Goal: Check status: Check status

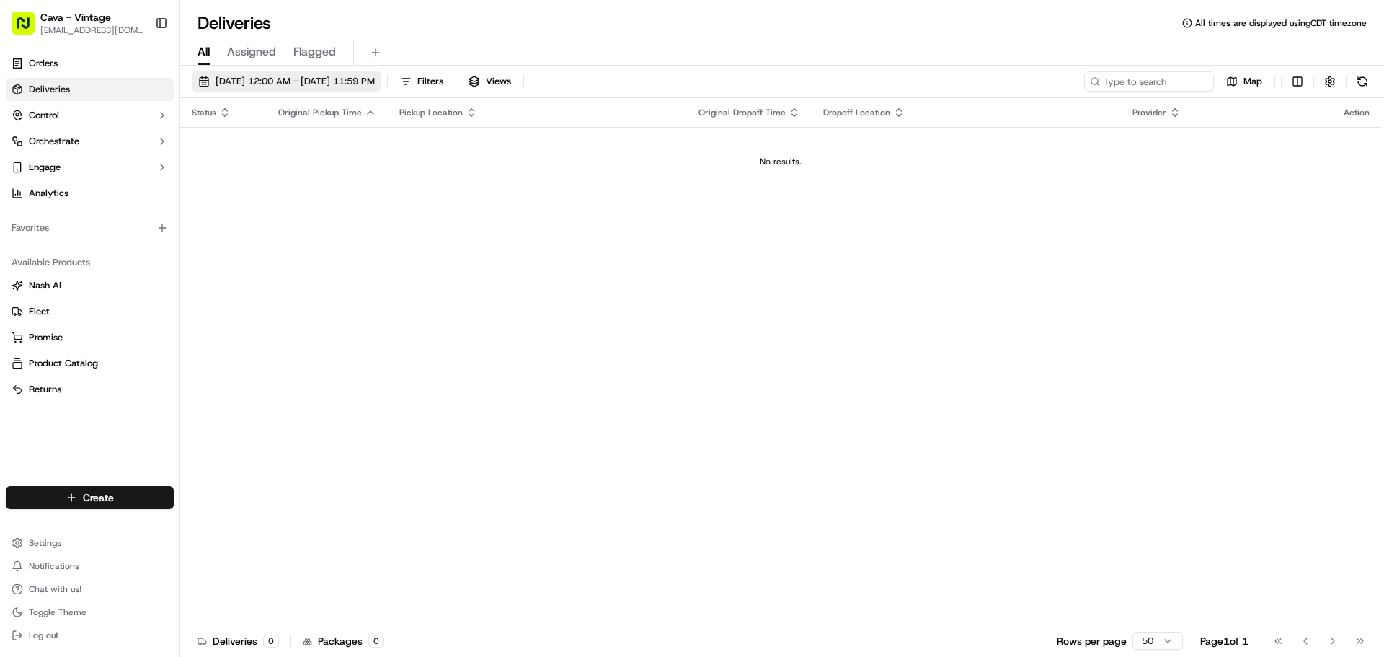
click at [257, 81] on span "[DATE] 12:00 AM - [DATE] 11:59 PM" at bounding box center [295, 81] width 159 height 13
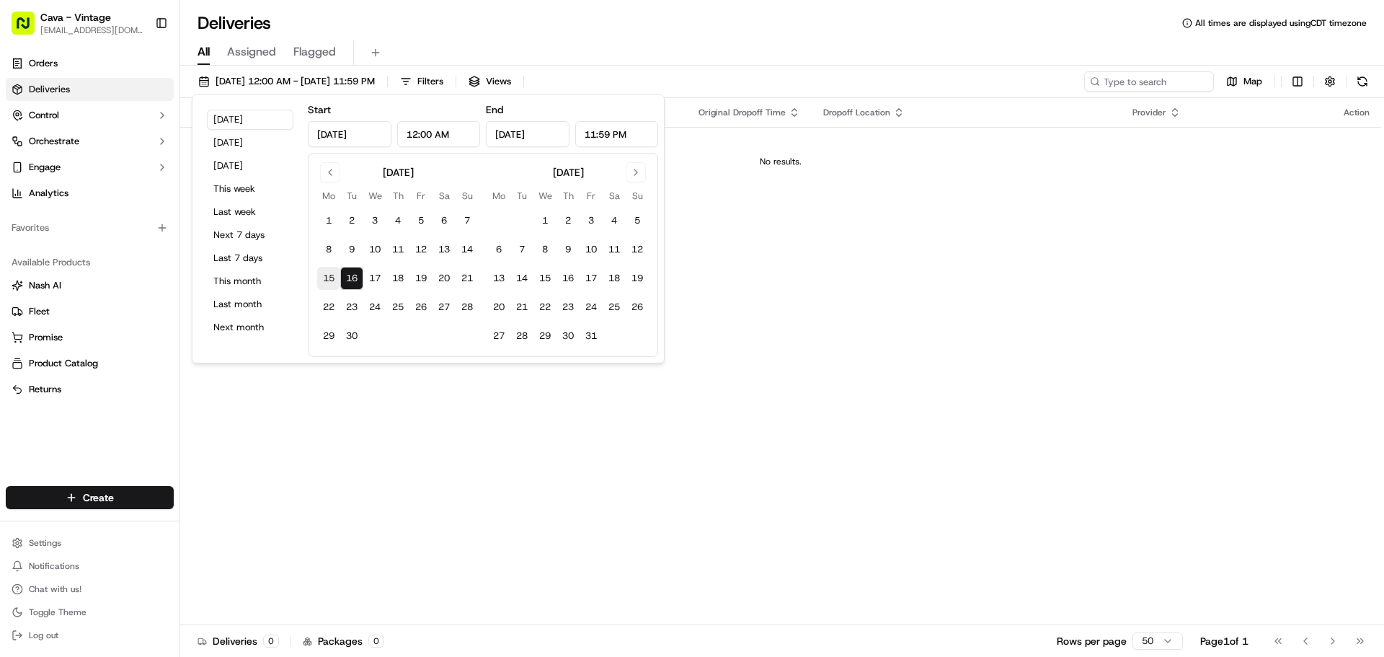
click at [330, 283] on button "15" at bounding box center [328, 278] width 23 height 23
type input "[DATE]"
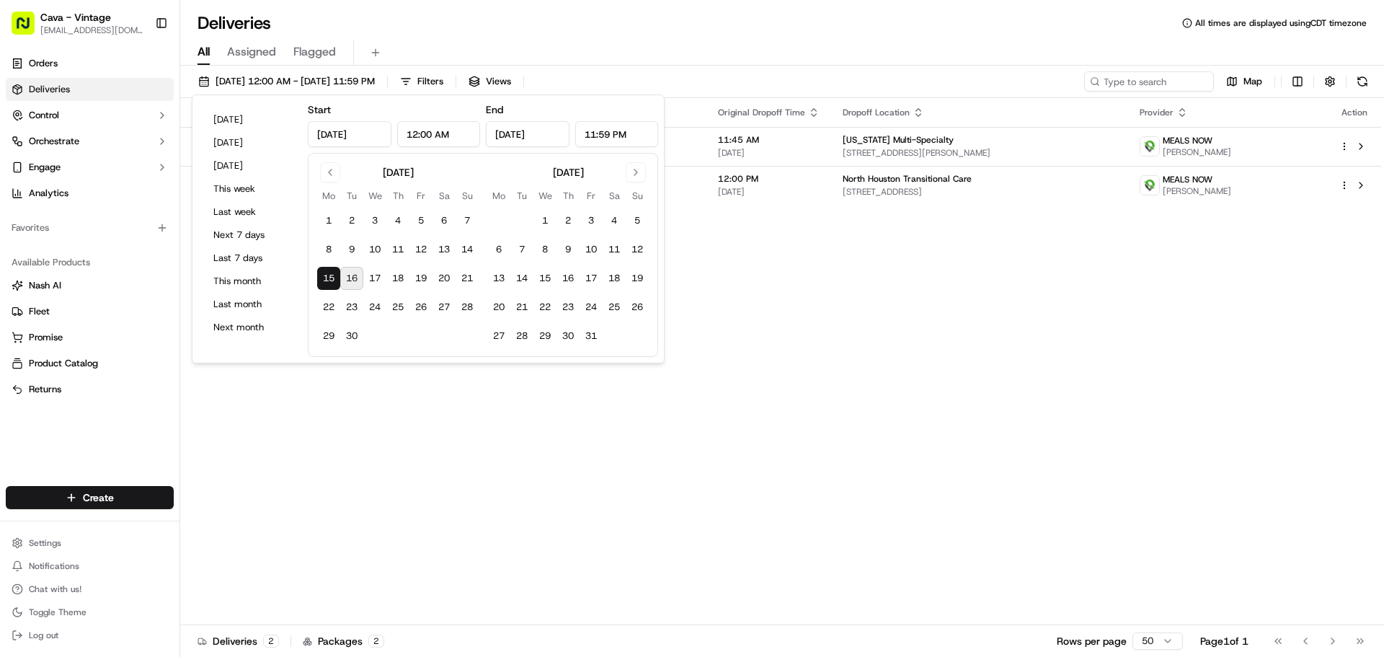
click at [783, 298] on div "Status Original Pickup Time Pickup Location Original Dropoff Time Dropoff Locat…" at bounding box center [780, 361] width 1201 height 527
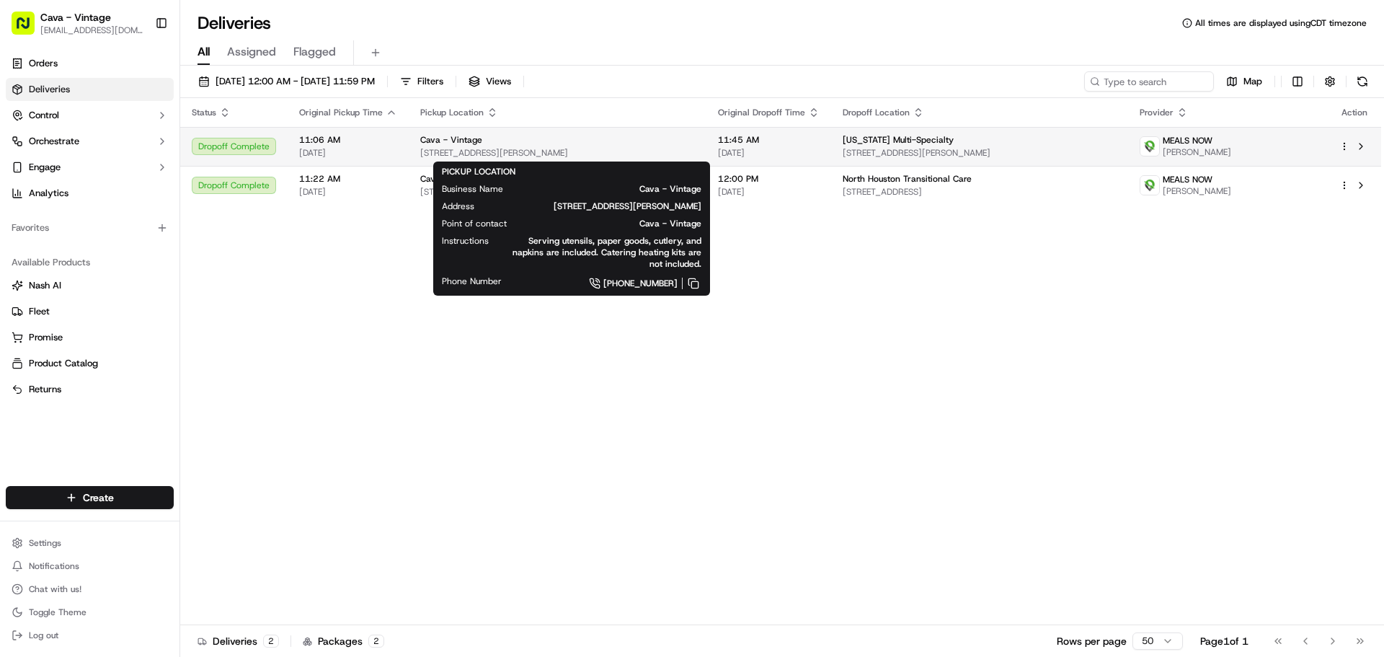
click at [691, 148] on span "[STREET_ADDRESS][PERSON_NAME]" at bounding box center [557, 153] width 275 height 12
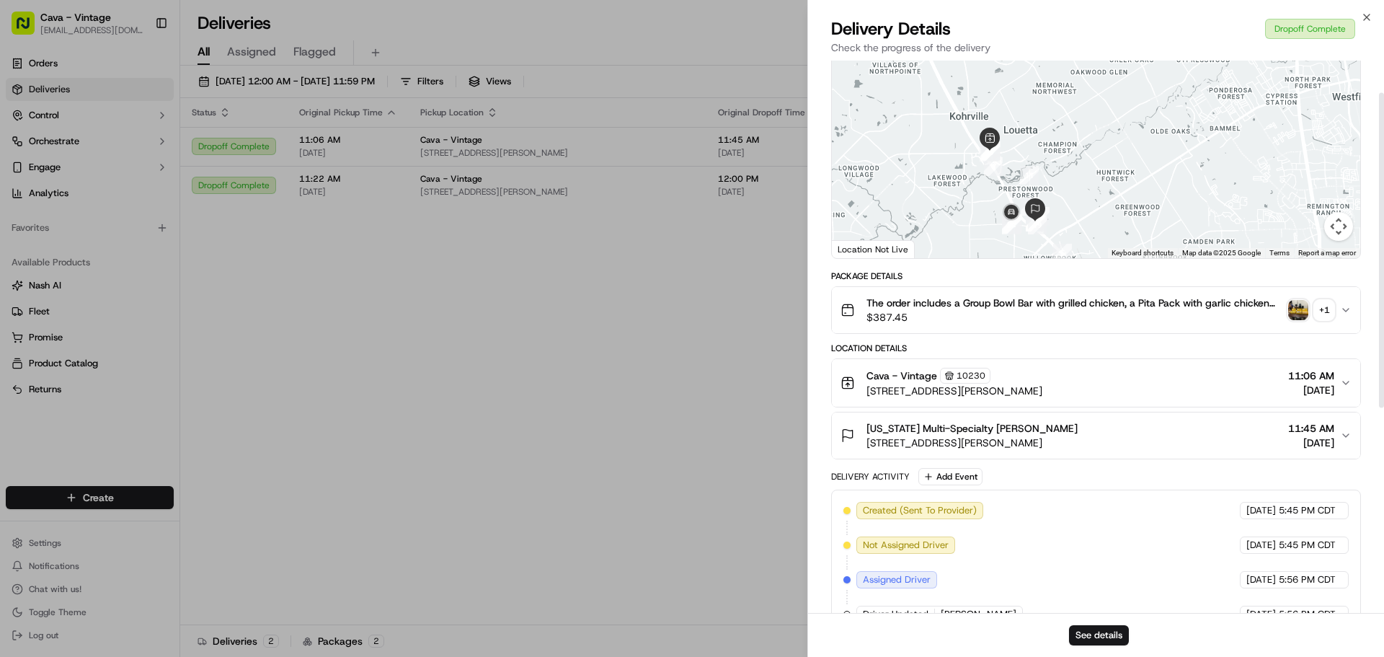
scroll to position [56, 0]
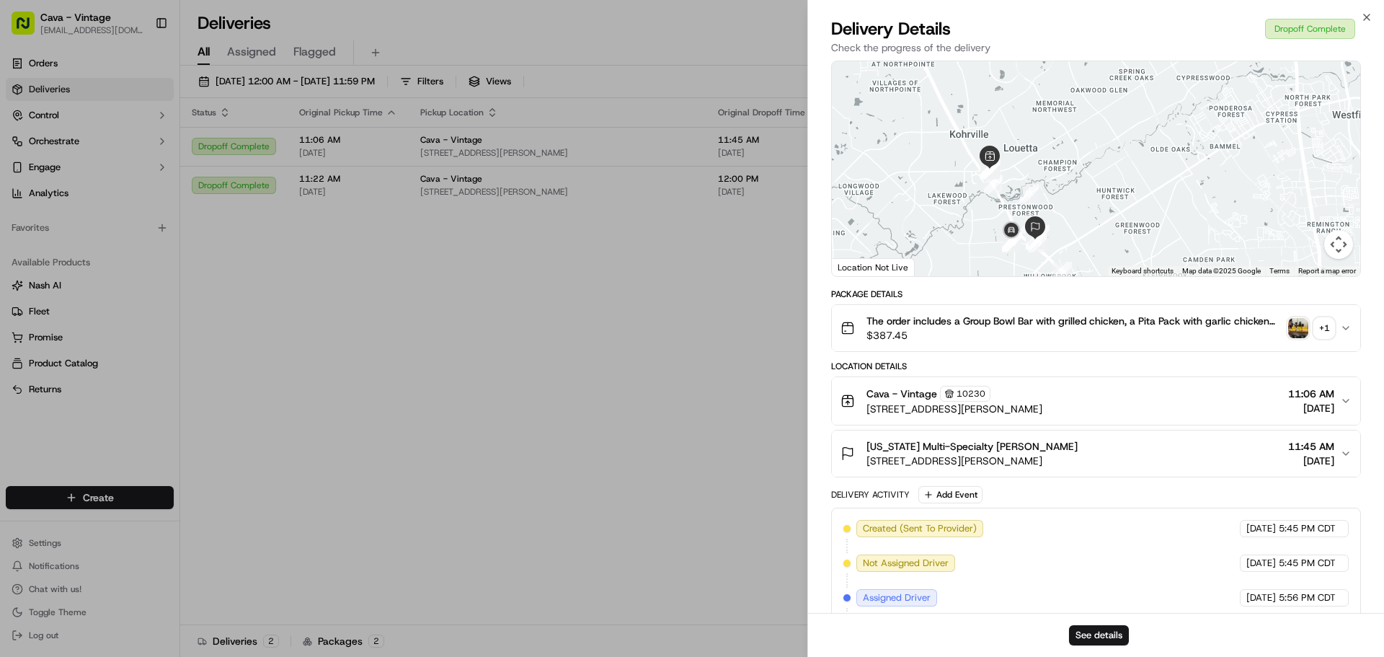
click at [1302, 332] on img "button" at bounding box center [1298, 328] width 20 height 20
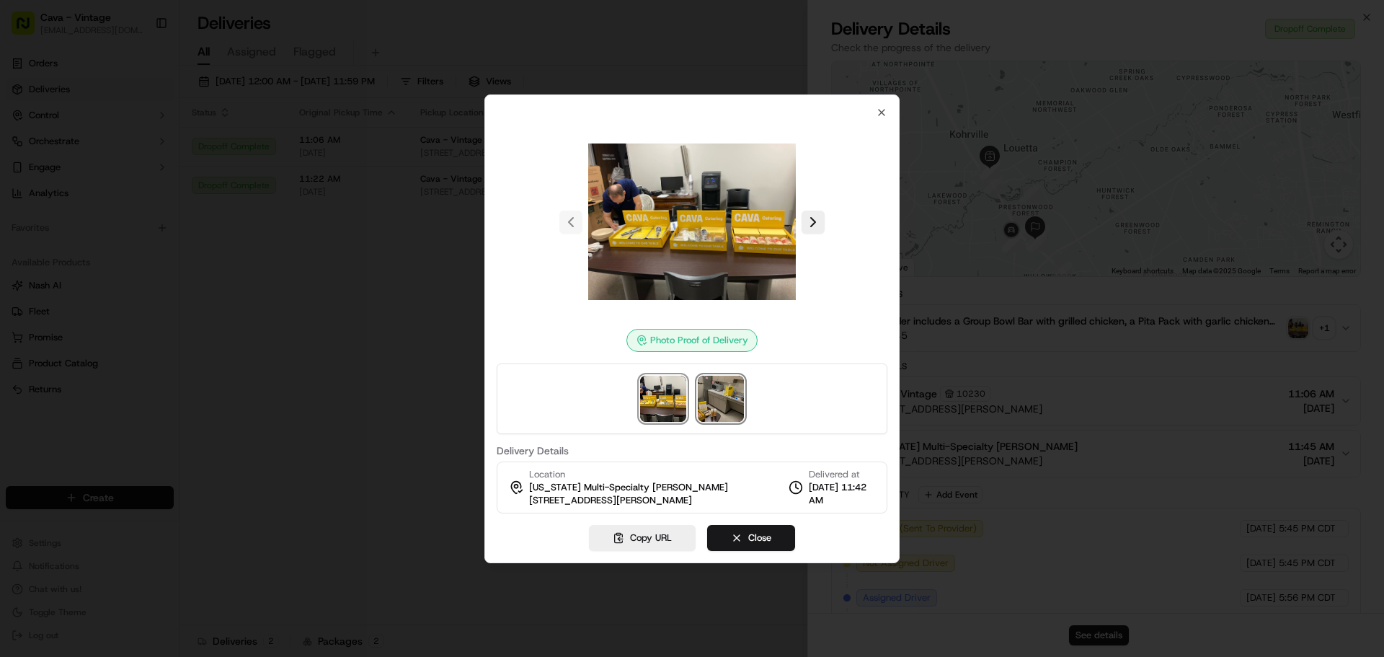
click at [725, 395] on img at bounding box center [721, 399] width 46 height 46
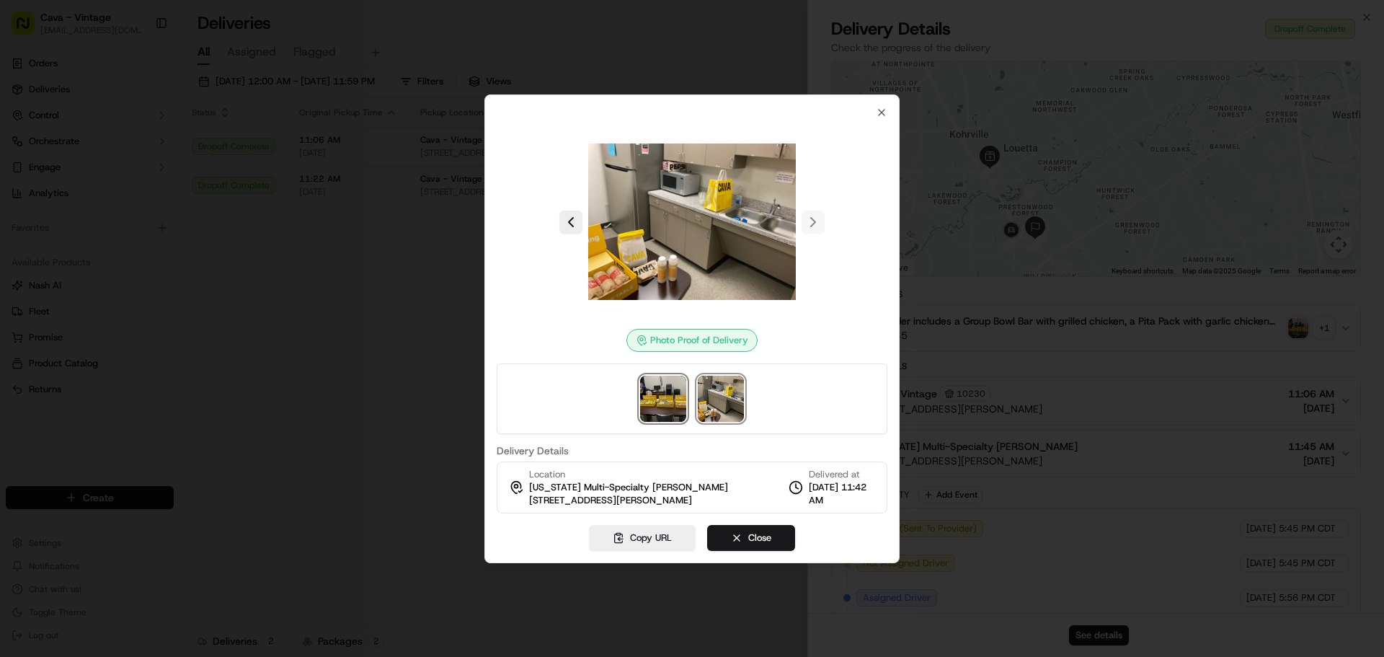
click at [664, 402] on img at bounding box center [663, 399] width 46 height 46
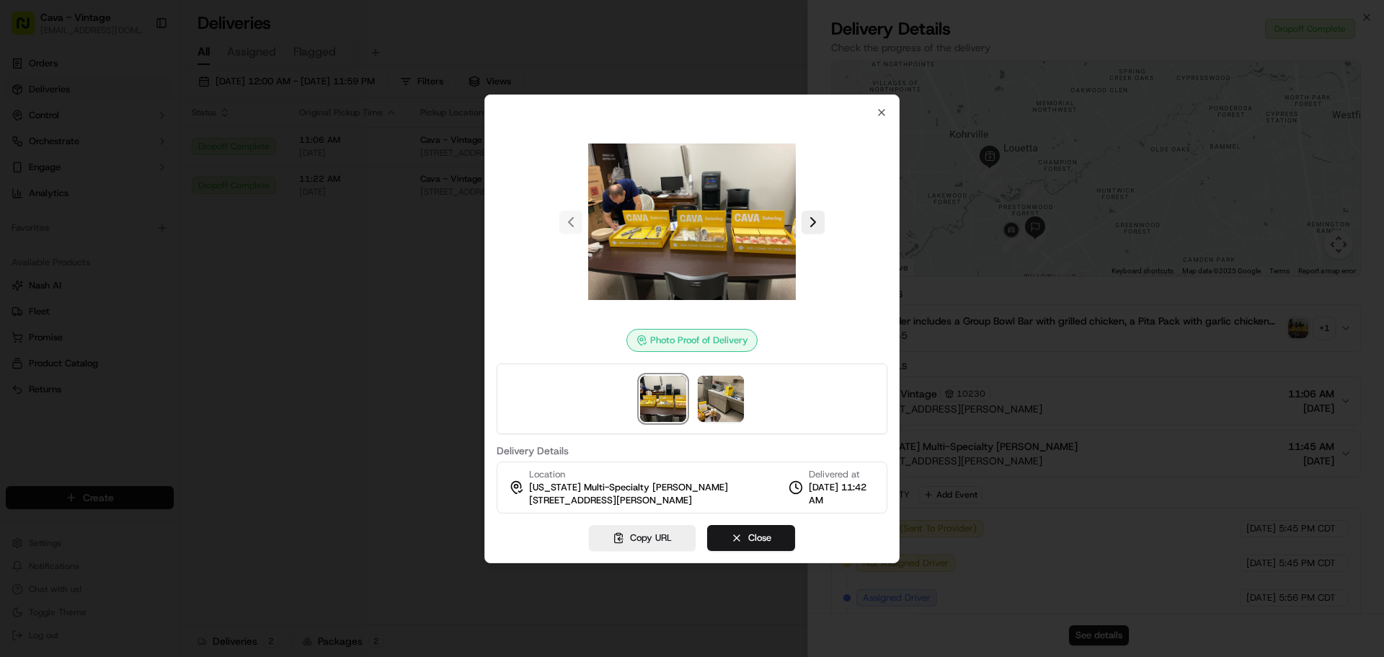
click at [698, 243] on img at bounding box center [692, 222] width 208 height 208
click at [693, 236] on img at bounding box center [692, 222] width 208 height 208
click at [765, 534] on button "Close" at bounding box center [751, 538] width 88 height 26
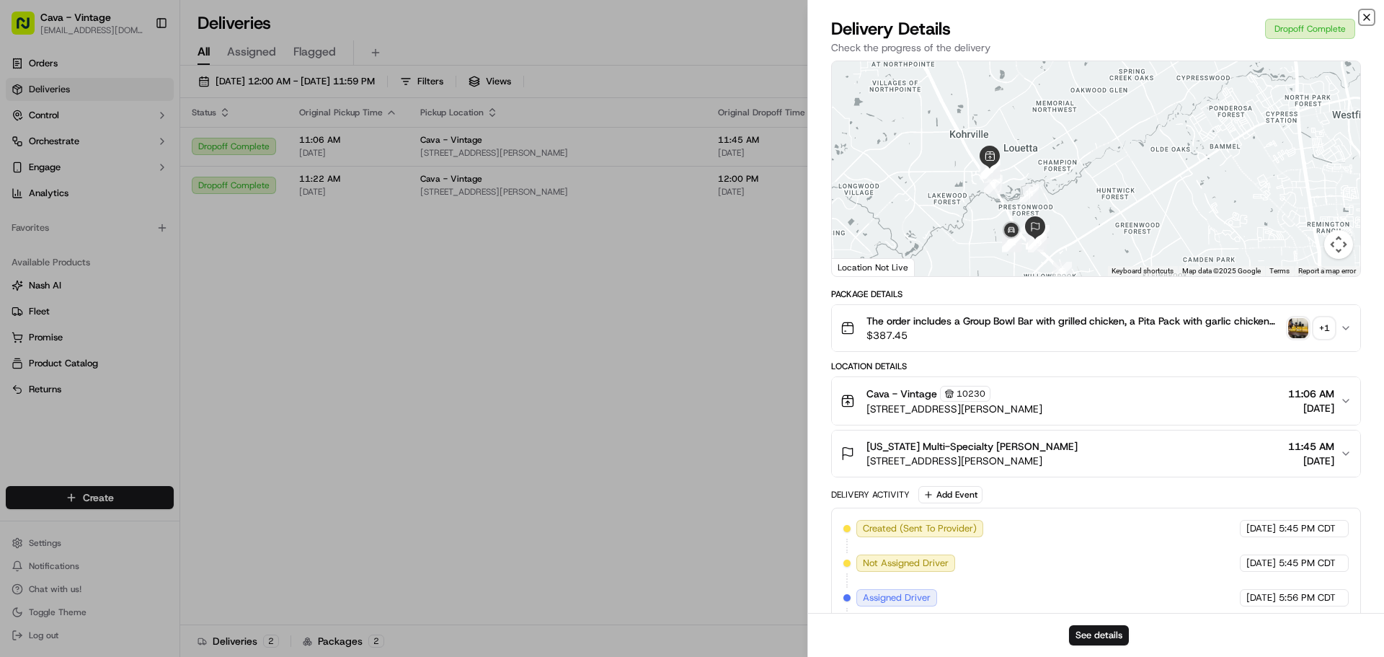
click at [1370, 17] on icon "button" at bounding box center [1367, 18] width 12 height 12
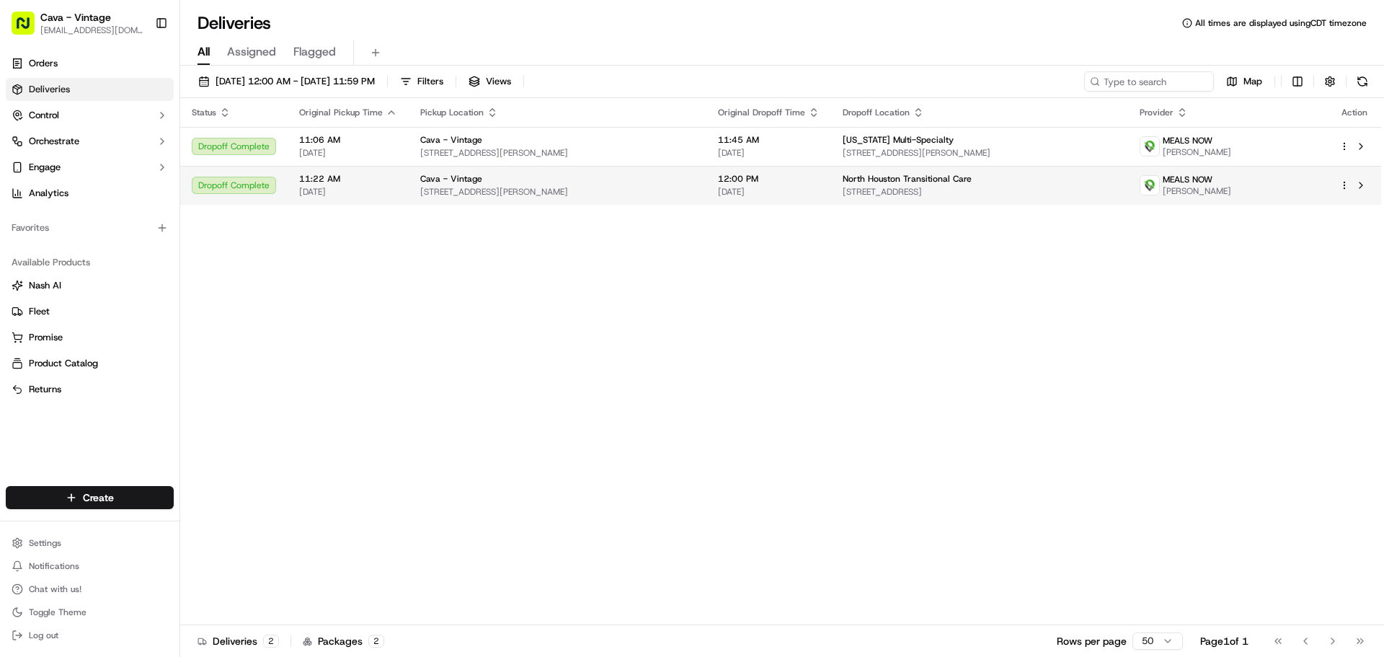
click at [523, 183] on div "Cava - Vintage" at bounding box center [557, 179] width 275 height 12
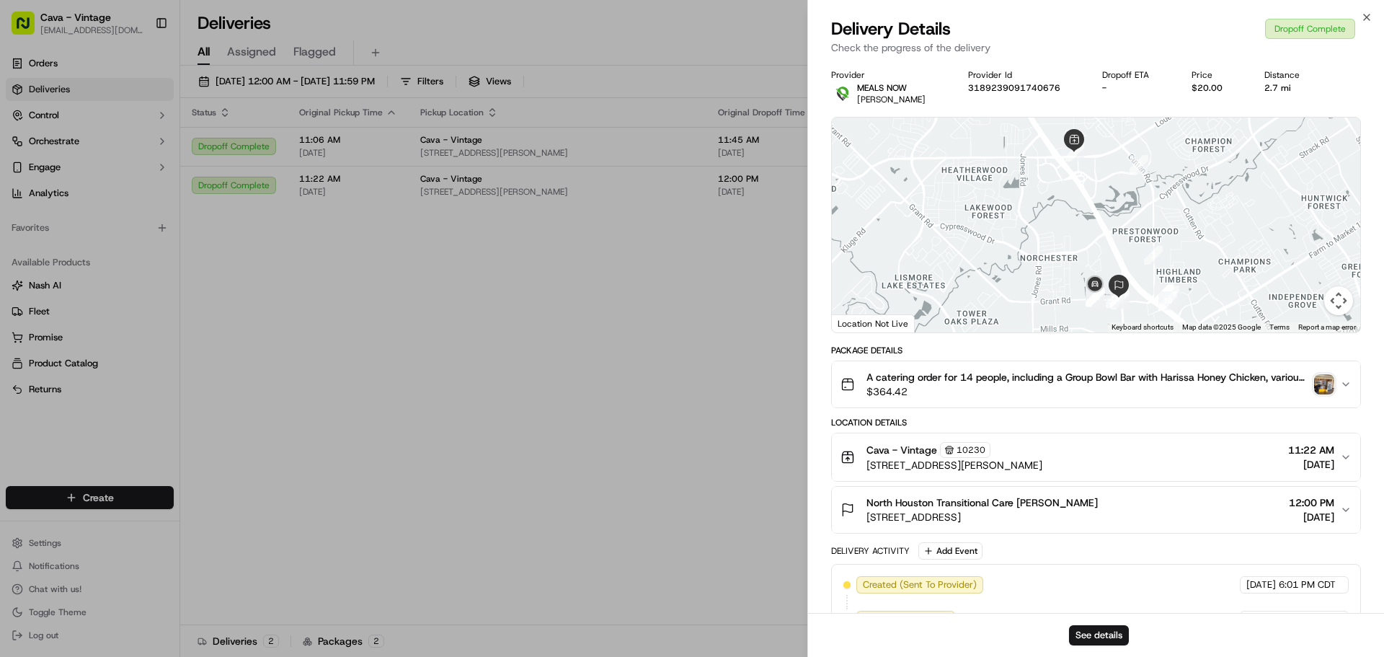
click at [1314, 387] on img "button" at bounding box center [1324, 384] width 20 height 20
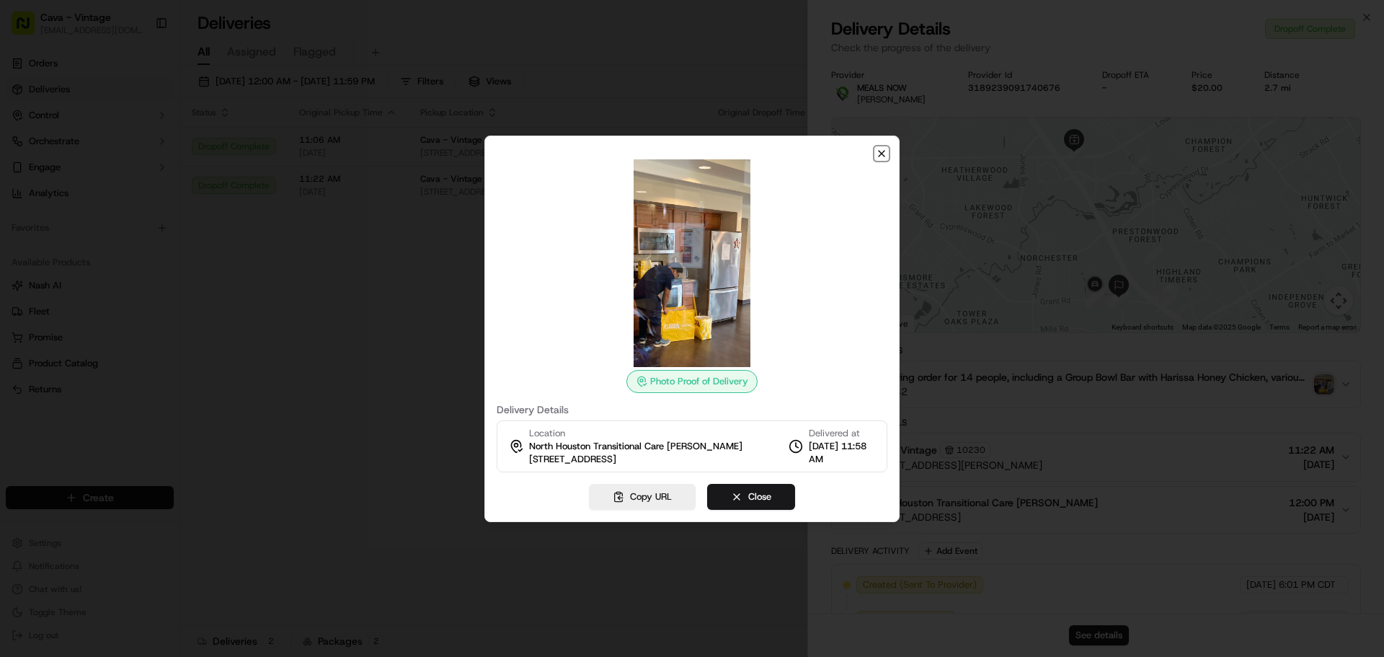
click at [881, 151] on icon "button" at bounding box center [882, 154] width 12 height 12
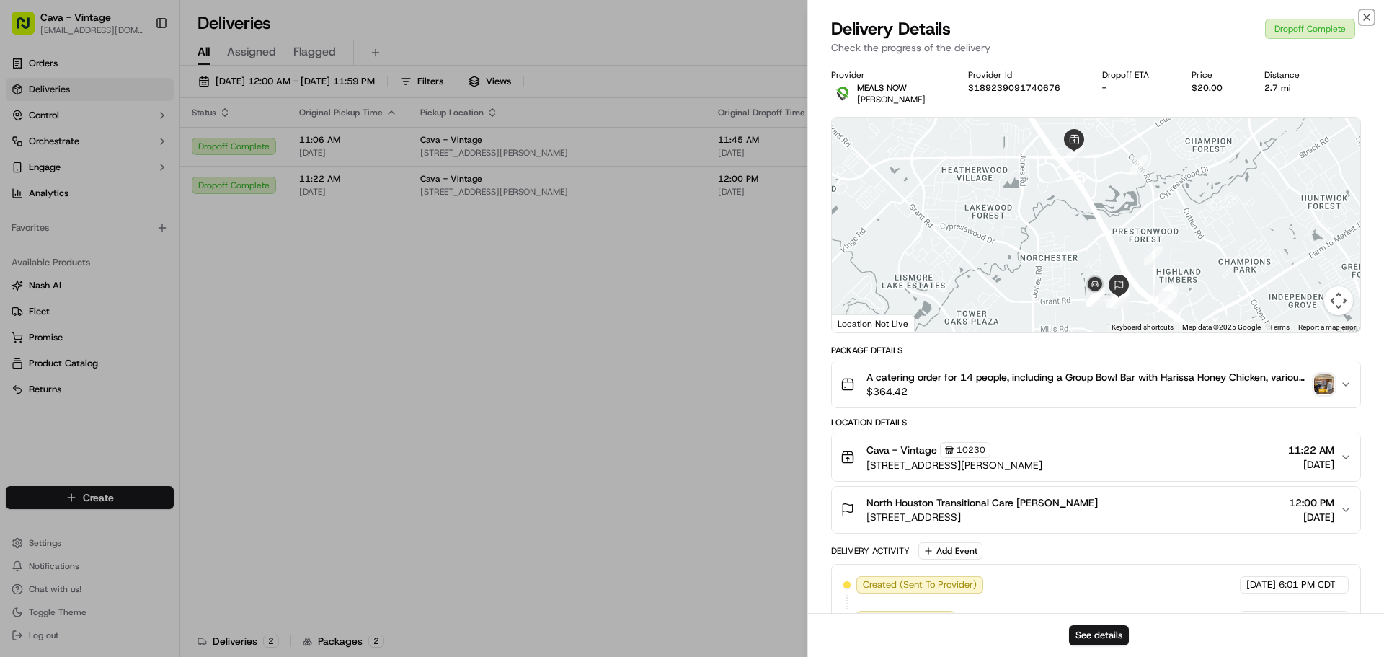
click at [1369, 14] on icon "button" at bounding box center [1367, 18] width 12 height 12
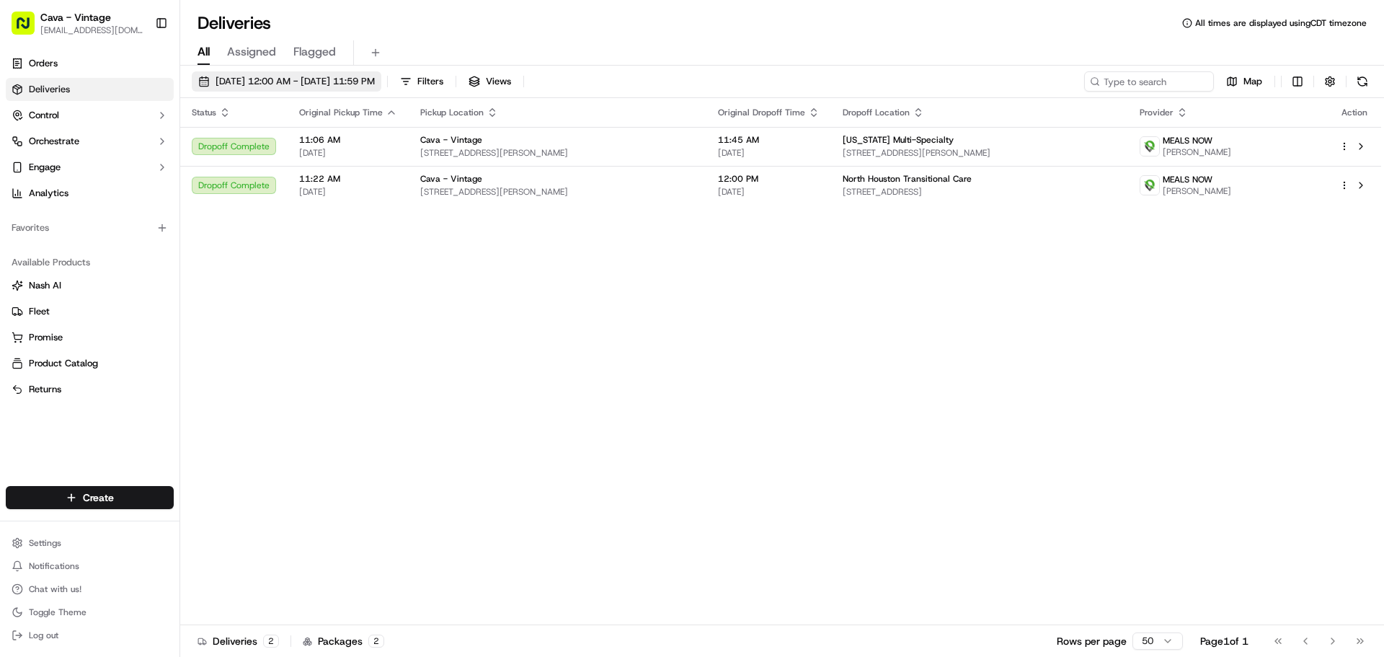
click at [223, 84] on span "[DATE] 12:00 AM - [DATE] 11:59 PM" at bounding box center [295, 81] width 159 height 13
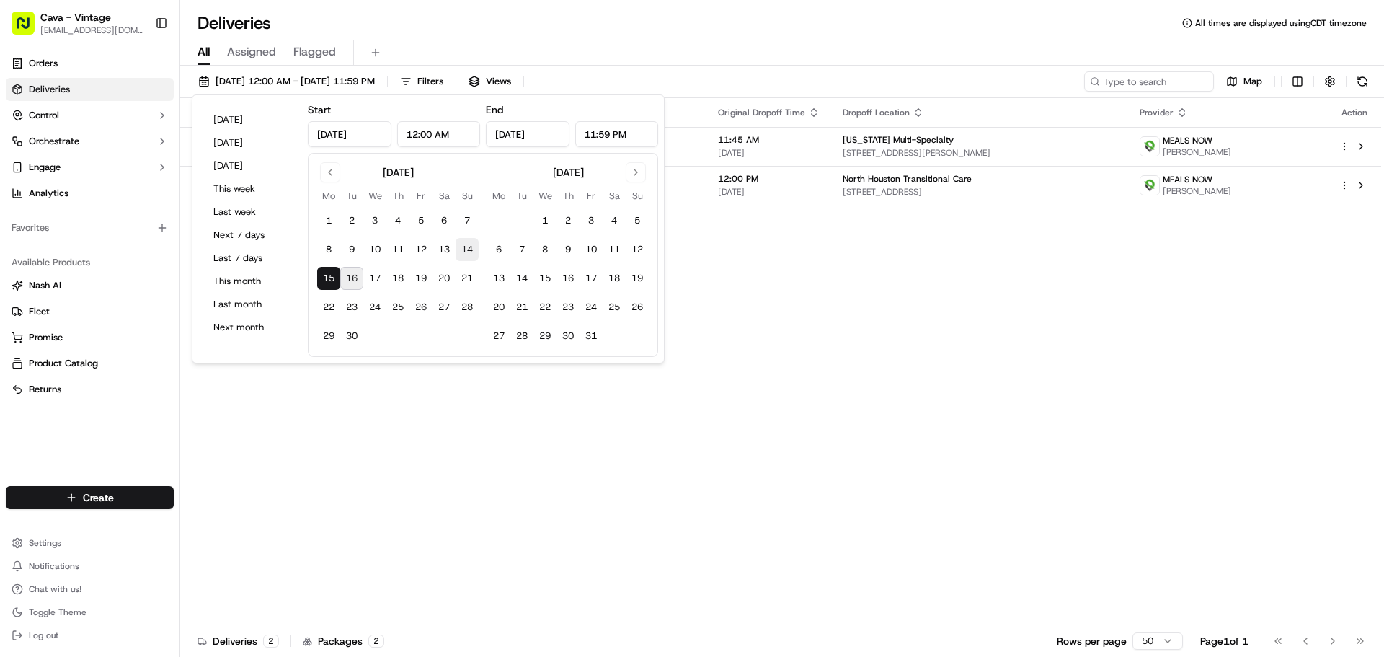
click at [466, 250] on button "14" at bounding box center [467, 249] width 23 height 23
type input "[DATE]"
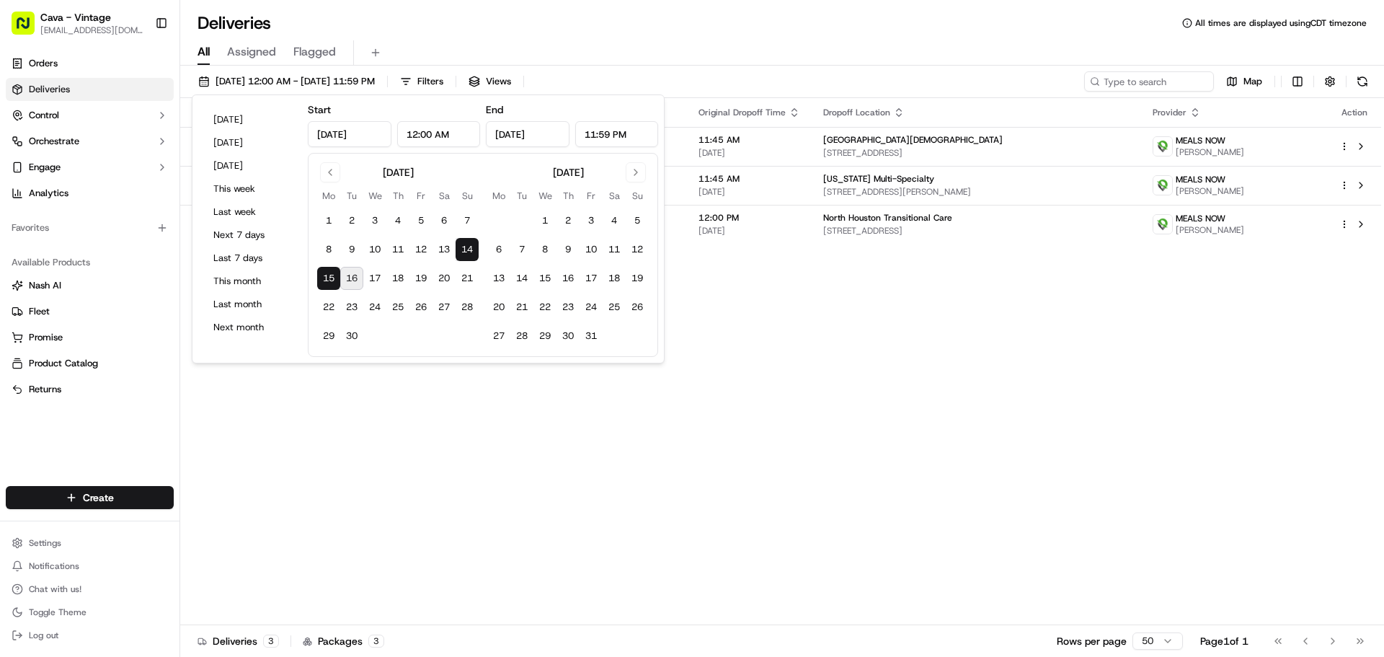
click at [812, 342] on div "Status Original Pickup Time Pickup Location Original Dropoff Time Dropoff Locat…" at bounding box center [780, 361] width 1201 height 527
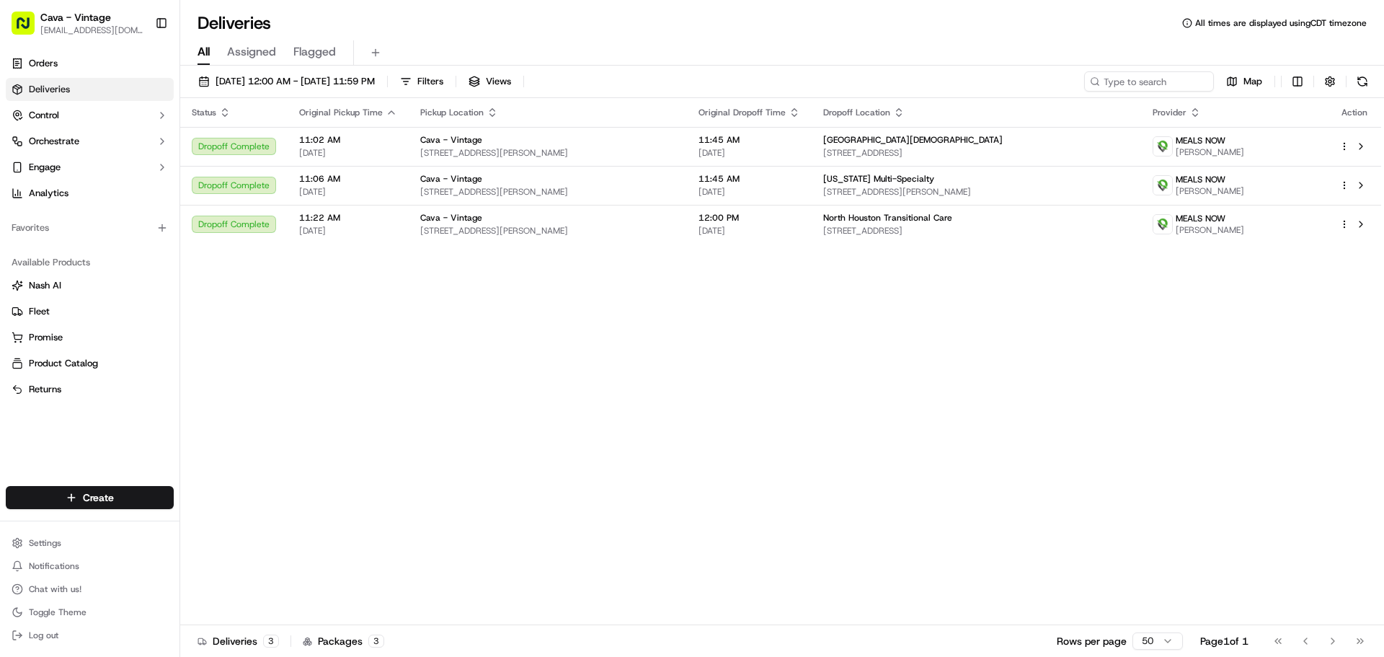
click at [666, 125] on th "Pickup Location" at bounding box center [548, 112] width 278 height 29
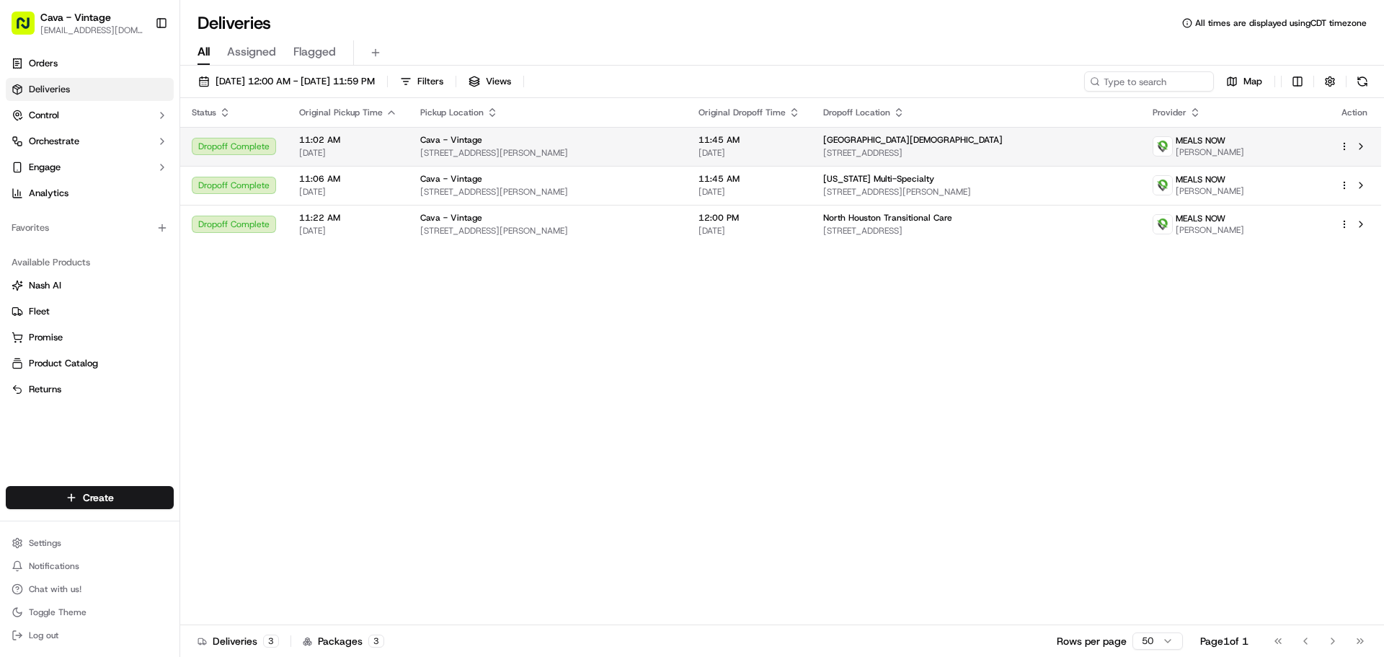
click at [669, 146] on div "Cava - Vintage [STREET_ADDRESS][PERSON_NAME]" at bounding box center [547, 146] width 255 height 25
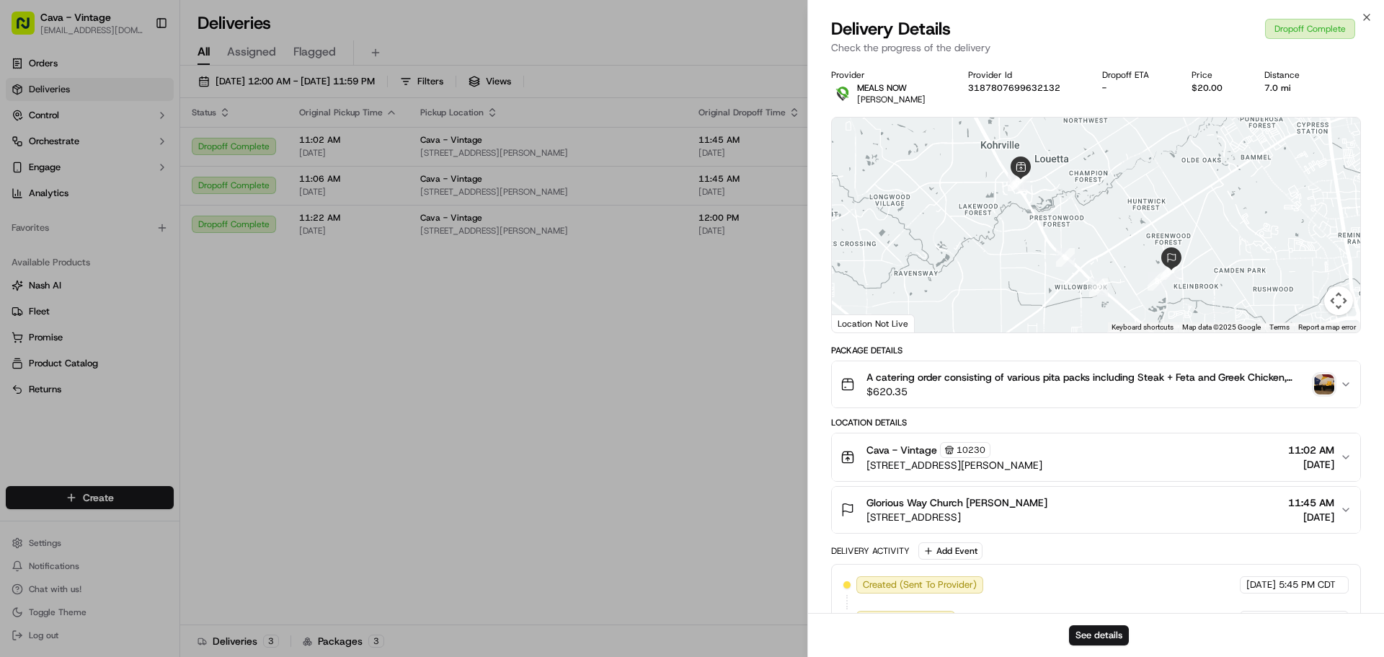
click at [1322, 378] on img "button" at bounding box center [1324, 384] width 20 height 20
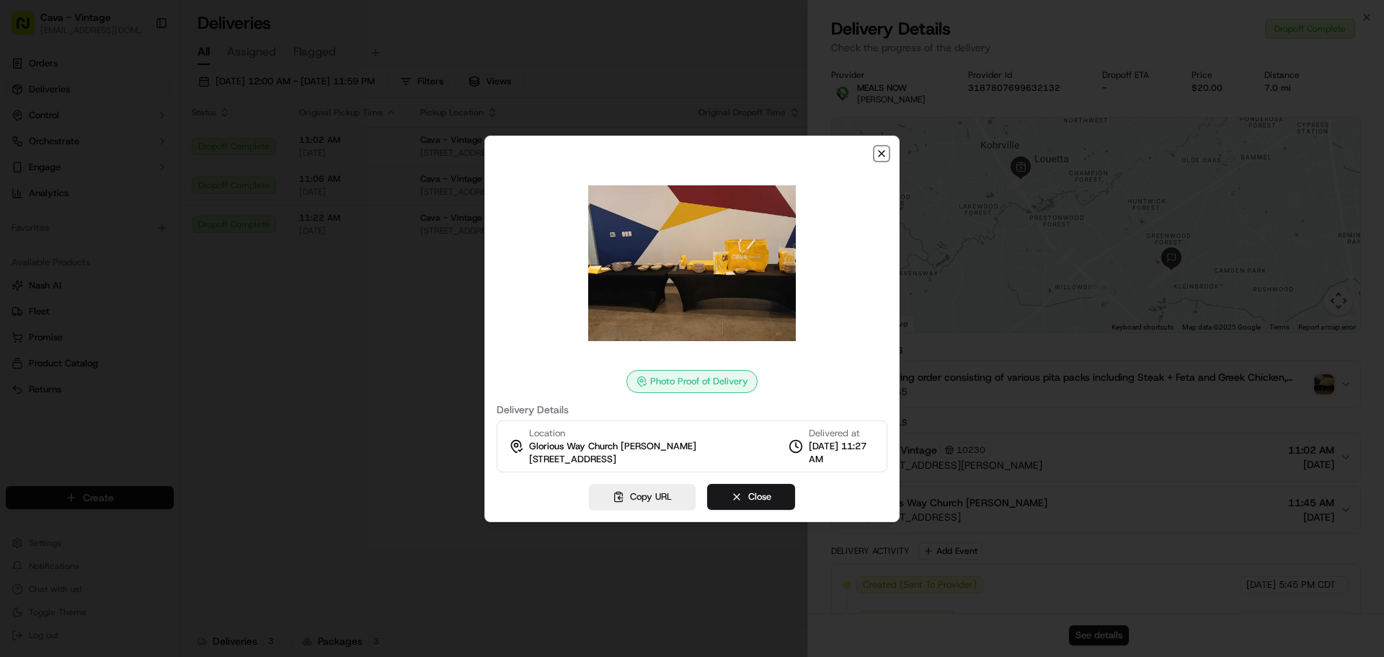
click at [880, 151] on icon "button" at bounding box center [882, 154] width 12 height 12
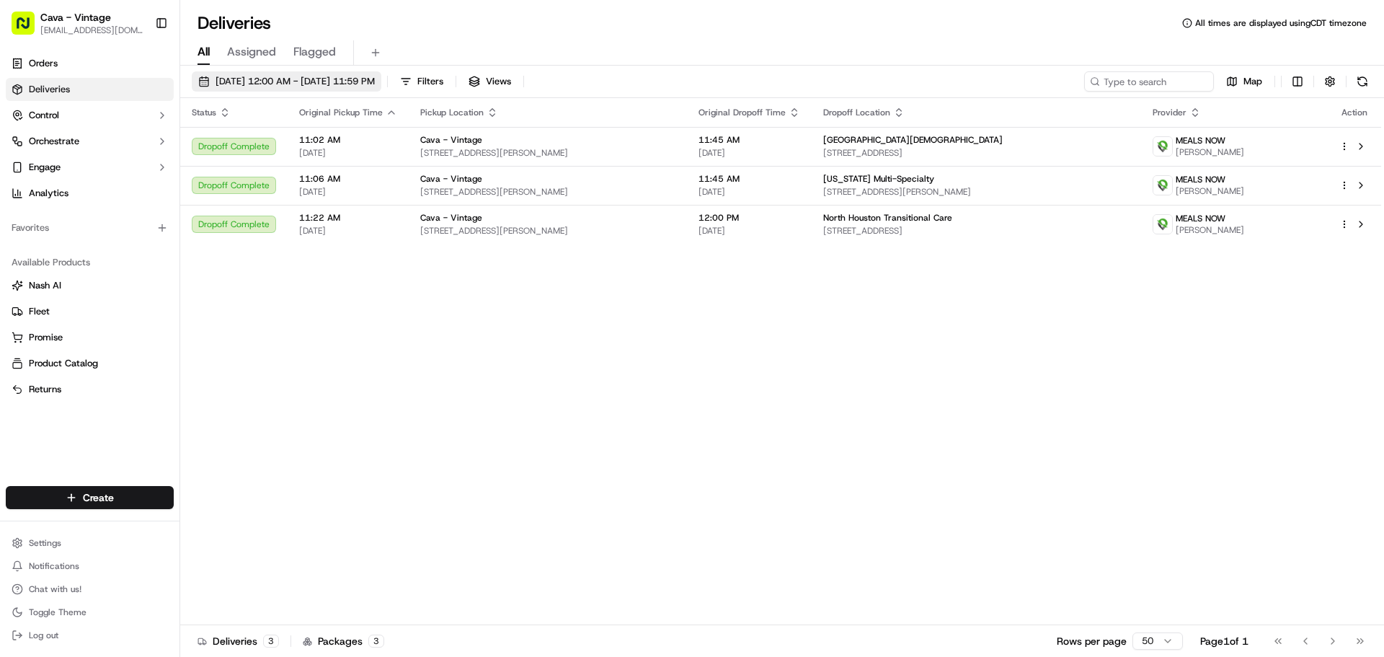
click at [270, 85] on span "[DATE] 12:00 AM - [DATE] 11:59 PM" at bounding box center [295, 81] width 159 height 13
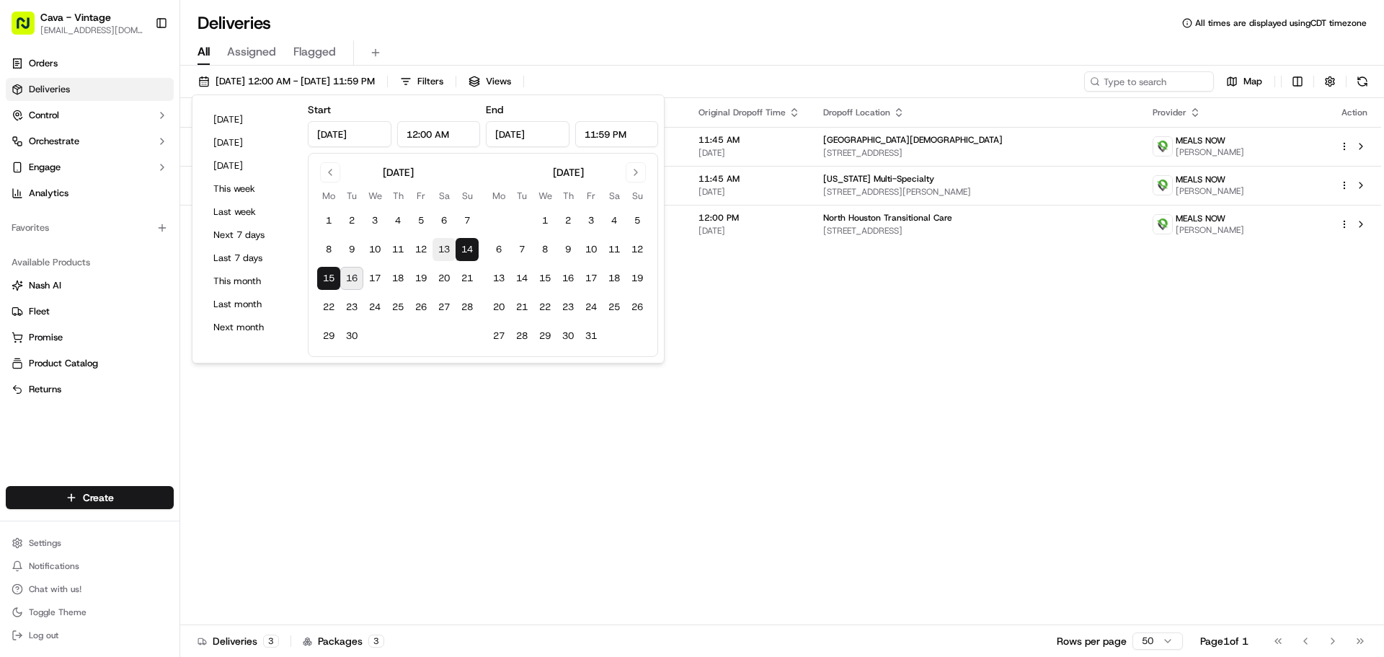
click at [434, 244] on button "13" at bounding box center [444, 249] width 23 height 23
type input "[DATE]"
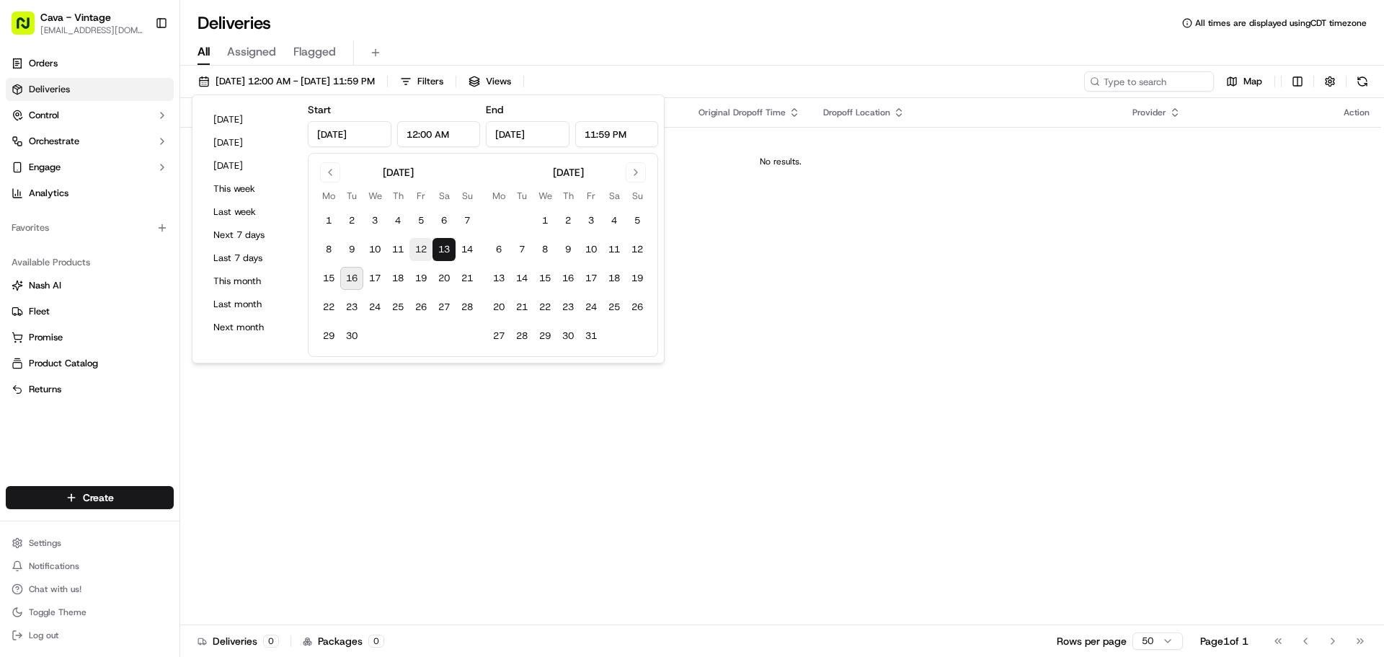
click at [426, 246] on button "12" at bounding box center [420, 249] width 23 height 23
type input "[DATE]"
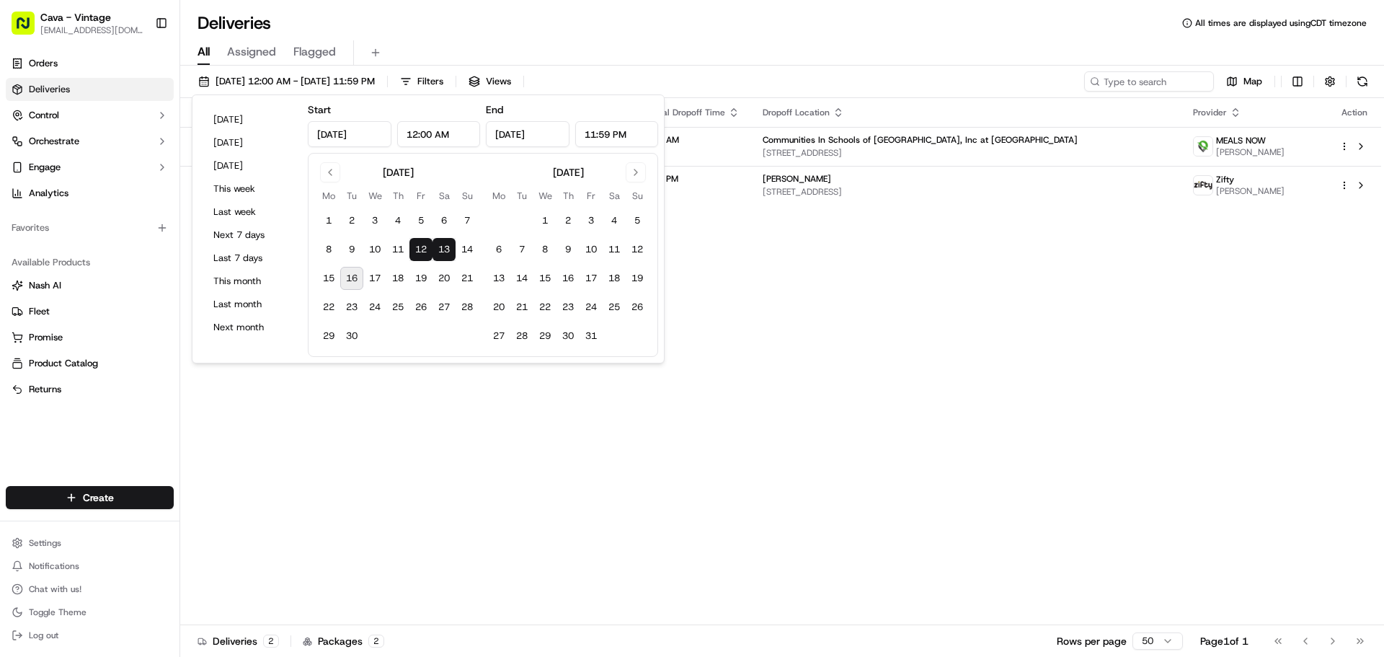
click at [791, 277] on div "Status Original Pickup Time Pickup Location Original Dropoff Time Dropoff Locat…" at bounding box center [780, 361] width 1201 height 527
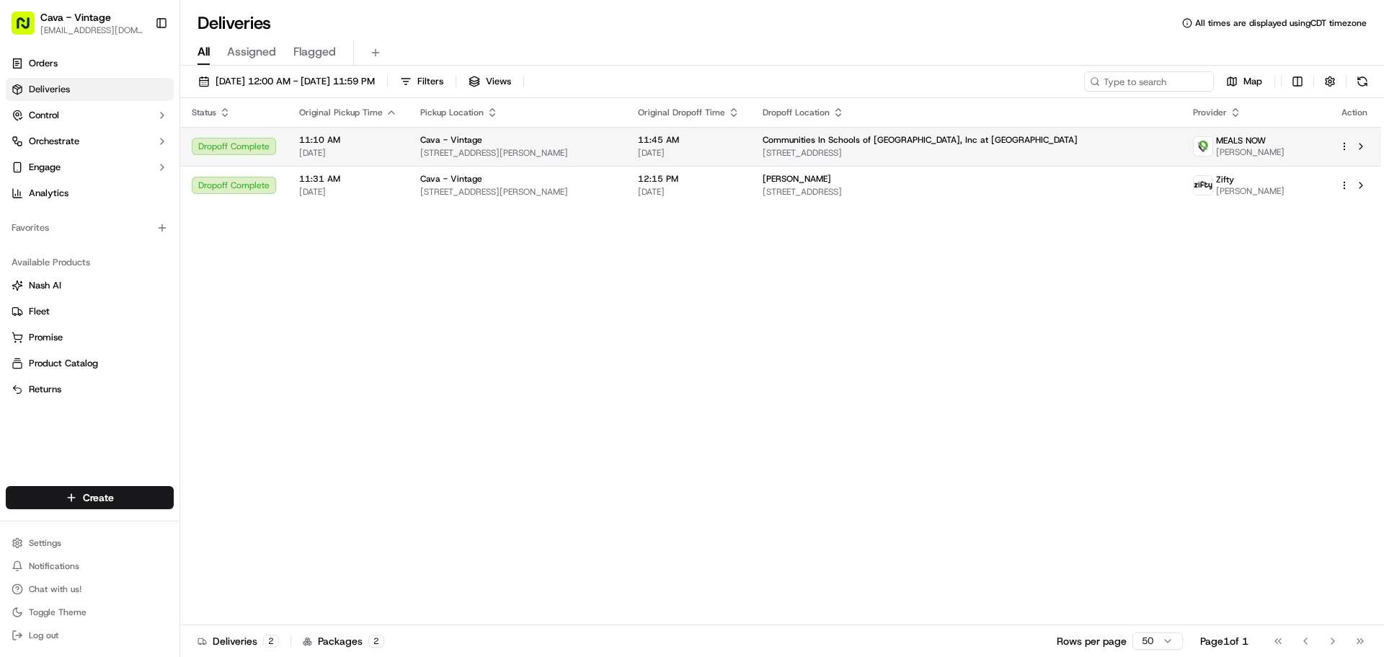
click at [445, 148] on span "[STREET_ADDRESS][PERSON_NAME]" at bounding box center [517, 153] width 195 height 12
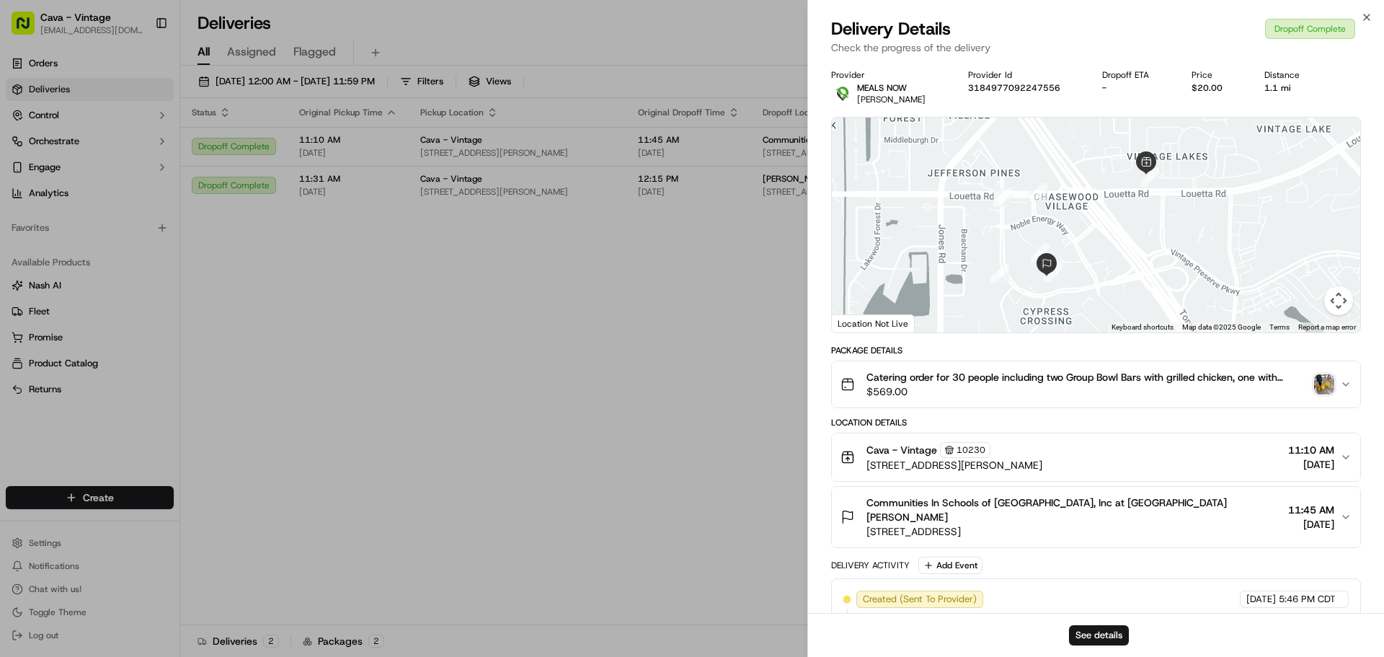
click at [1328, 384] on img "button" at bounding box center [1324, 384] width 20 height 20
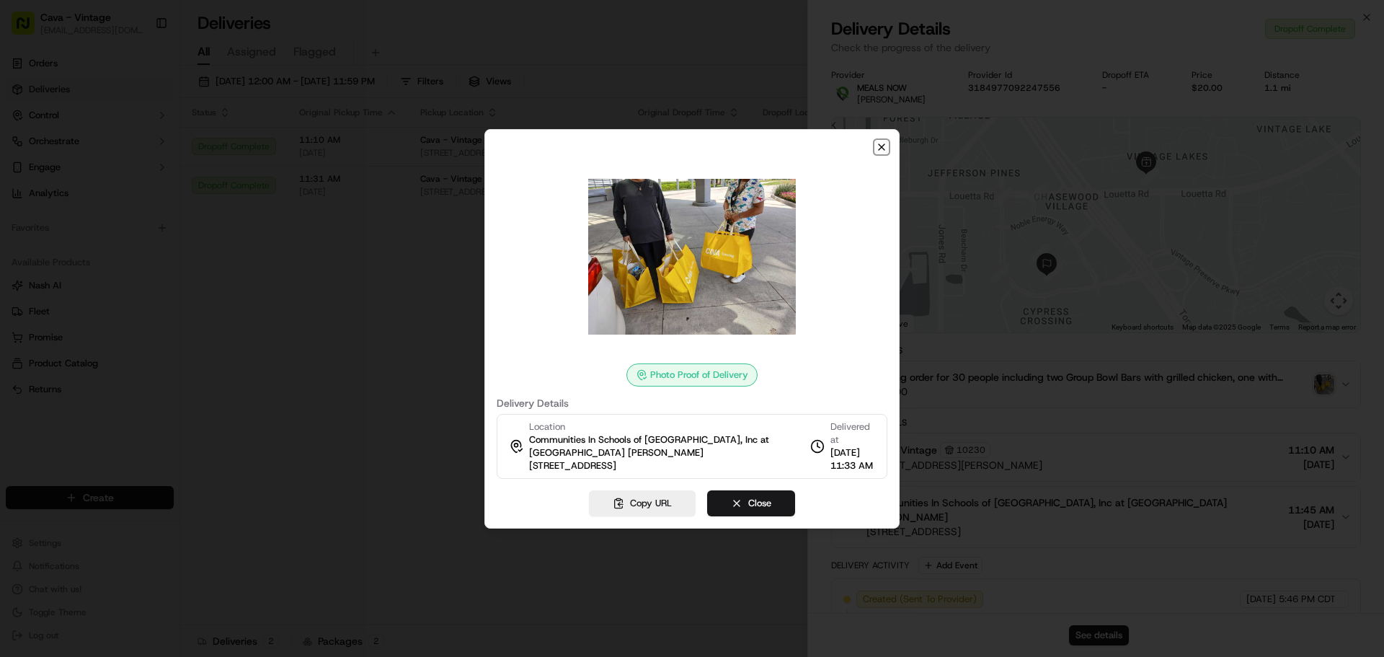
click at [879, 149] on icon "button" at bounding box center [882, 147] width 6 height 6
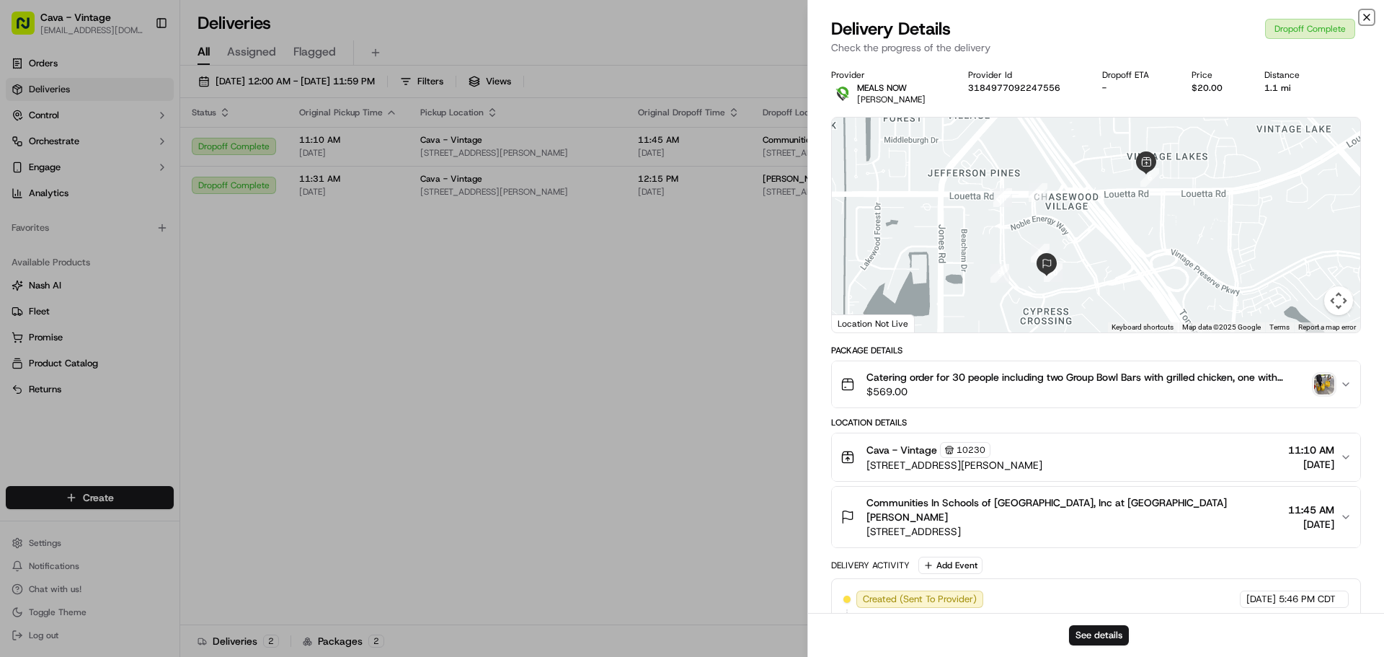
click at [1365, 19] on icon "button" at bounding box center [1367, 18] width 12 height 12
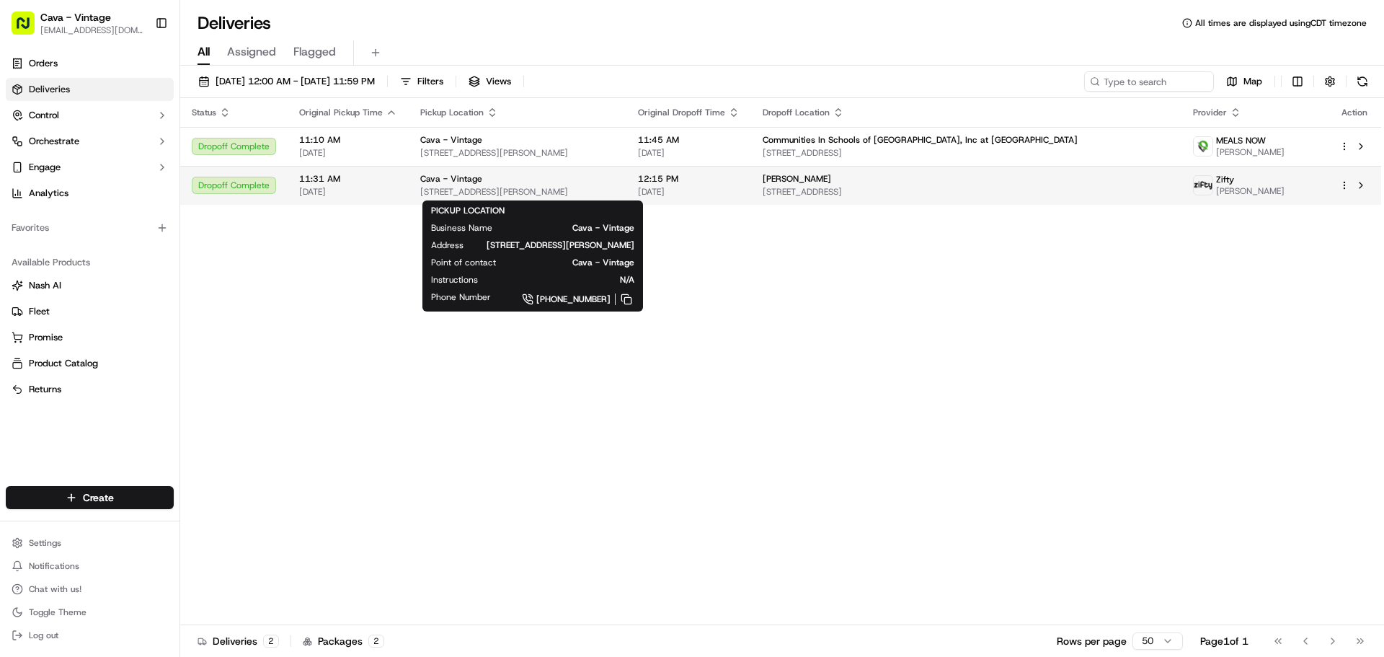
click at [515, 179] on div "Cava - Vintage" at bounding box center [517, 179] width 195 height 12
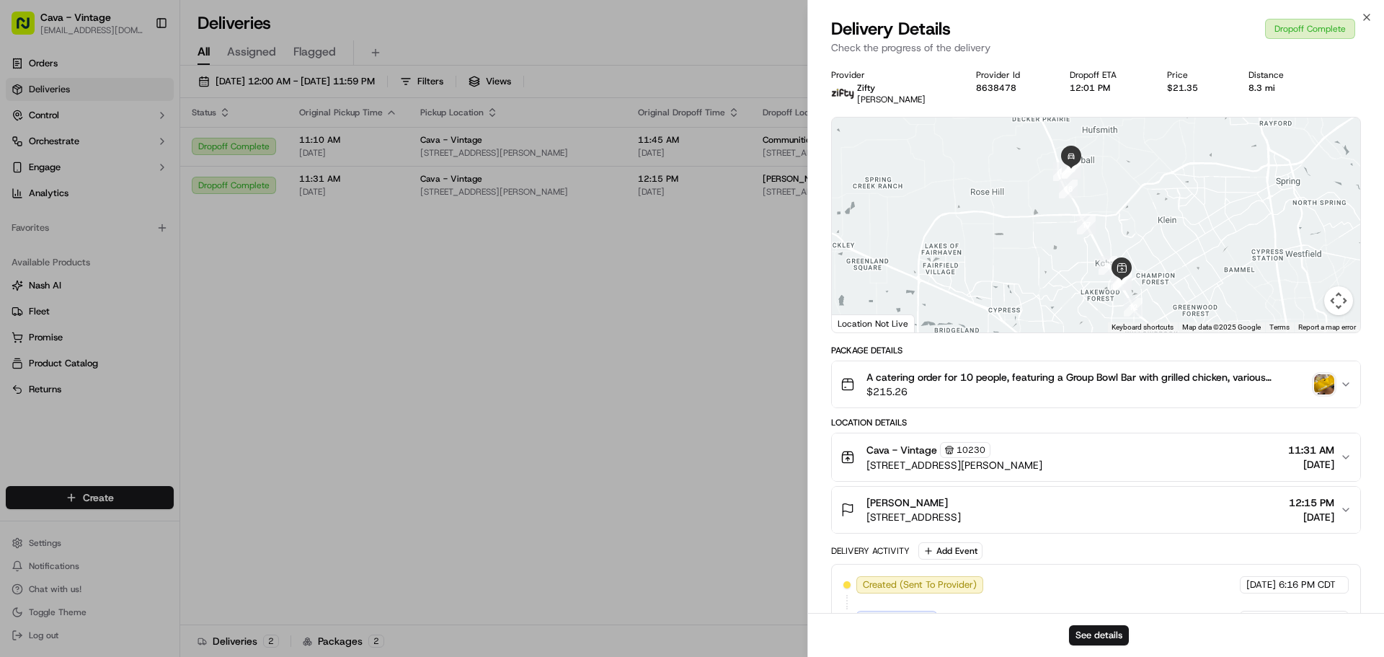
click at [1323, 383] on img "button" at bounding box center [1324, 384] width 20 height 20
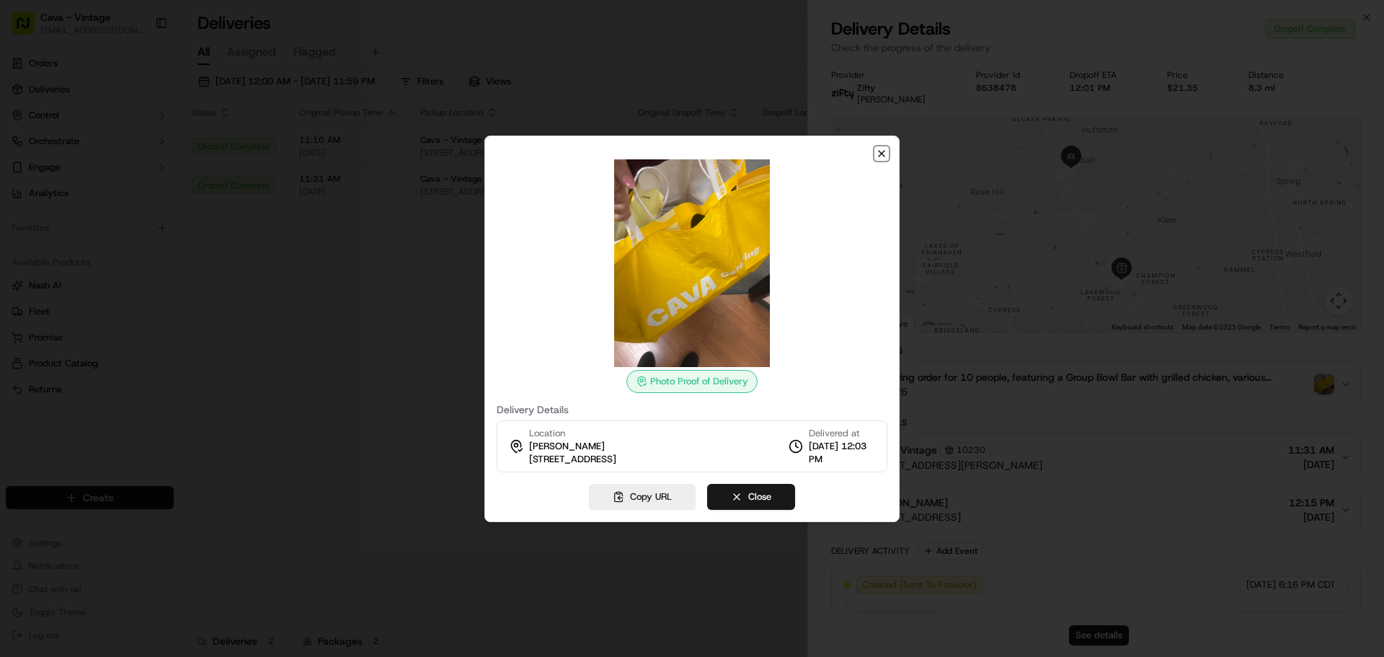
click at [882, 150] on icon "button" at bounding box center [882, 154] width 12 height 12
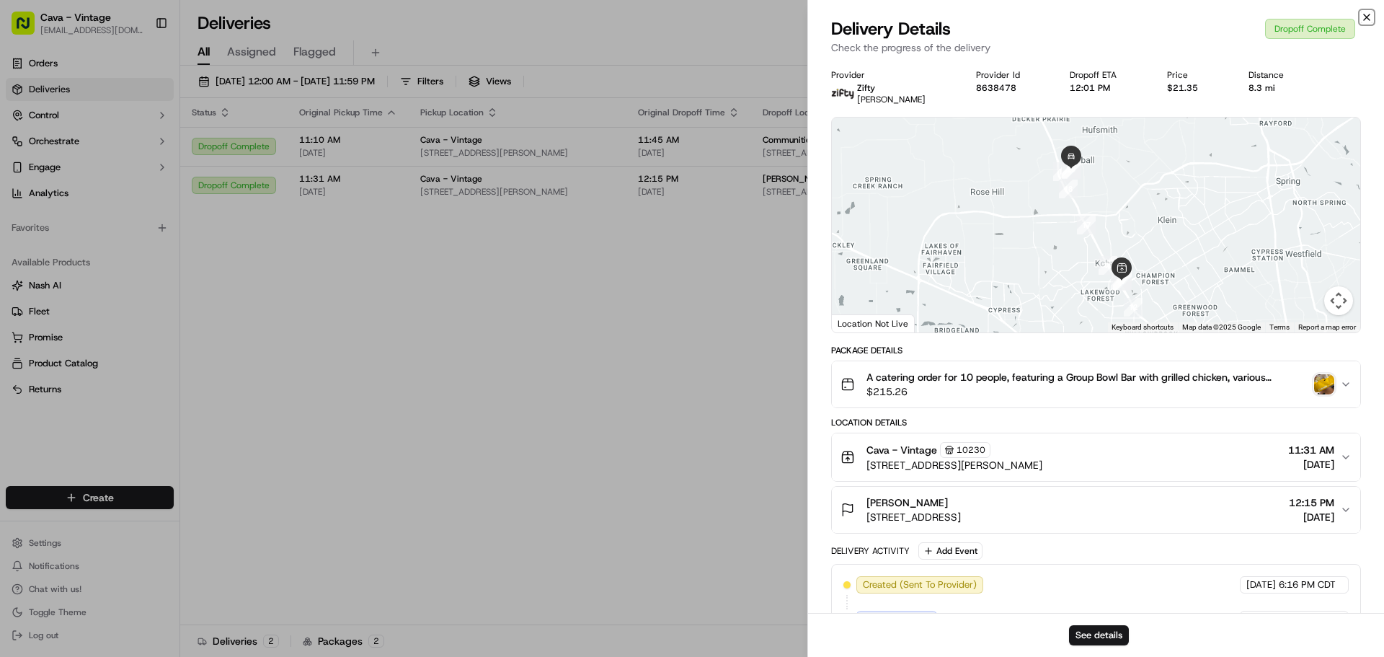
click at [1366, 17] on icon "button" at bounding box center [1367, 17] width 6 height 6
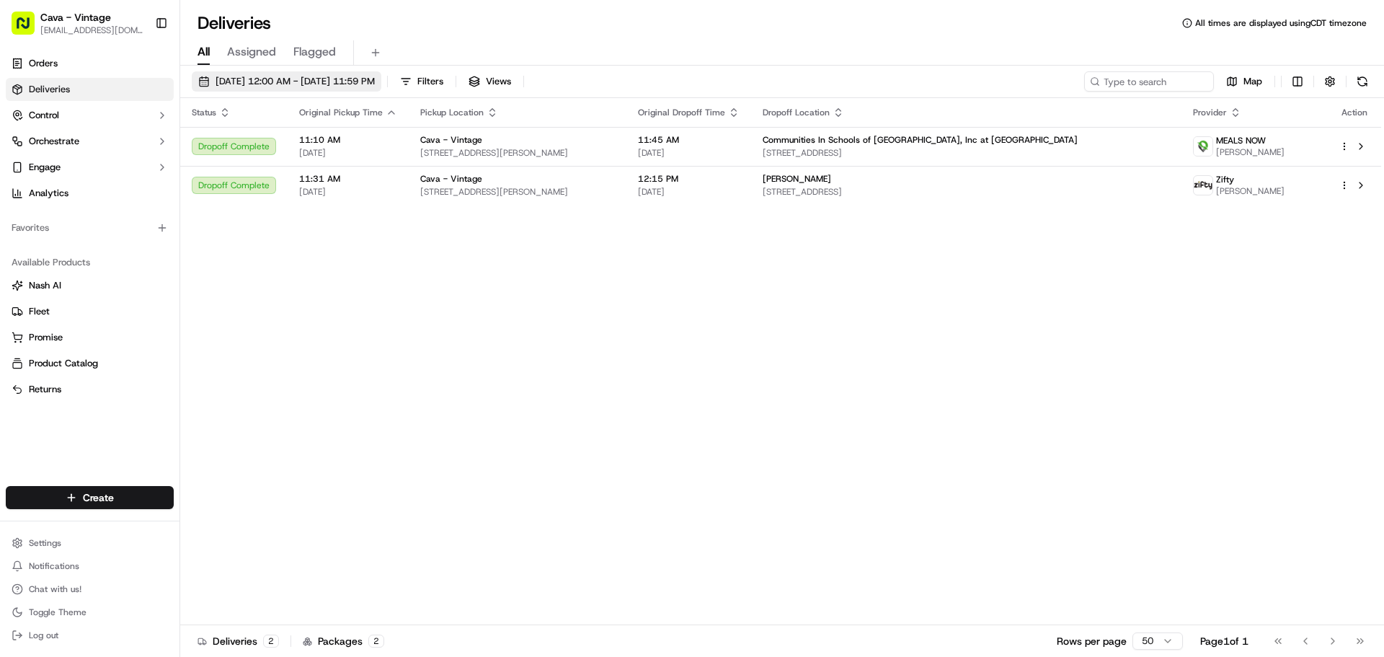
click at [313, 76] on span "[DATE] 12:00 AM - [DATE] 11:59 PM" at bounding box center [295, 81] width 159 height 13
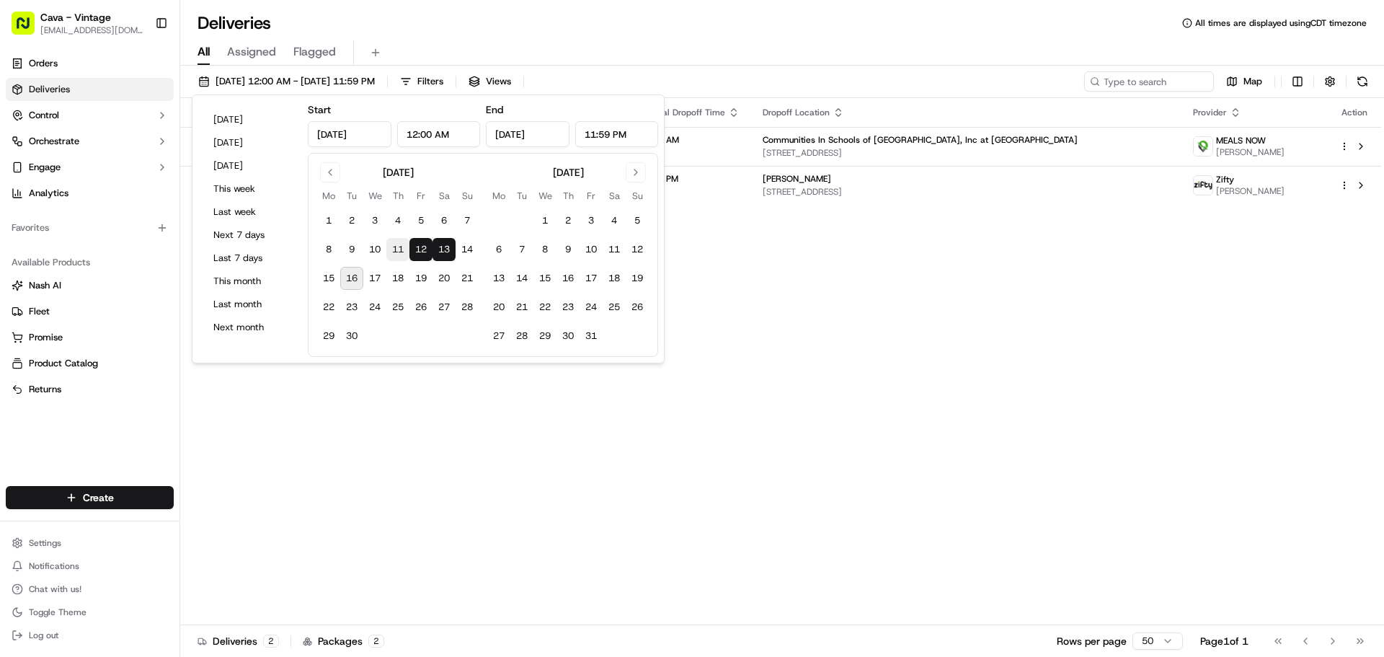
click at [395, 245] on button "11" at bounding box center [397, 249] width 23 height 23
type input "[DATE]"
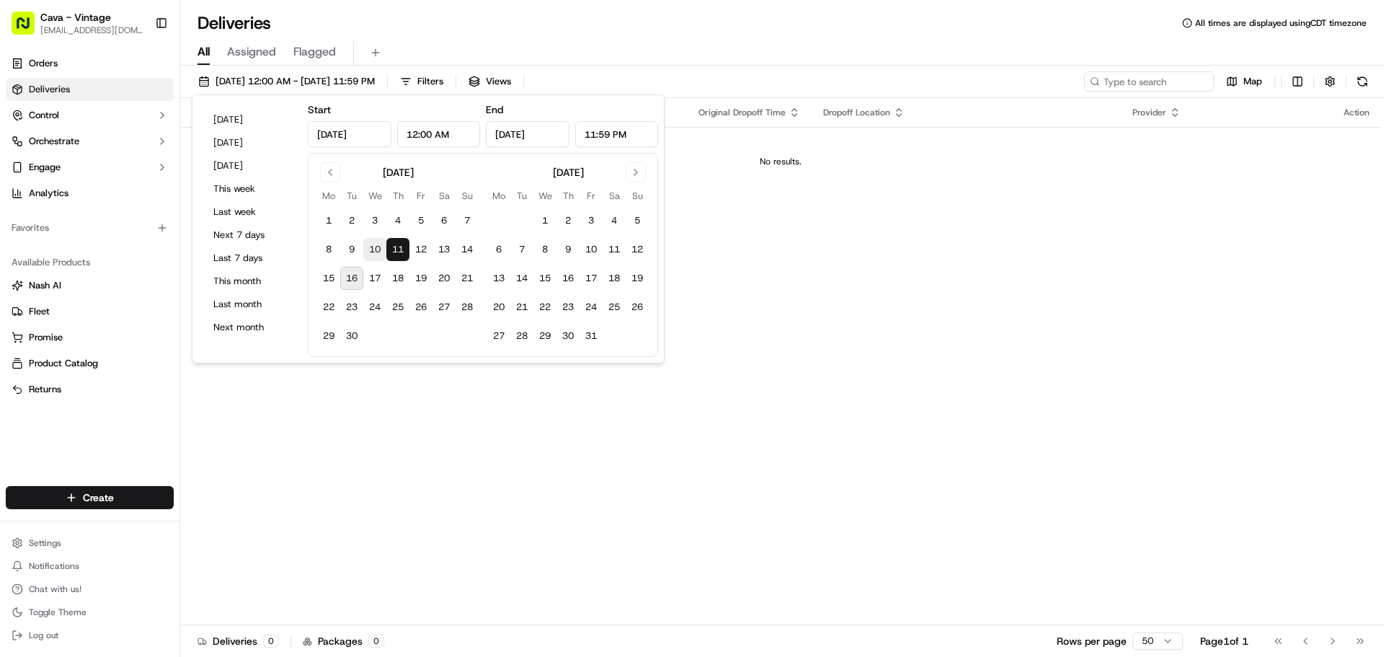
click at [375, 249] on button "10" at bounding box center [374, 249] width 23 height 23
type input "[DATE]"
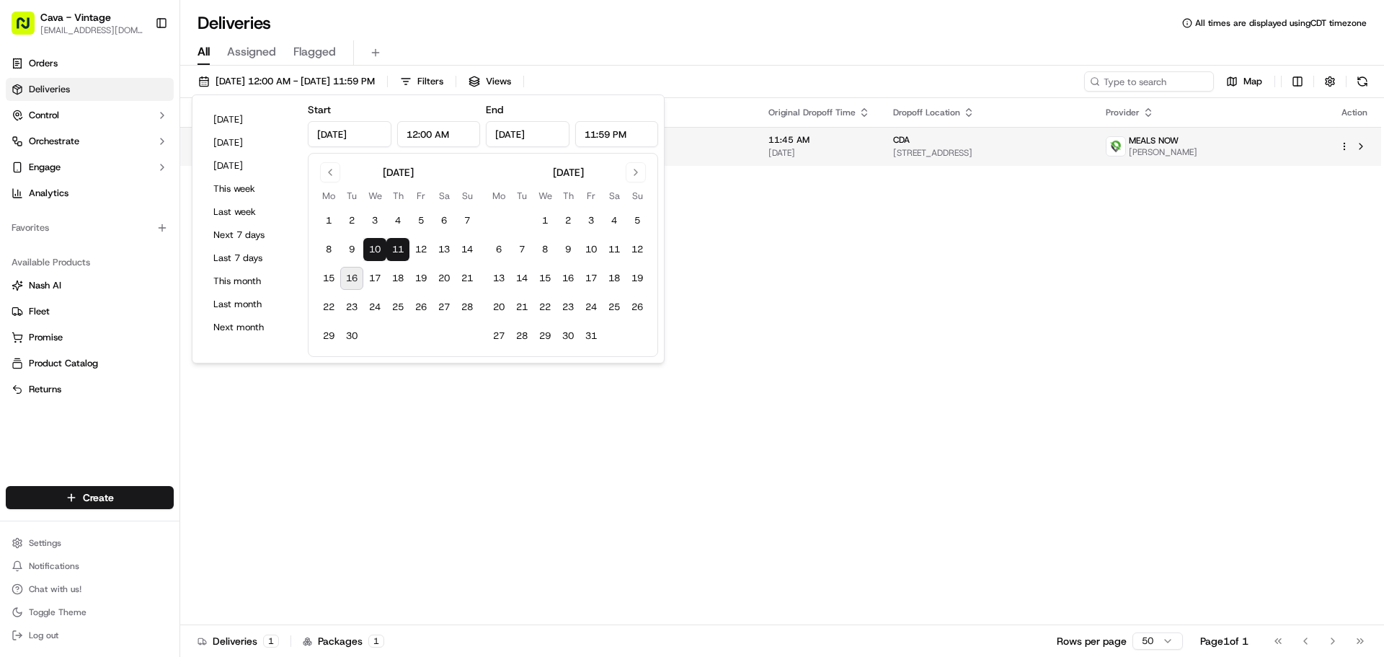
drag, startPoint x: 801, startPoint y: 270, endPoint x: 760, endPoint y: 161, distance: 115.7
click at [797, 260] on div "Status Original Pickup Time Pickup Location Original Dropoff Time Dropoff Locat…" at bounding box center [780, 361] width 1201 height 527
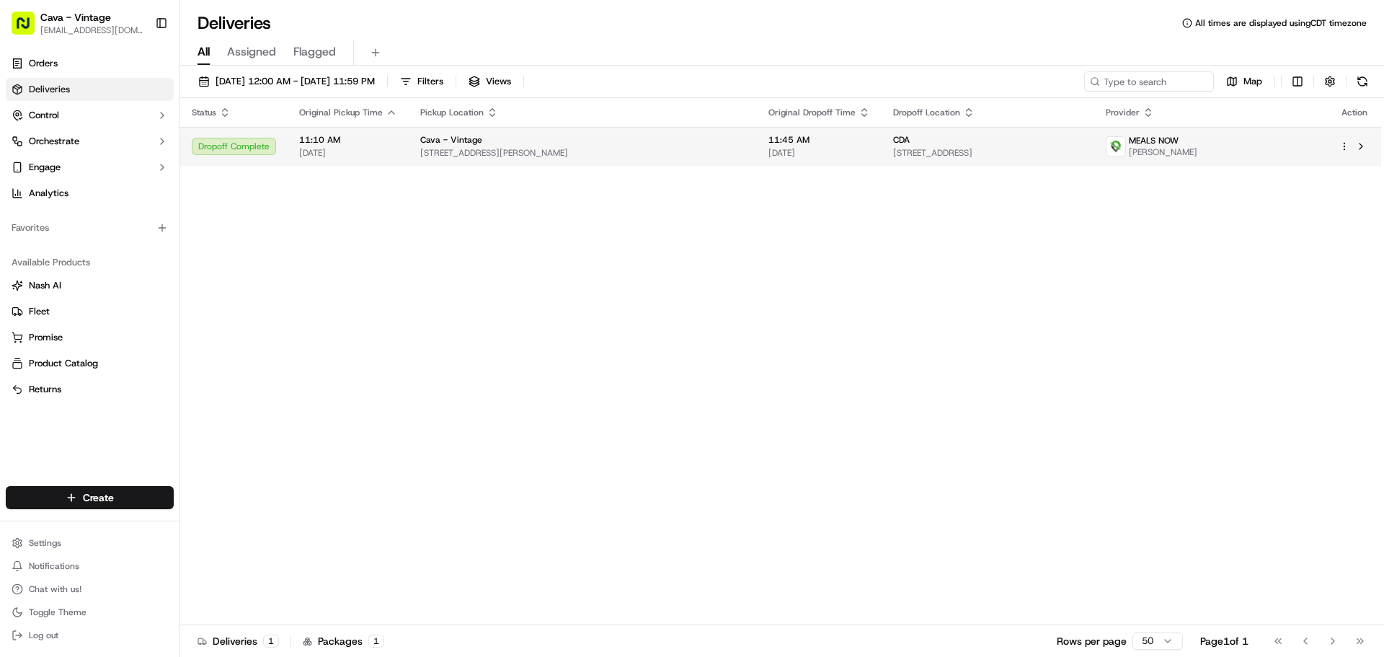
click at [745, 146] on div "Cava - Vintage" at bounding box center [582, 140] width 325 height 12
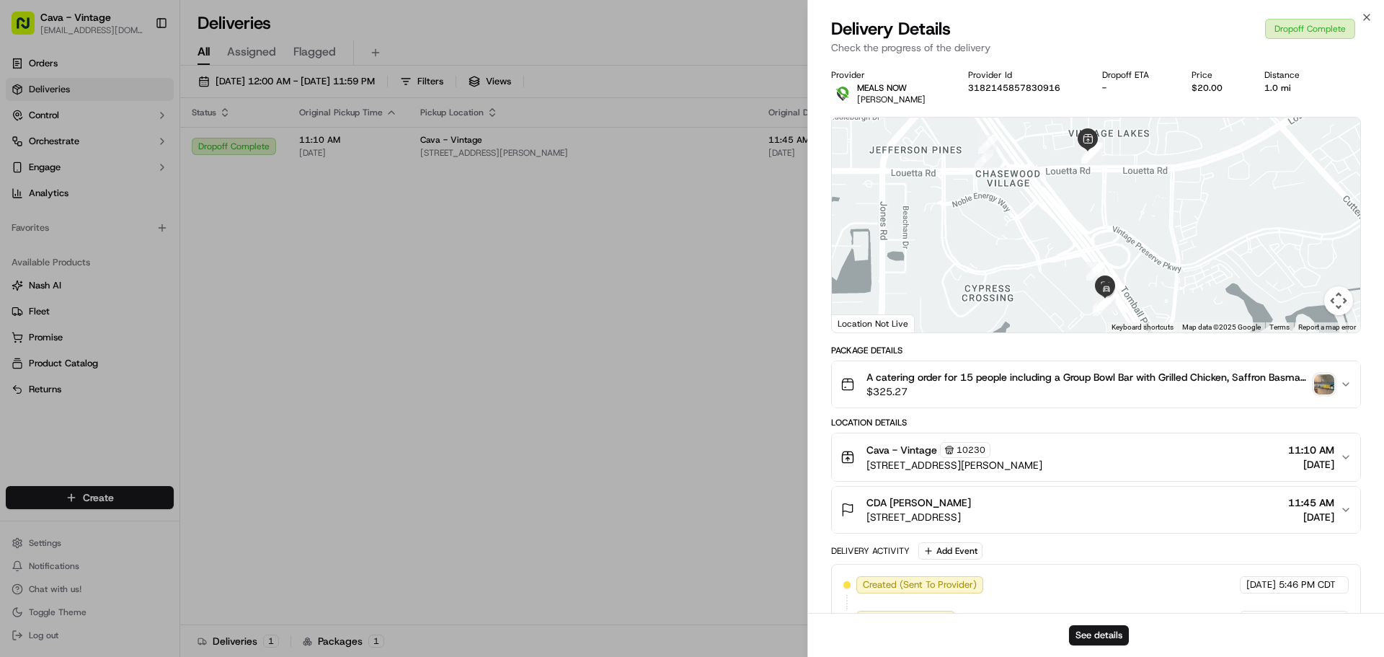
click at [1322, 381] on img "button" at bounding box center [1324, 384] width 20 height 20
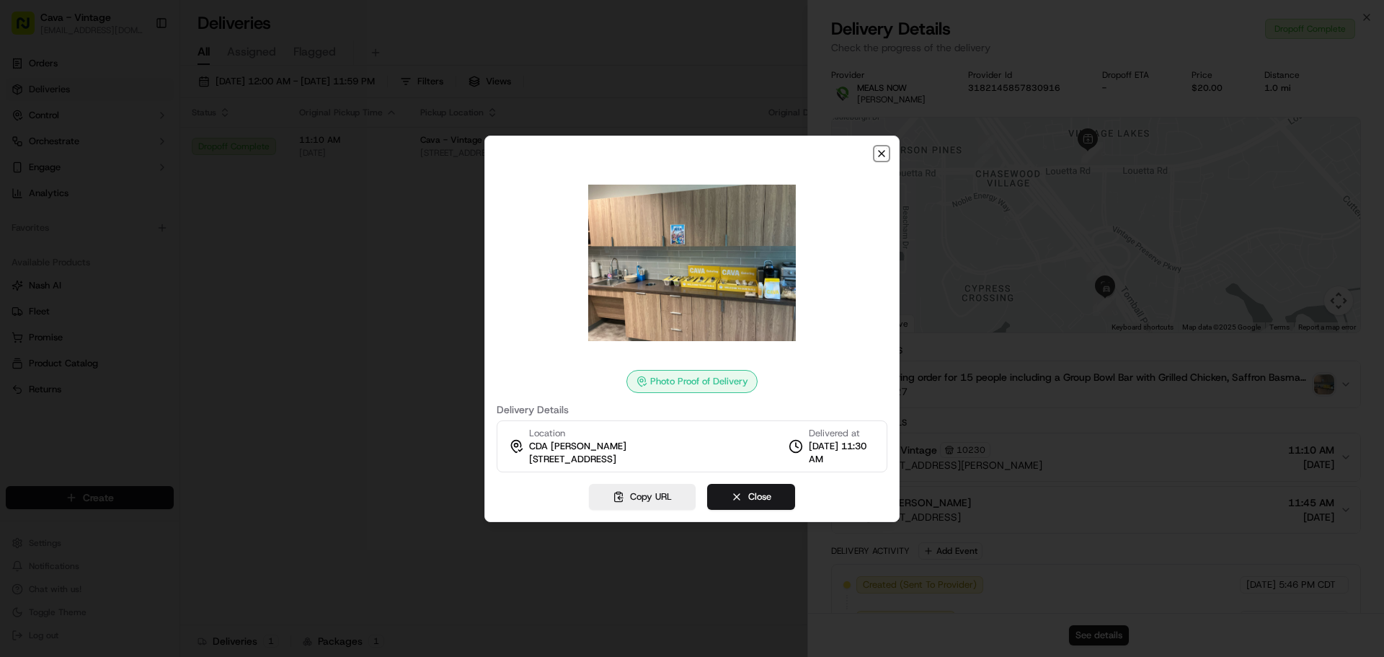
click at [882, 154] on icon "button" at bounding box center [882, 154] width 12 height 12
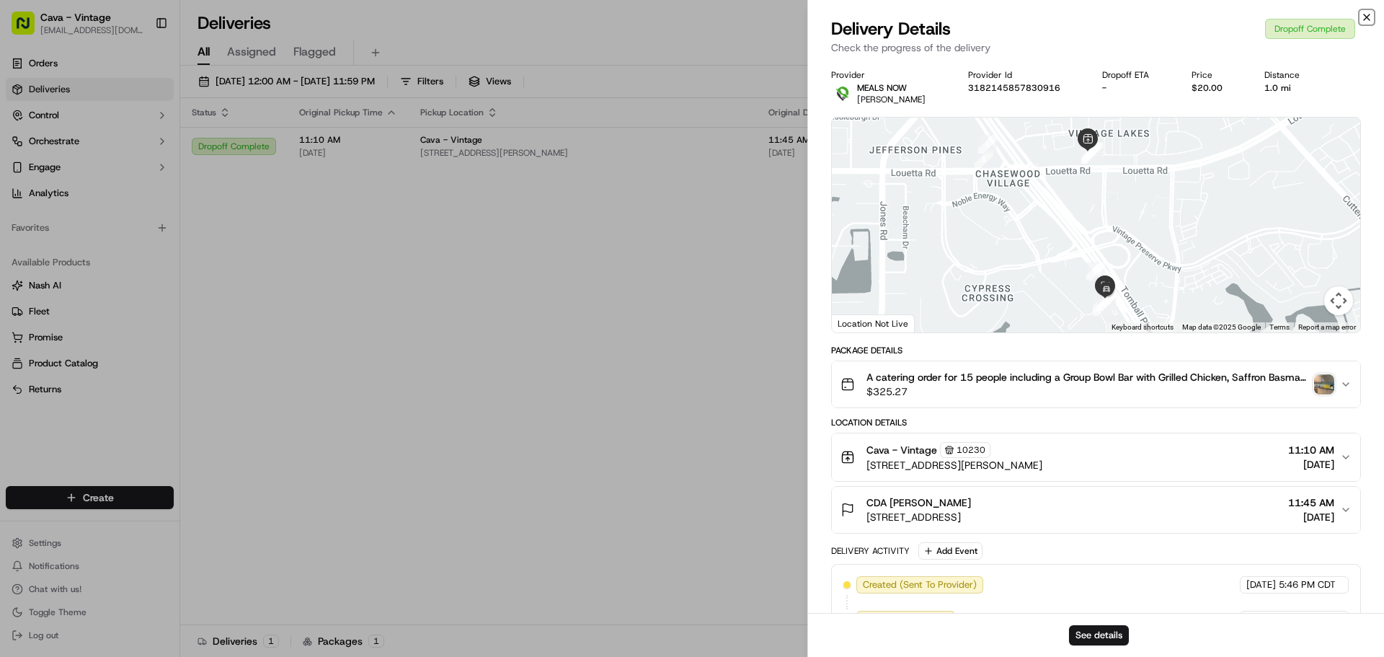
click at [1368, 16] on icon "button" at bounding box center [1367, 17] width 6 height 6
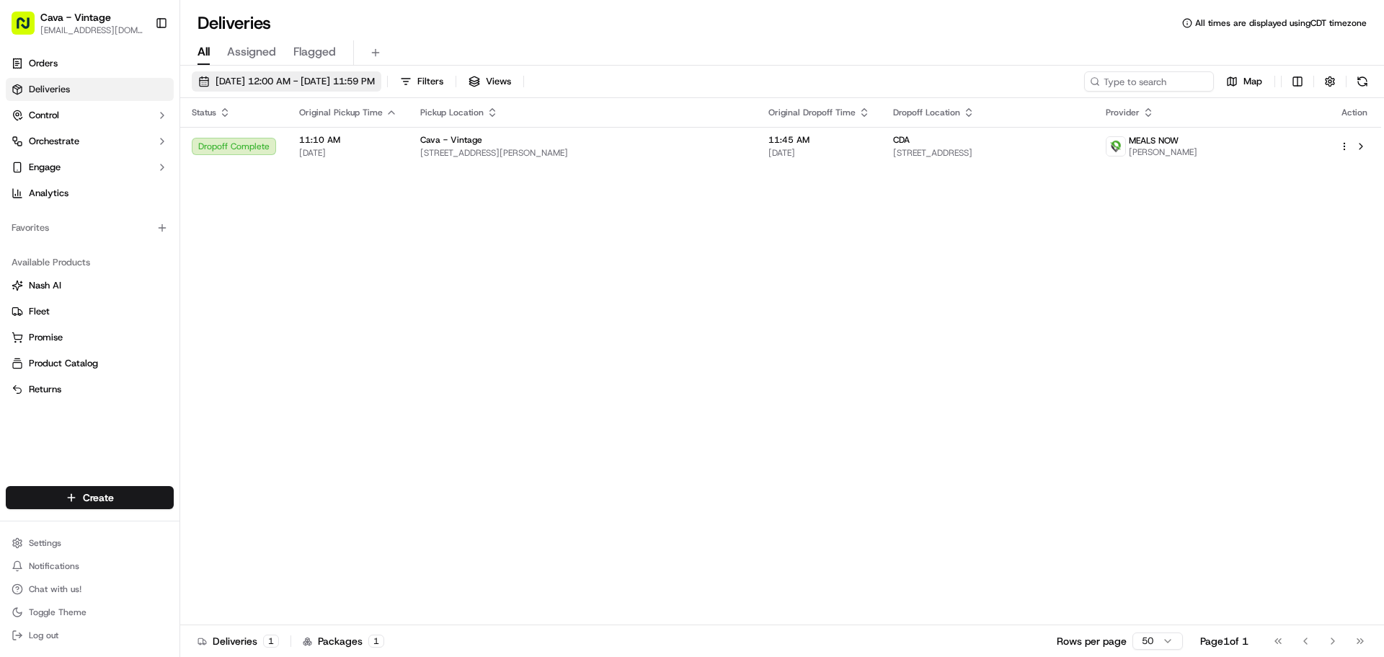
click at [345, 74] on button "[DATE] 12:00 AM - [DATE] 11:59 PM" at bounding box center [287, 81] width 190 height 20
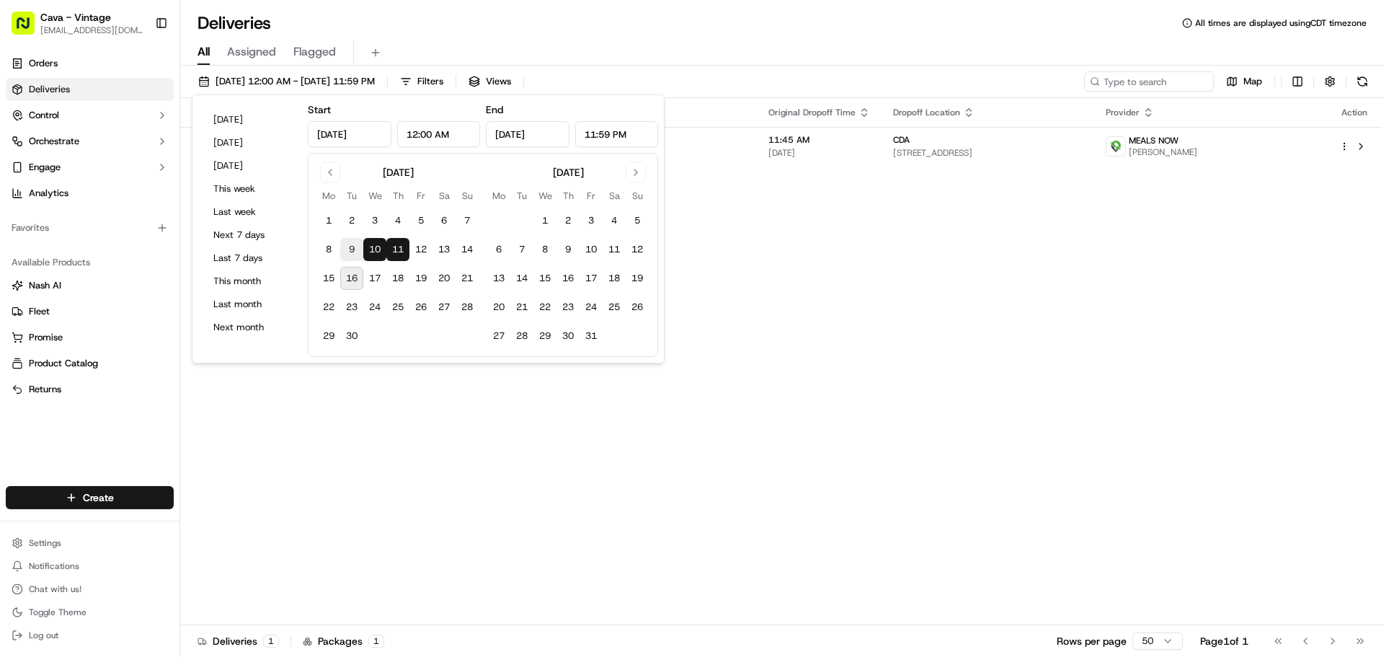
click at [352, 251] on button "9" at bounding box center [351, 249] width 23 height 23
type input "[DATE]"
drag, startPoint x: 812, startPoint y: 244, endPoint x: 783, endPoint y: 146, distance: 101.7
click at [812, 226] on div "Status Original Pickup Time Pickup Location Original Dropoff Time Dropoff Locat…" at bounding box center [780, 361] width 1201 height 527
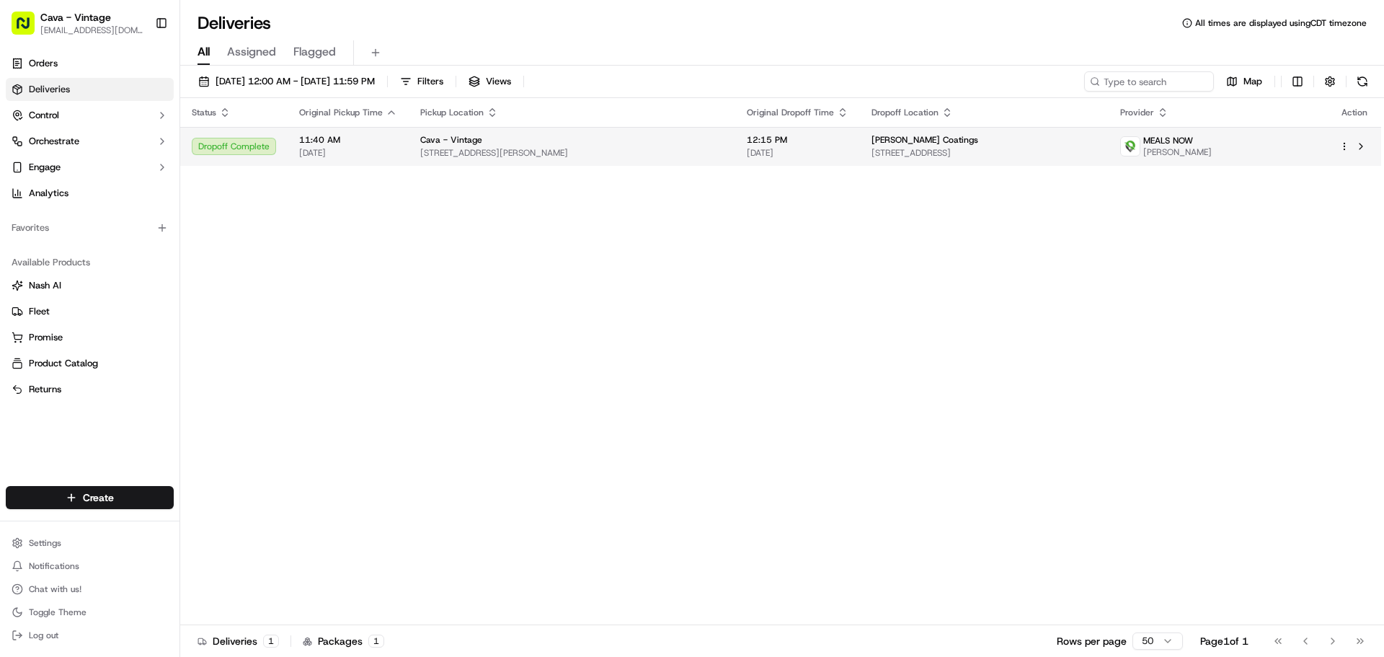
click at [779, 136] on span "12:15 PM" at bounding box center [798, 140] width 102 height 12
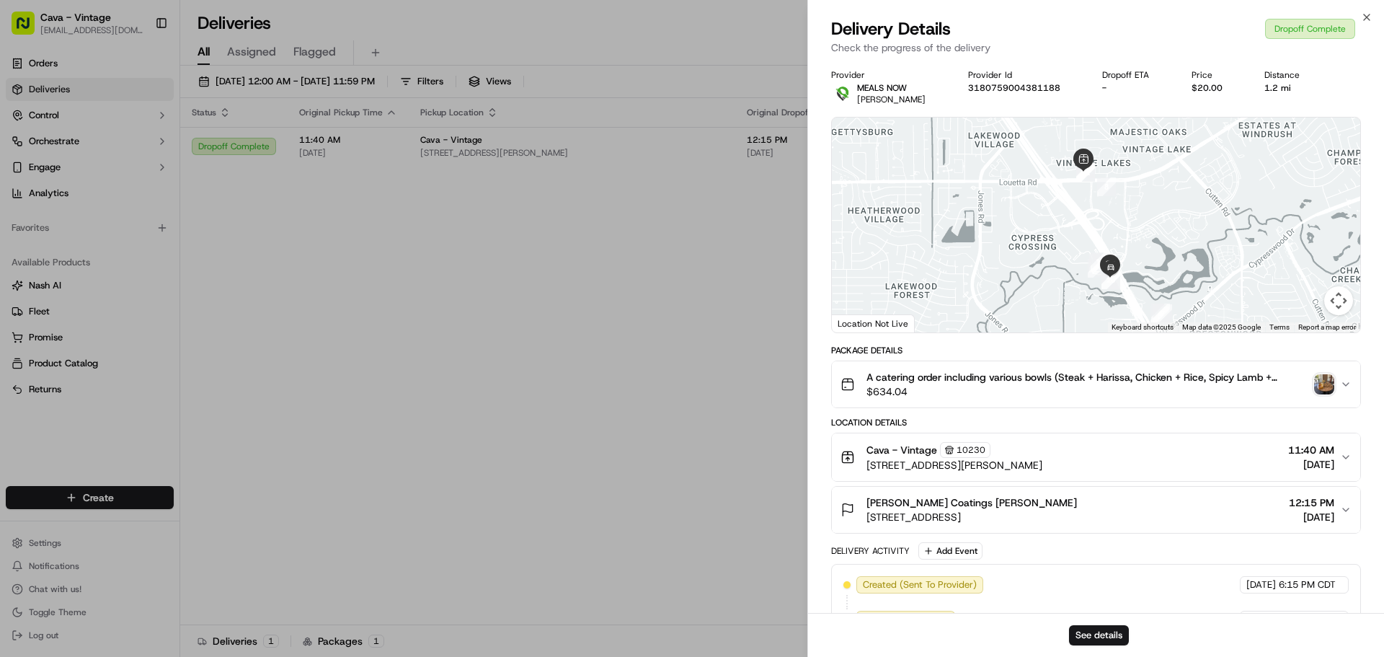
click at [1322, 381] on img "button" at bounding box center [1324, 384] width 20 height 20
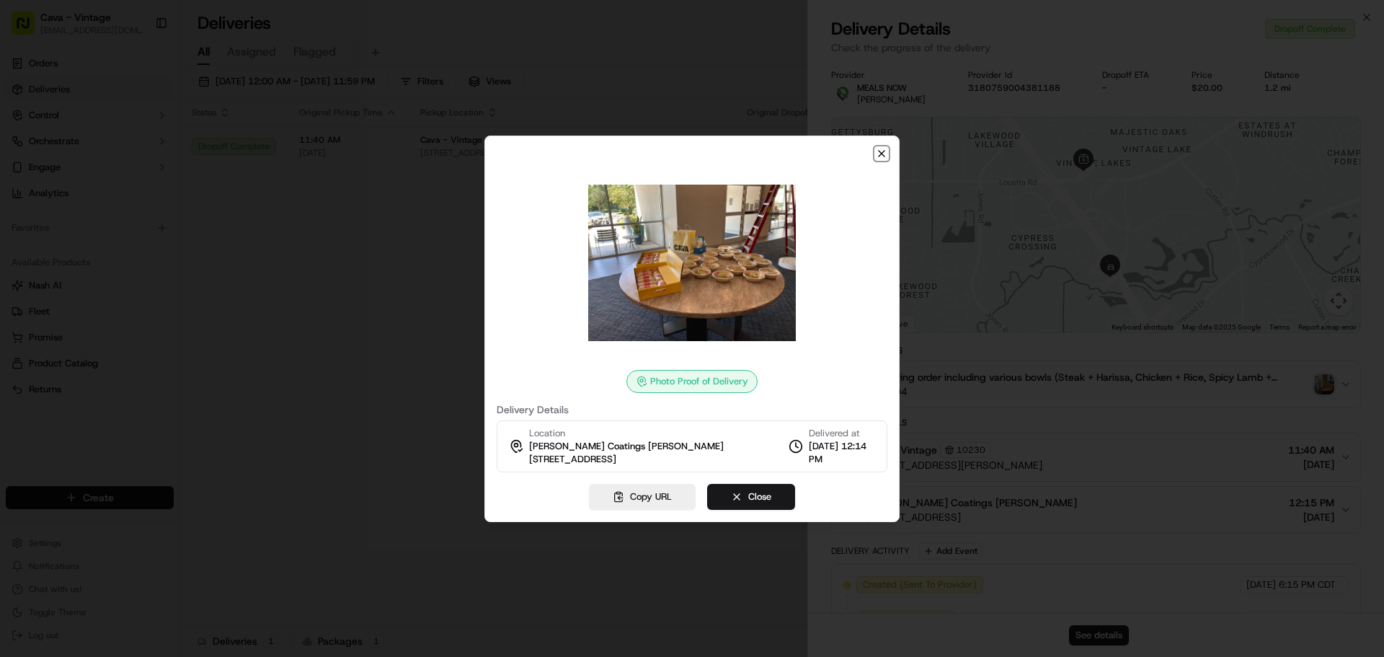
click at [881, 150] on icon "button" at bounding box center [882, 154] width 12 height 12
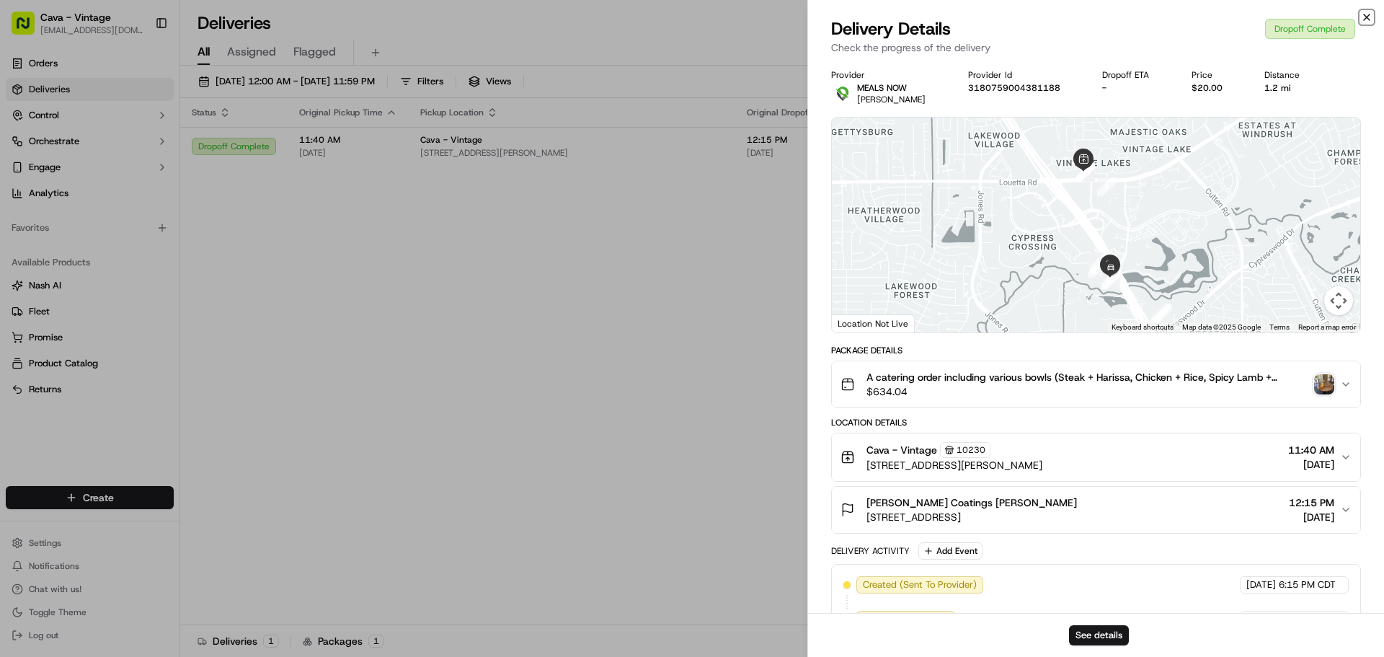
click at [1367, 17] on icon "button" at bounding box center [1367, 17] width 6 height 6
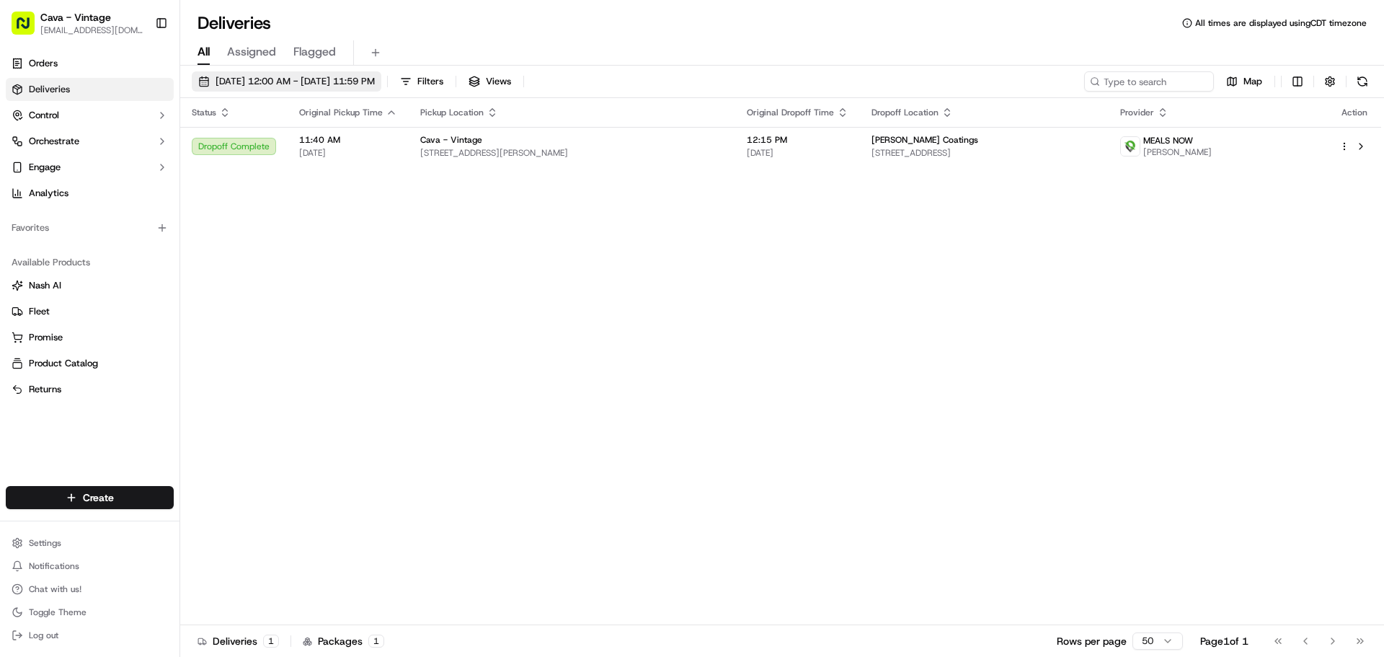
click at [299, 79] on span "[DATE] 12:00 AM - [DATE] 11:59 PM" at bounding box center [295, 81] width 159 height 13
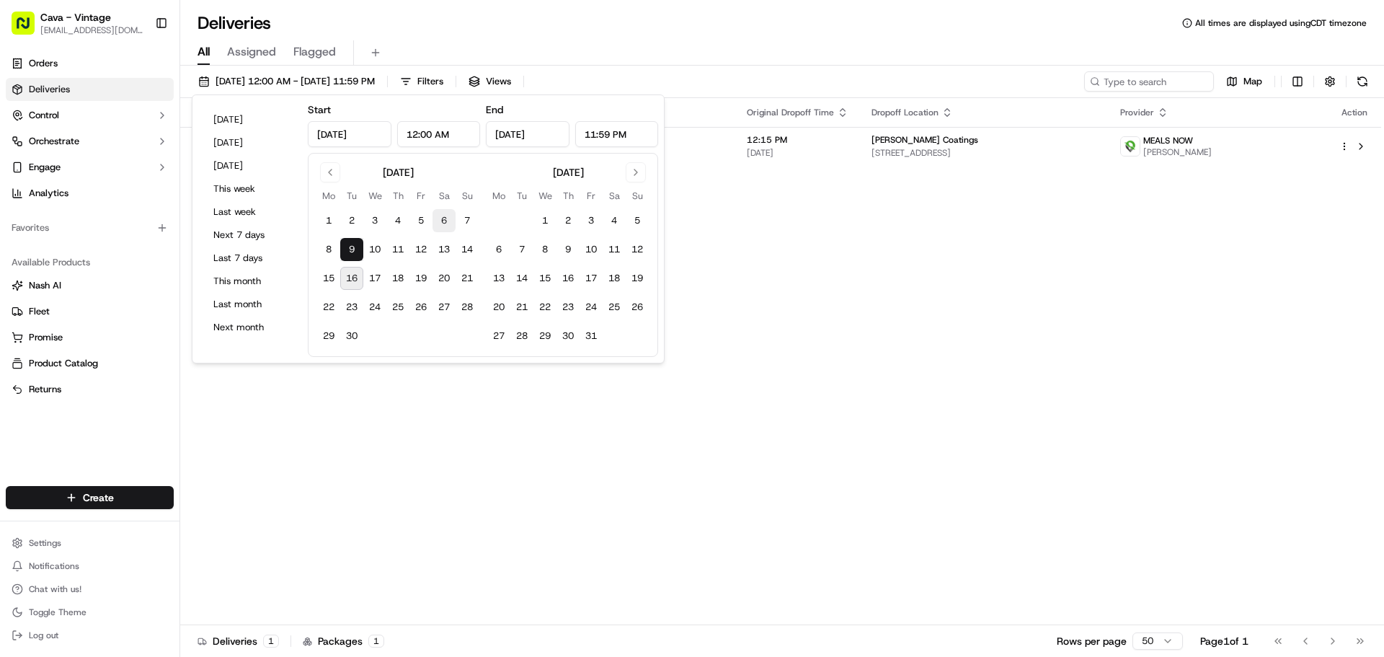
click at [447, 222] on button "6" at bounding box center [444, 220] width 23 height 23
type input "[DATE]"
click at [949, 151] on span "[STREET_ADDRESS]" at bounding box center [983, 153] width 225 height 12
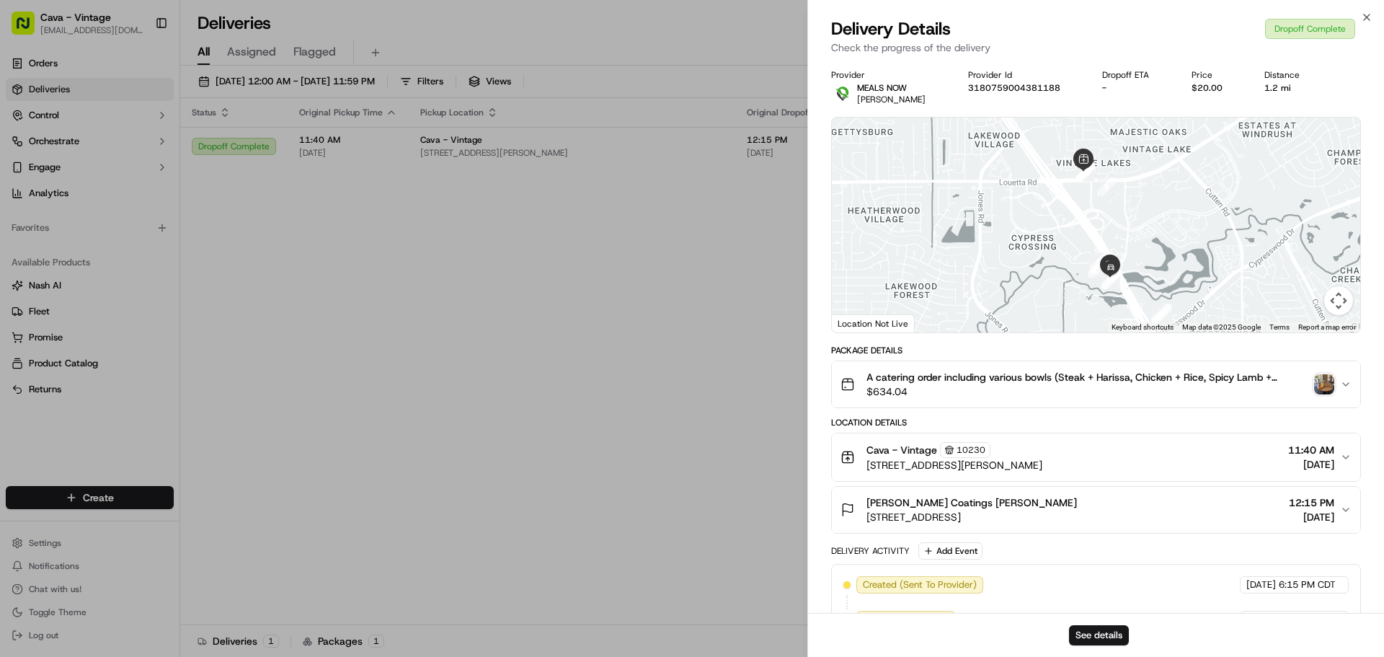
click at [1327, 389] on img "button" at bounding box center [1324, 384] width 20 height 20
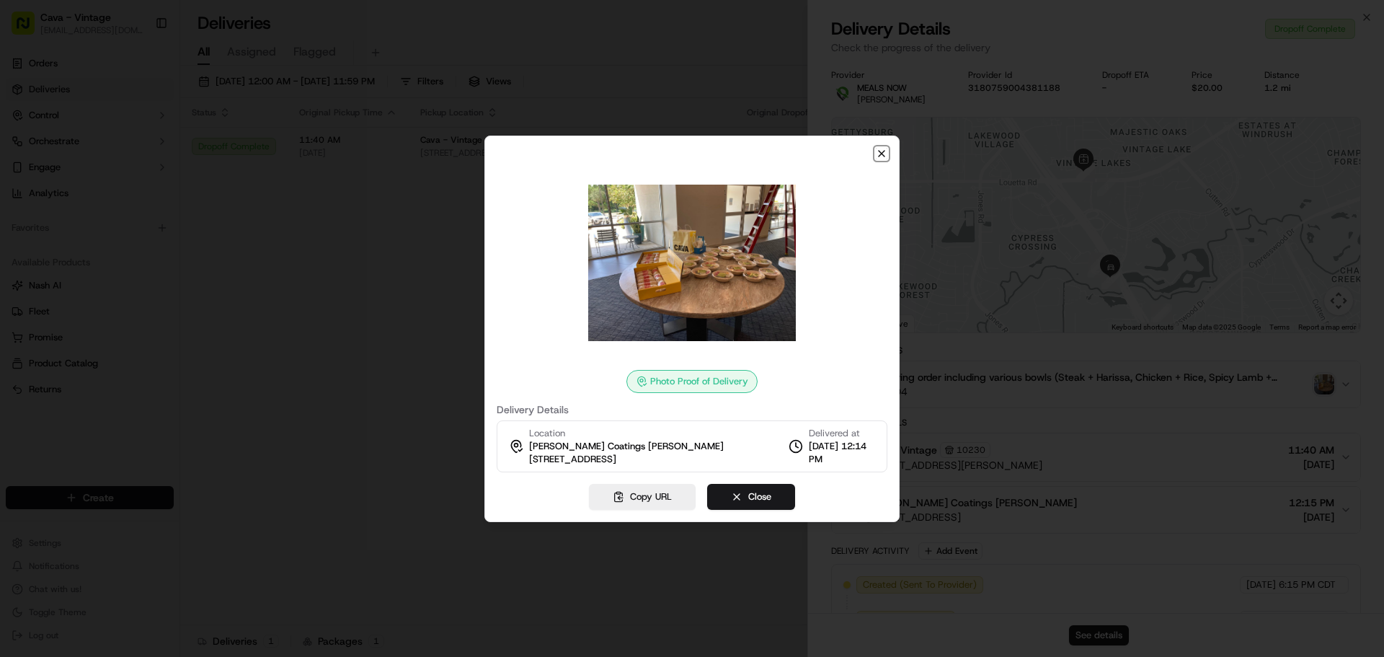
click at [881, 155] on icon "button" at bounding box center [882, 154] width 12 height 12
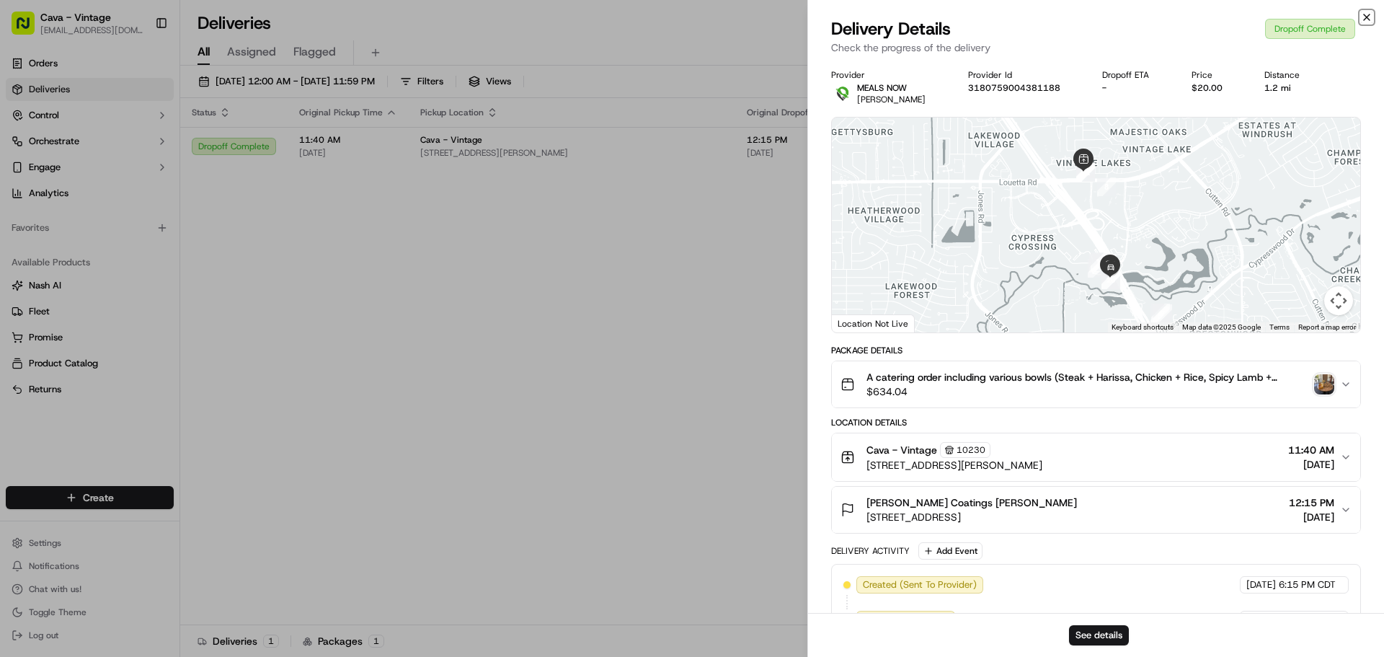
click at [1365, 17] on icon "button" at bounding box center [1367, 18] width 12 height 12
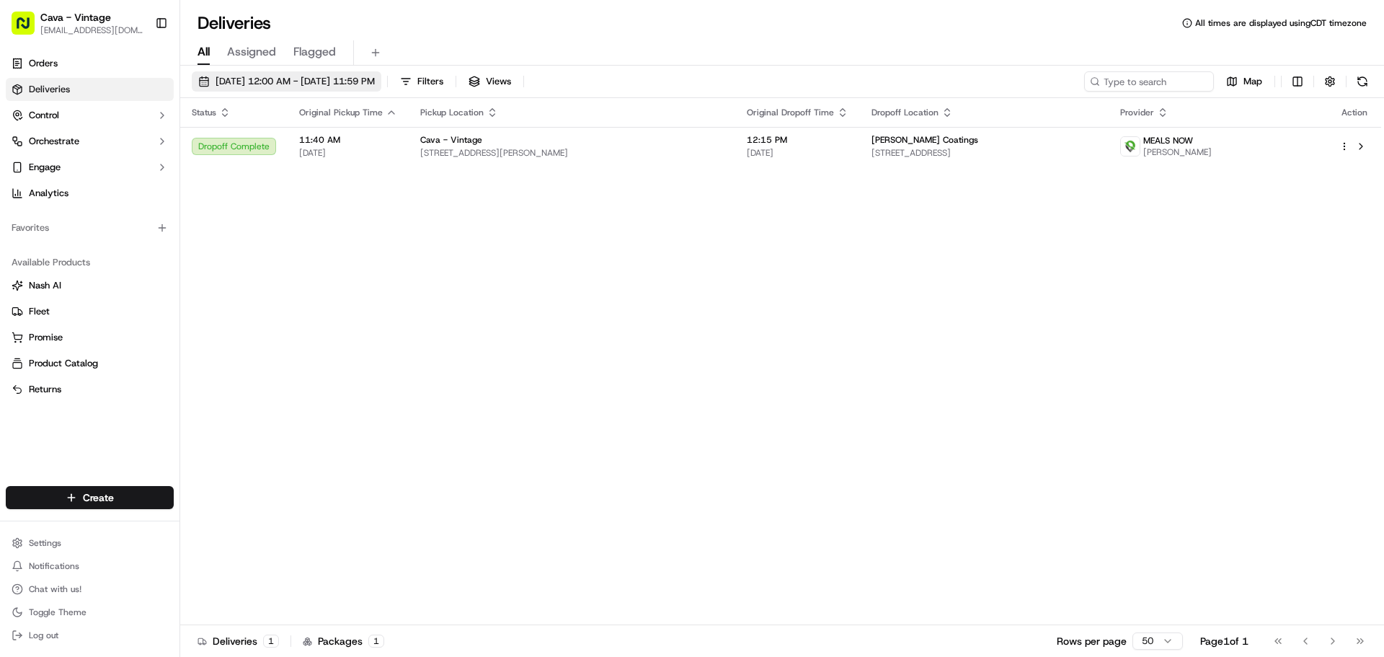
click at [329, 75] on span "[DATE] 12:00 AM - [DATE] 11:59 PM" at bounding box center [295, 81] width 159 height 13
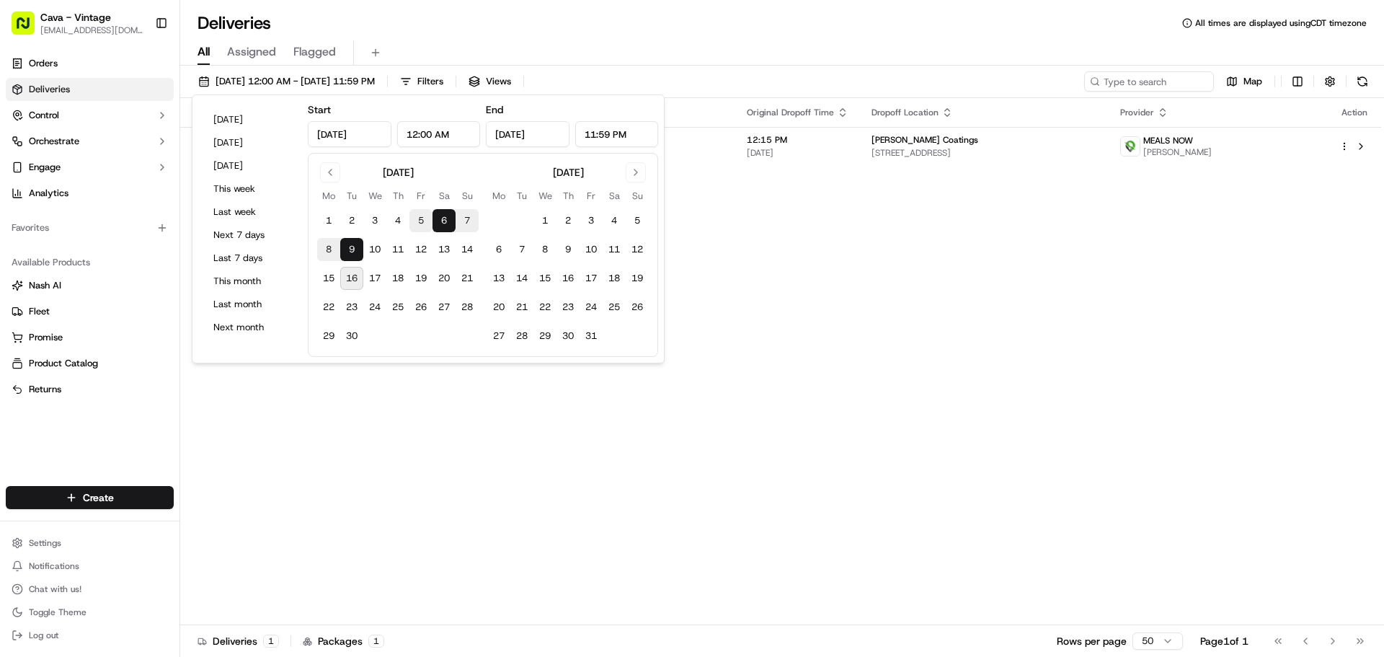
click at [420, 223] on button "5" at bounding box center [420, 220] width 23 height 23
type input "[DATE]"
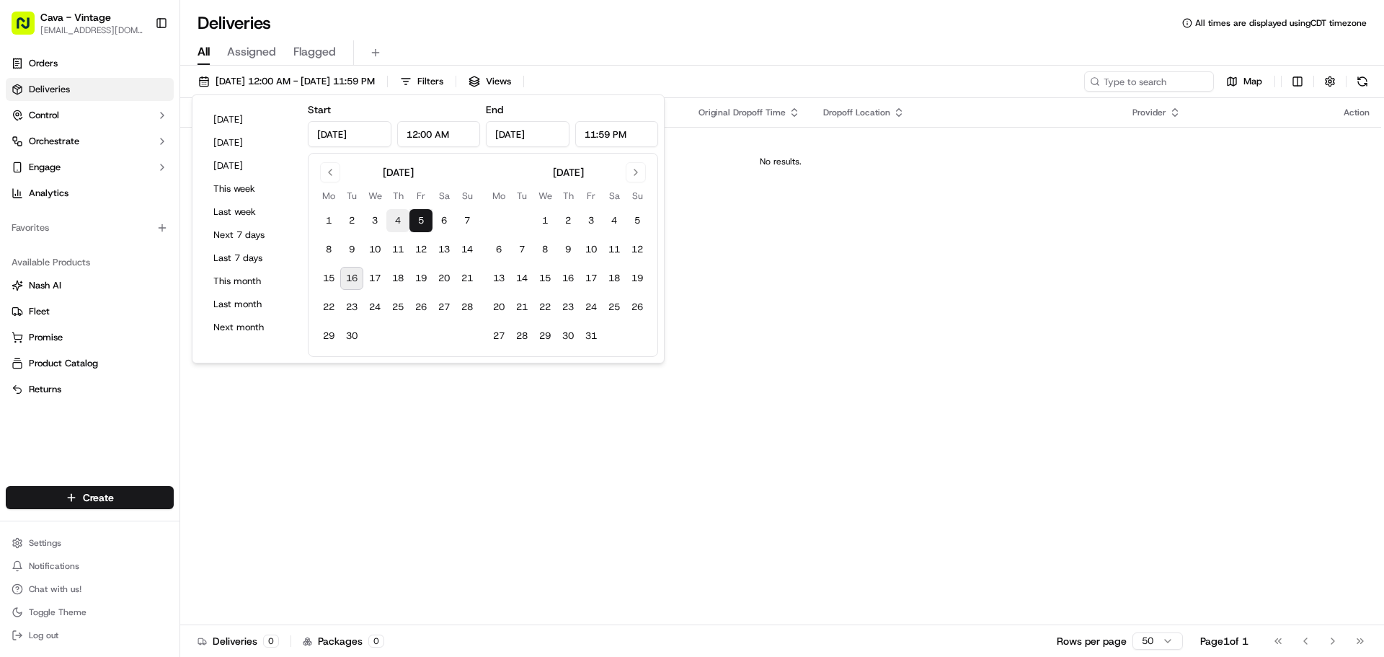
click at [393, 220] on button "4" at bounding box center [397, 220] width 23 height 23
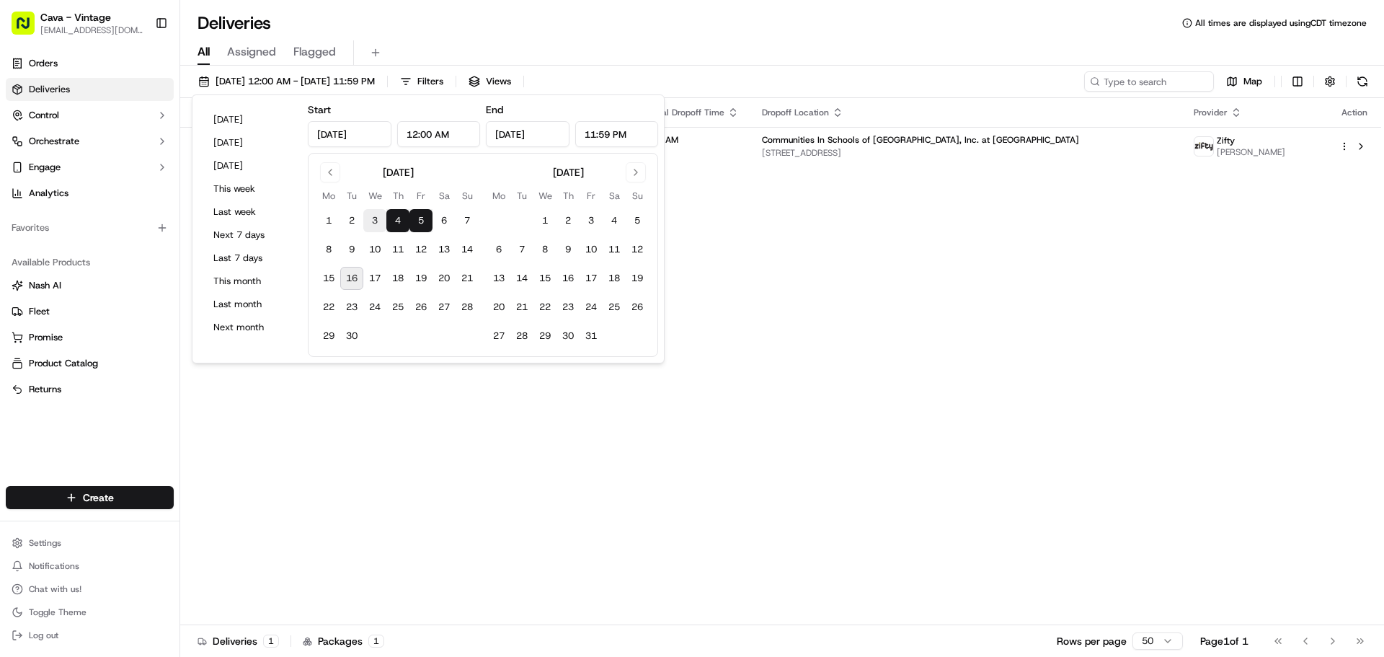
click at [370, 218] on button "3" at bounding box center [374, 220] width 23 height 23
type input "[DATE]"
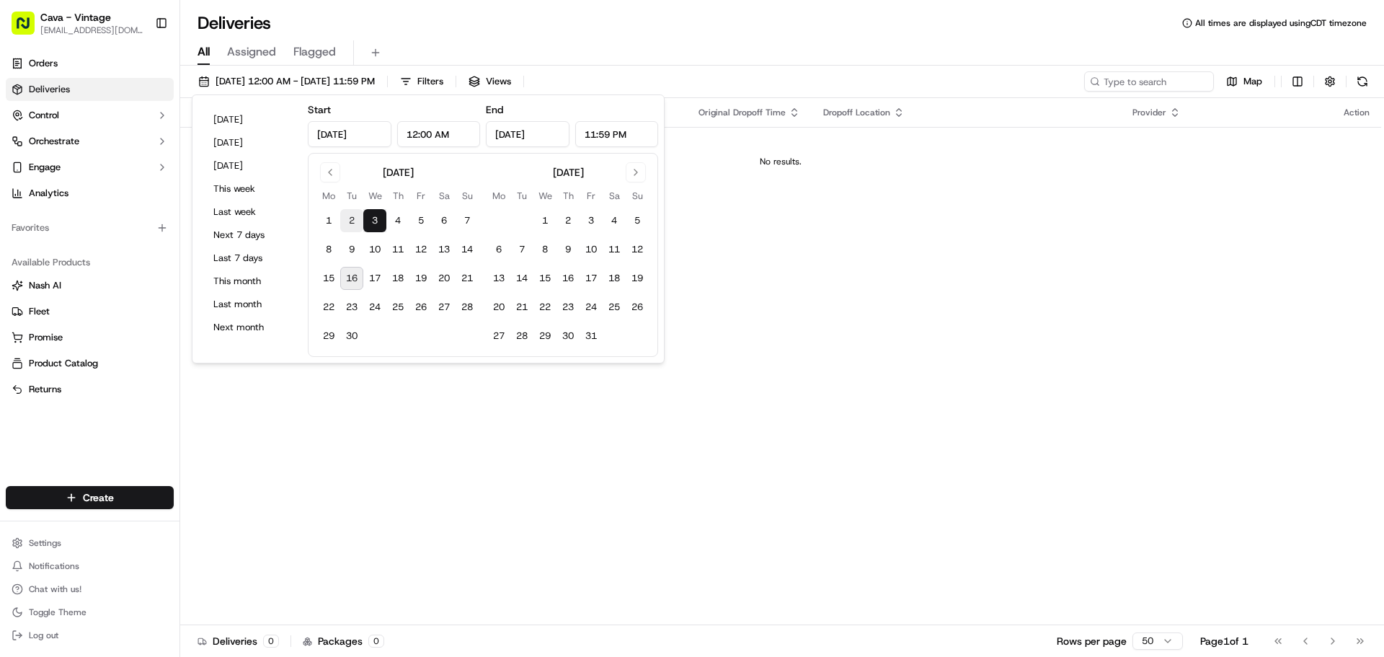
click at [345, 223] on button "2" at bounding box center [351, 220] width 23 height 23
click at [331, 218] on button "1" at bounding box center [328, 220] width 23 height 23
type input "[DATE]"
click at [337, 172] on button "Go to previous month" at bounding box center [330, 172] width 20 height 20
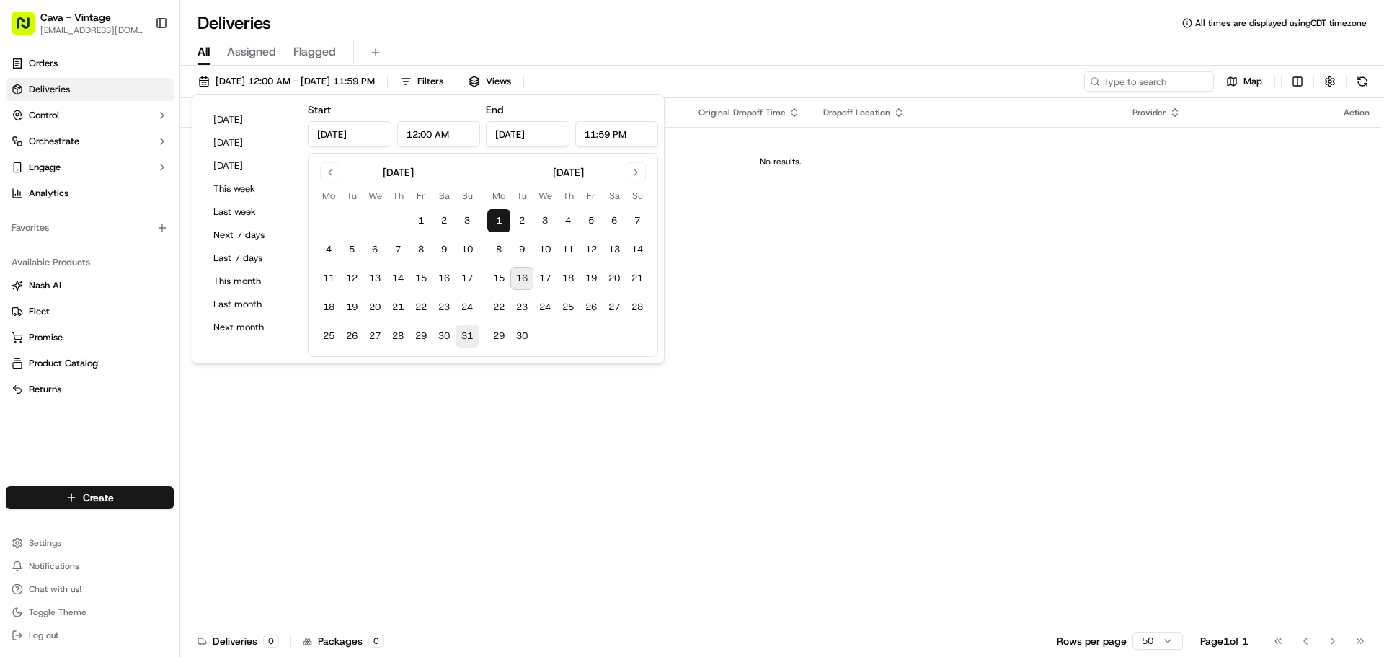
click at [464, 337] on button "31" at bounding box center [467, 335] width 23 height 23
click at [451, 337] on button "30" at bounding box center [444, 335] width 23 height 23
type input "[DATE]"
click at [416, 338] on button "29" at bounding box center [420, 335] width 23 height 23
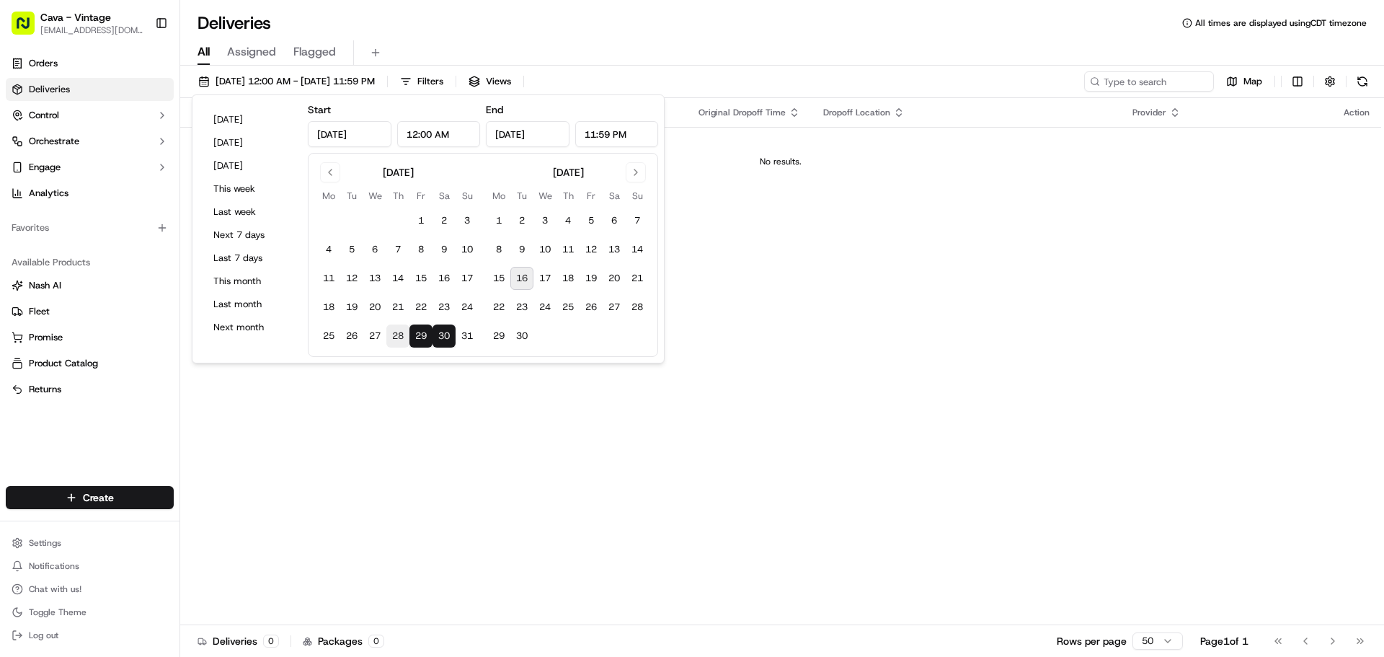
click at [399, 342] on button "28" at bounding box center [397, 335] width 23 height 23
type input "[DATE]"
click at [370, 335] on button "27" at bounding box center [374, 335] width 23 height 23
type input "[DATE]"
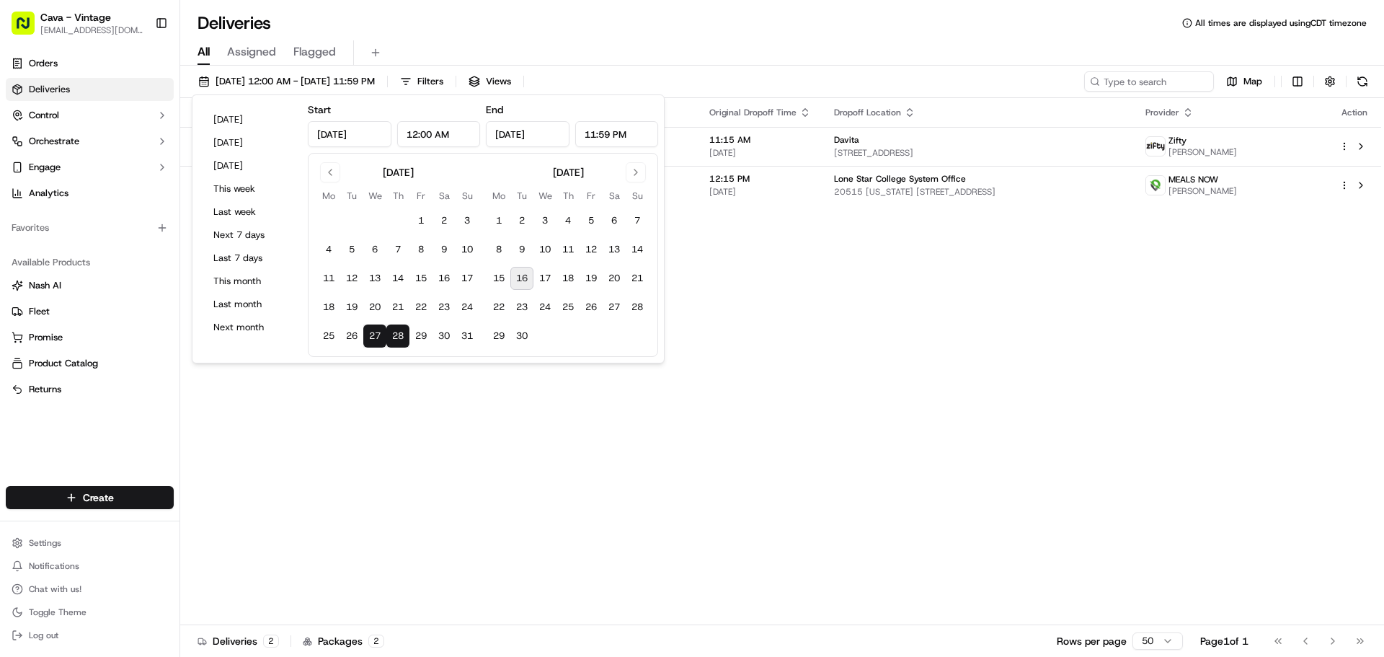
click at [880, 244] on div "Status Original Pickup Time Pickup Location Original Dropoff Time Dropoff Locat…" at bounding box center [780, 361] width 1201 height 527
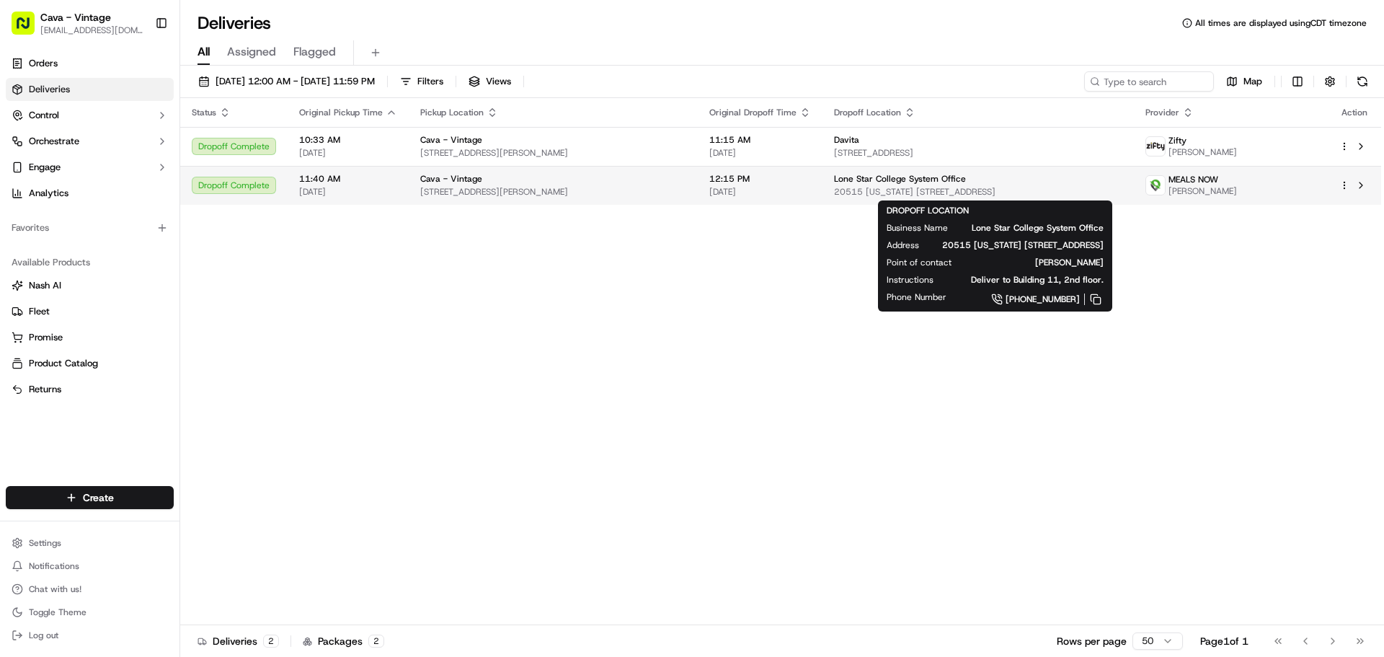
click at [931, 177] on span "Lone Star College System Office" at bounding box center [900, 179] width 132 height 12
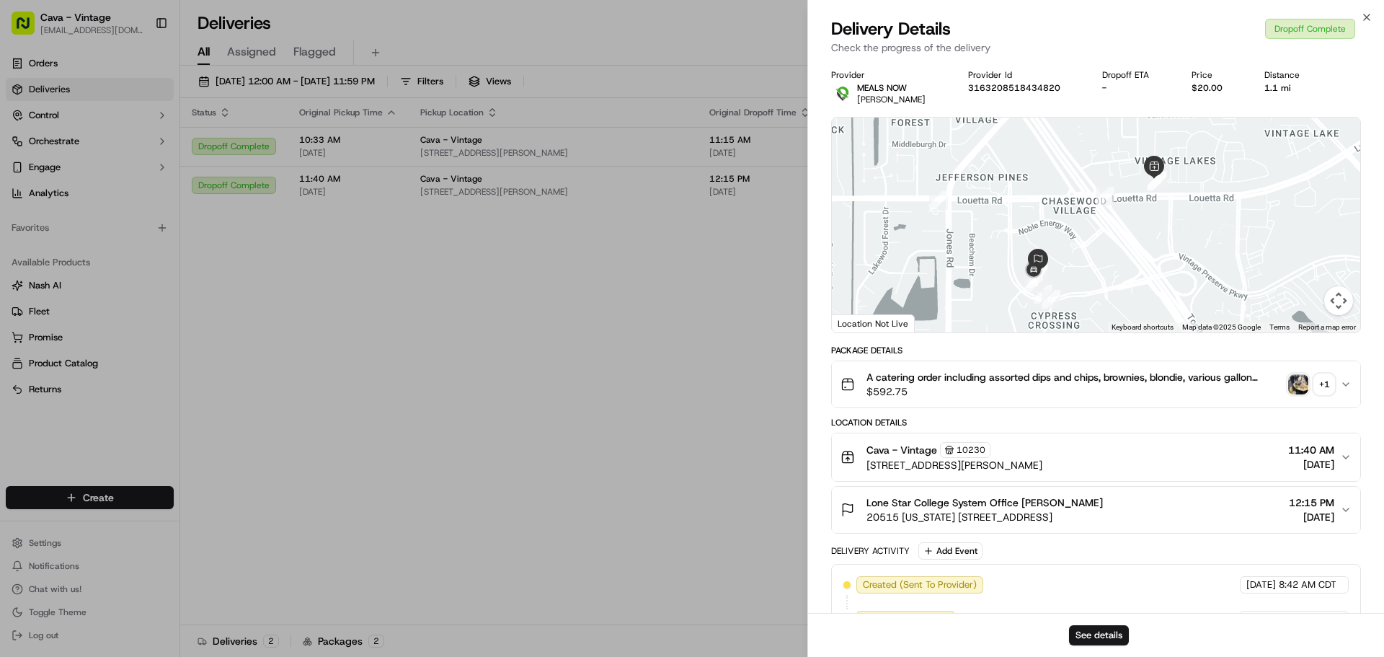
click at [1297, 384] on img "button" at bounding box center [1298, 384] width 20 height 20
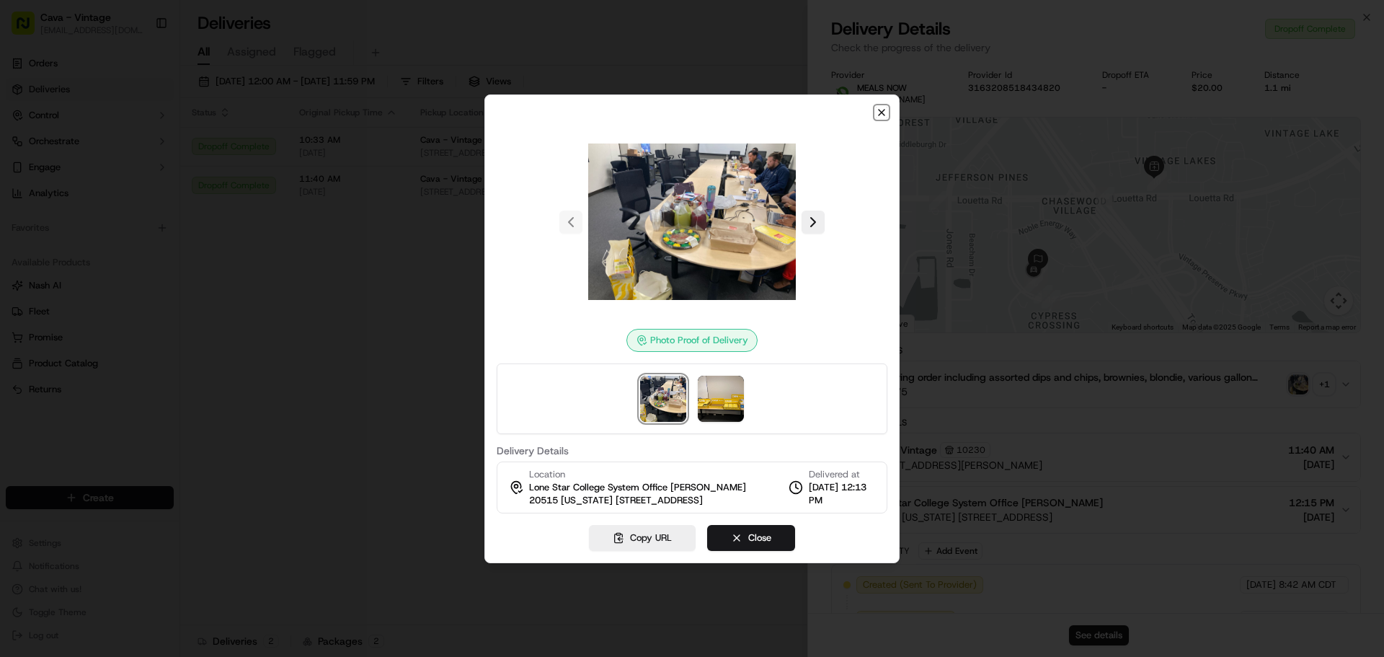
click at [884, 107] on icon "button" at bounding box center [882, 113] width 12 height 12
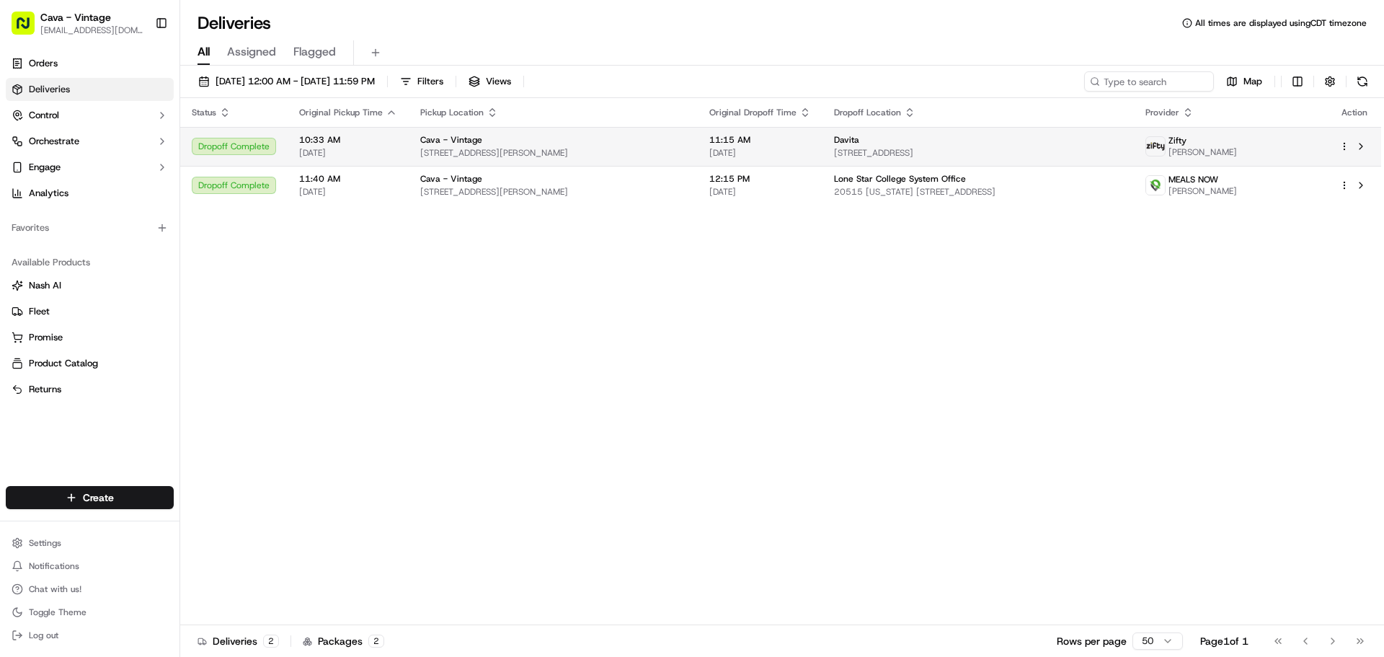
click at [495, 141] on div "Cava - Vintage" at bounding box center [553, 140] width 266 height 12
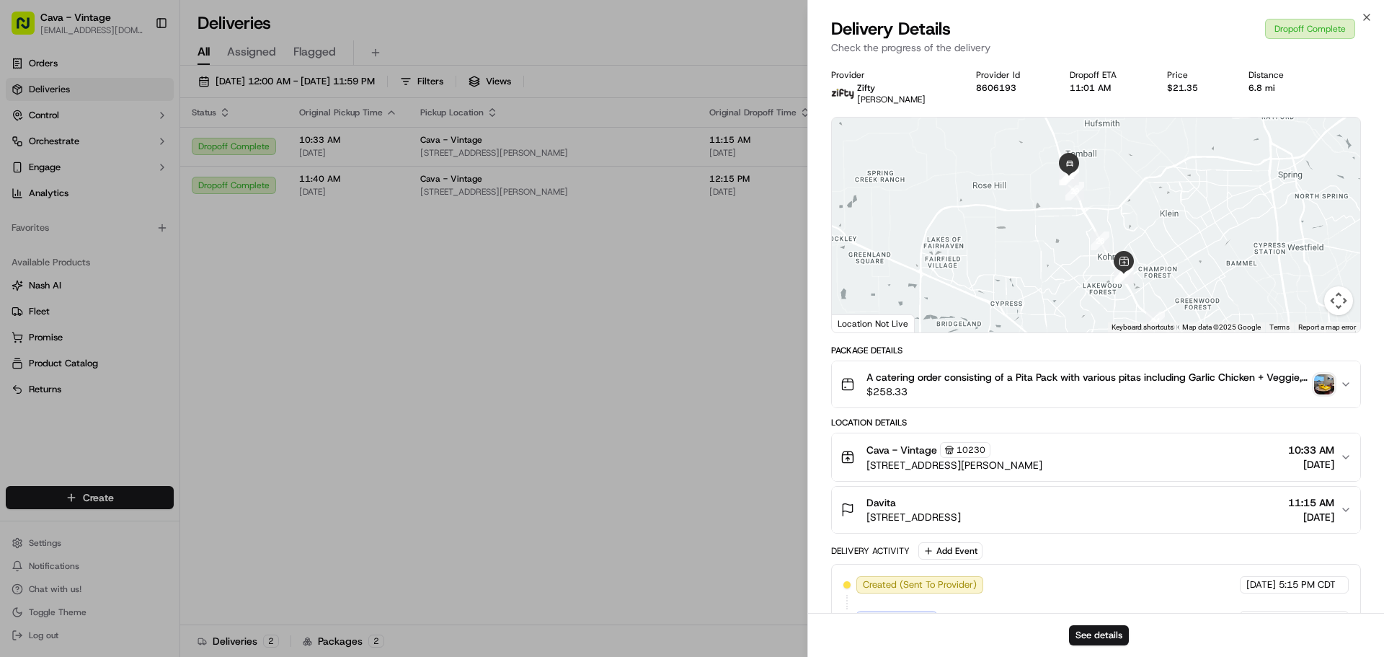
click at [1323, 381] on img "button" at bounding box center [1324, 384] width 20 height 20
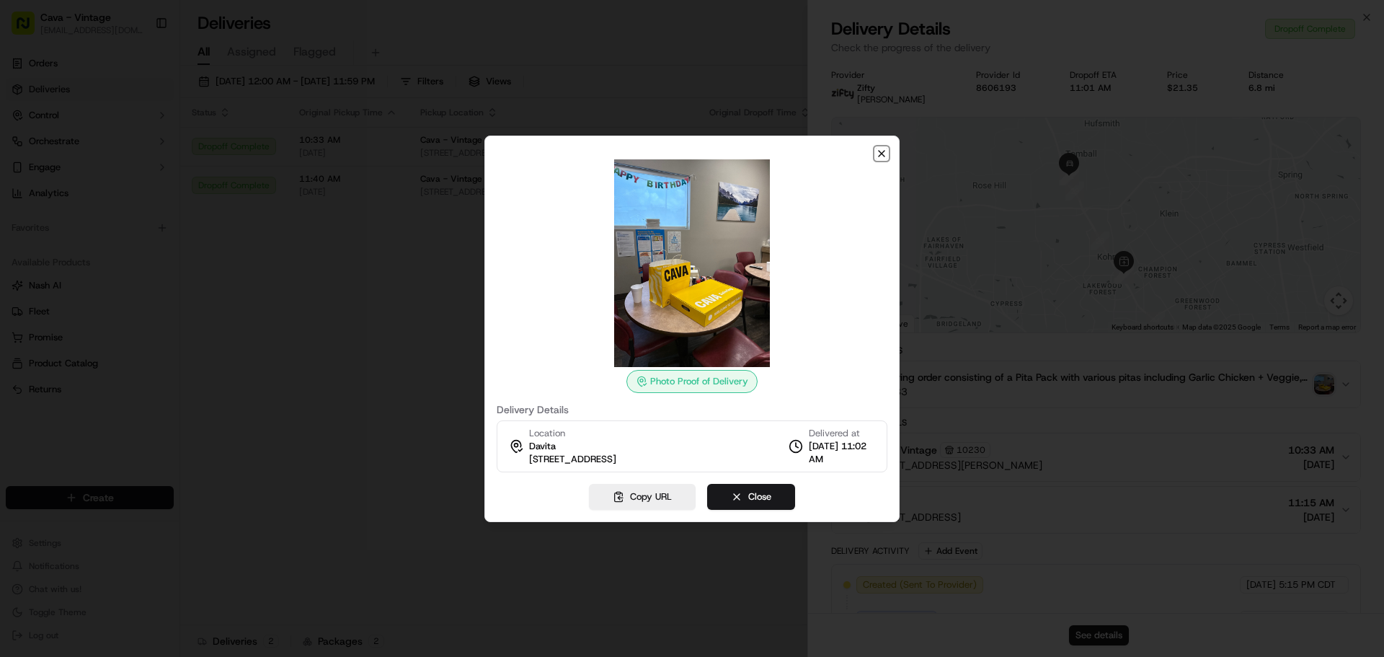
click at [881, 151] on icon "button" at bounding box center [882, 154] width 12 height 12
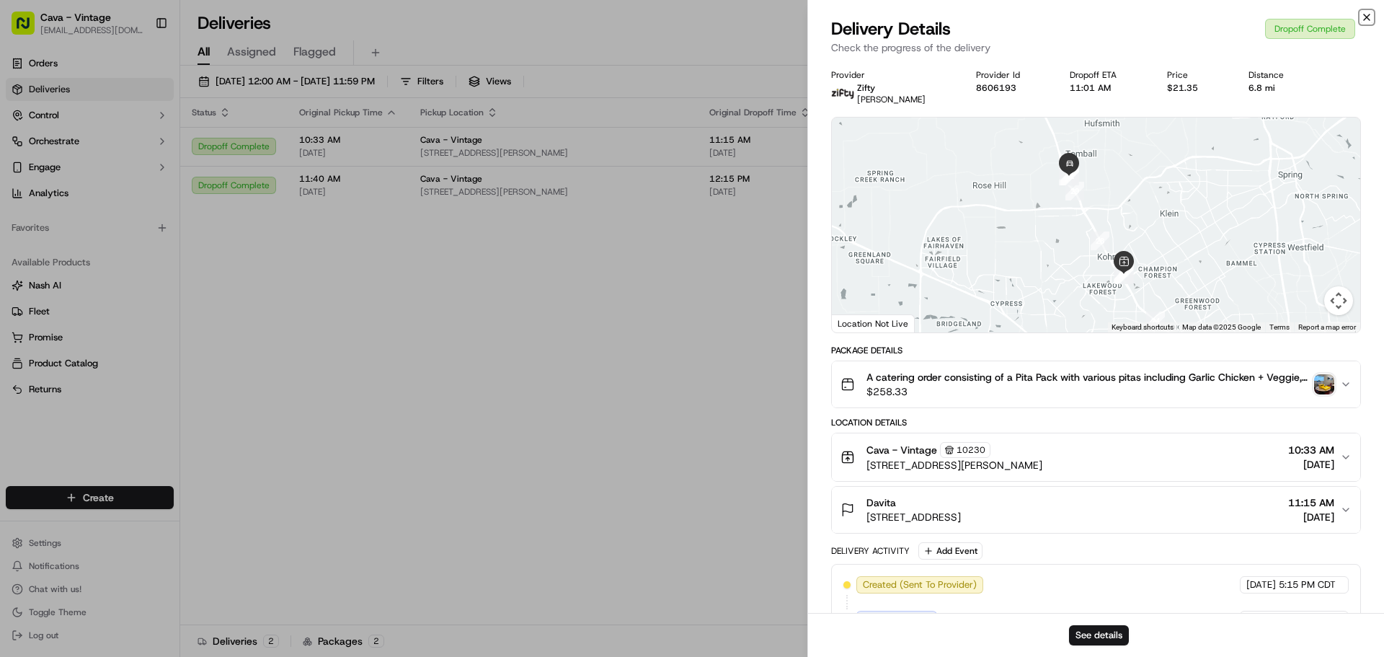
click at [1367, 19] on icon "button" at bounding box center [1367, 18] width 12 height 12
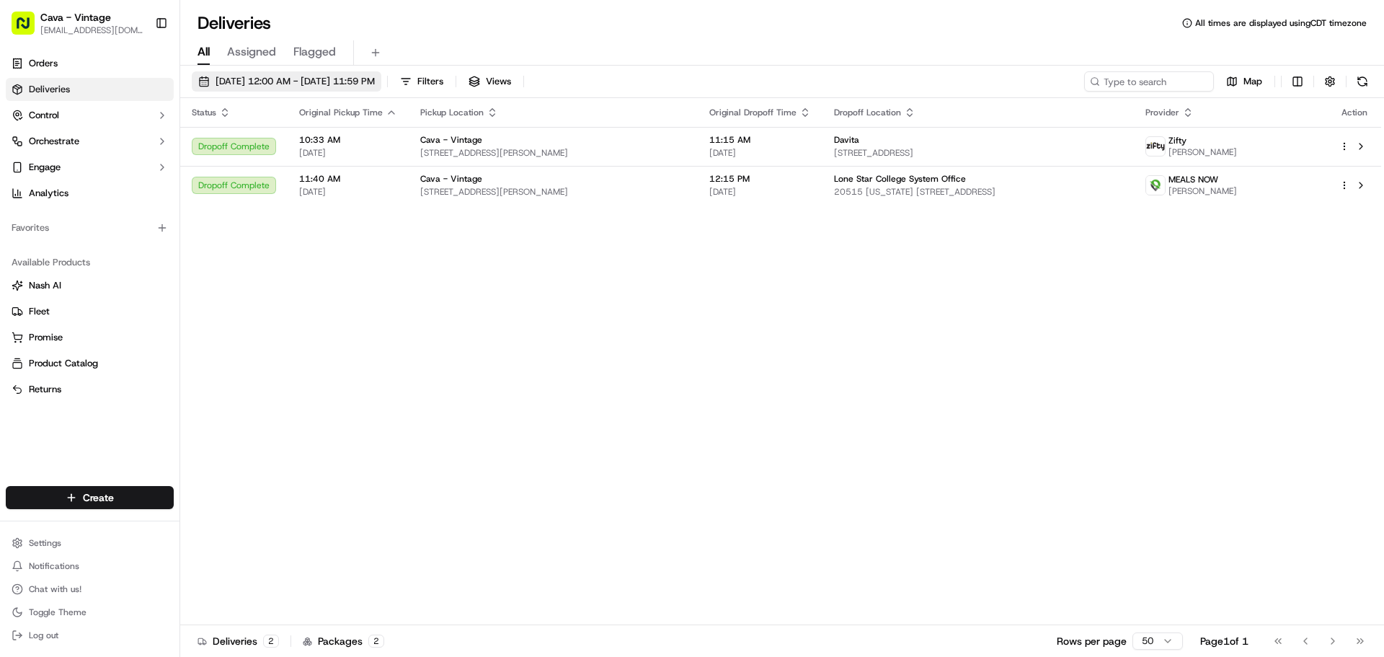
click at [265, 79] on span "[DATE] 12:00 AM - [DATE] 11:59 PM" at bounding box center [295, 81] width 159 height 13
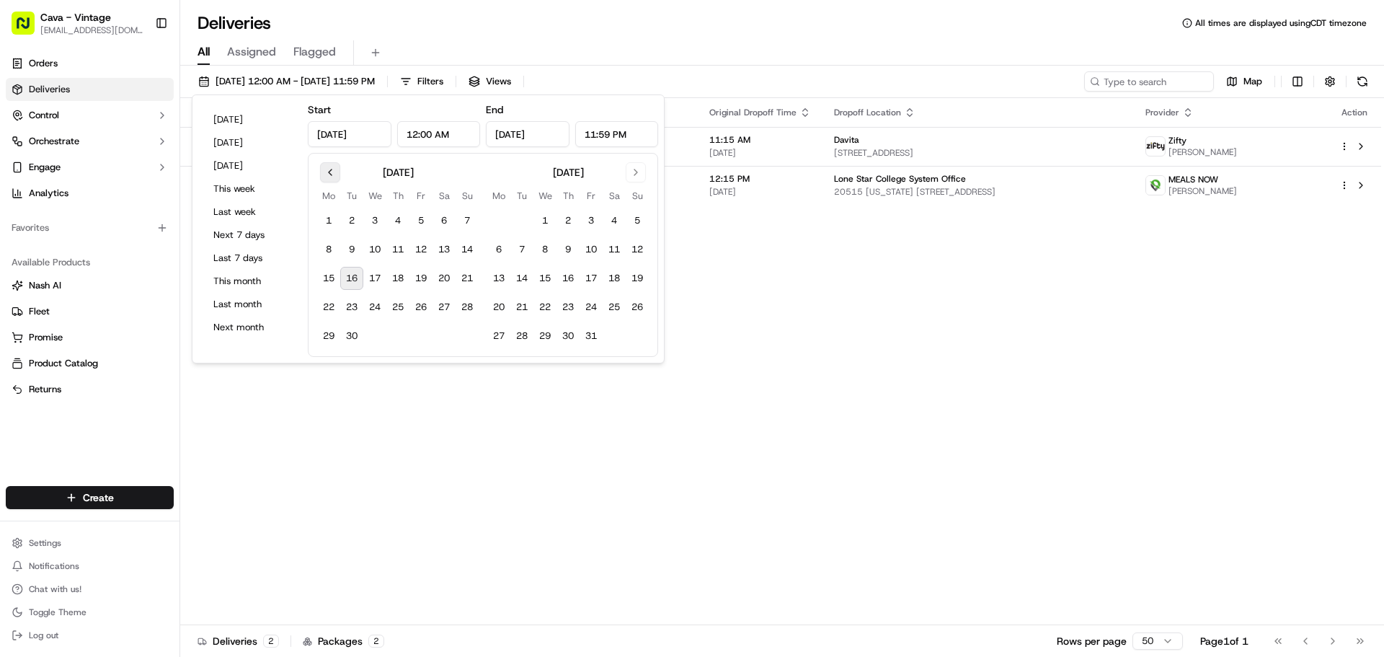
click at [324, 172] on button "Go to previous month" at bounding box center [330, 172] width 20 height 20
click at [349, 332] on button "26" at bounding box center [351, 335] width 23 height 23
type input "[DATE]"
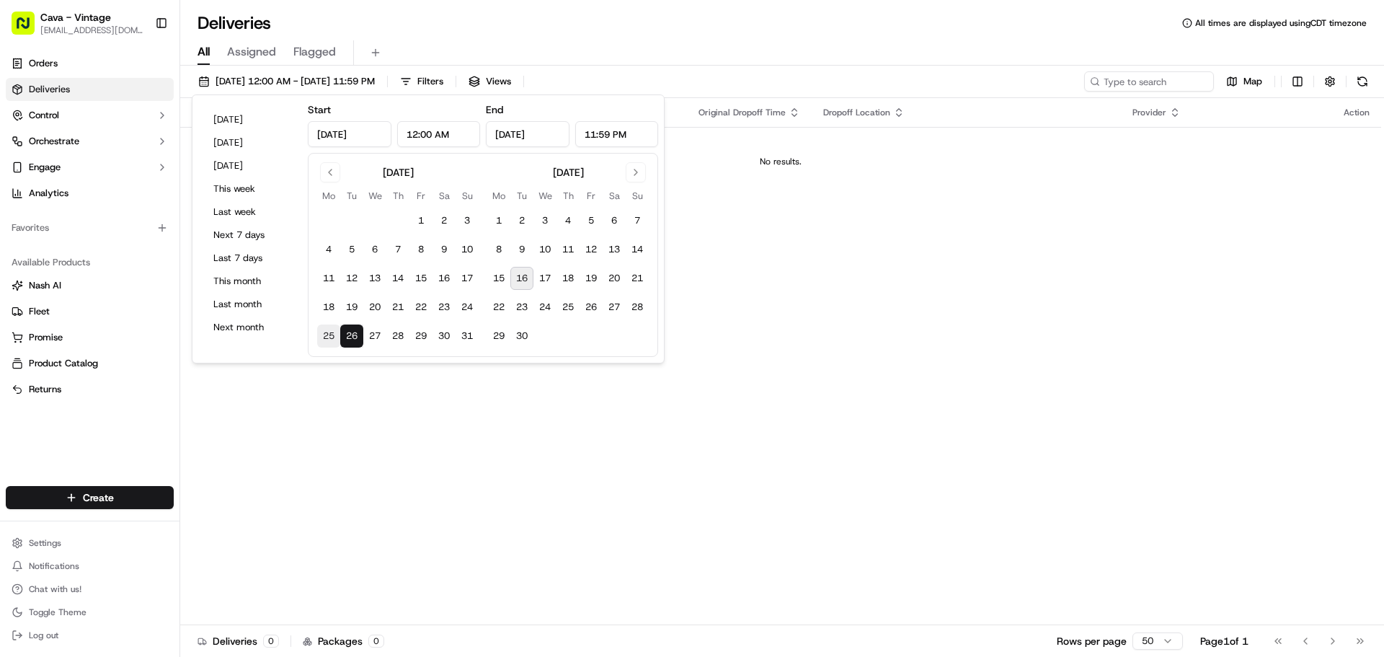
click at [322, 334] on button "25" at bounding box center [328, 335] width 23 height 23
click at [464, 309] on button "24" at bounding box center [467, 307] width 23 height 23
type input "[DATE]"
click at [448, 310] on button "23" at bounding box center [444, 307] width 23 height 23
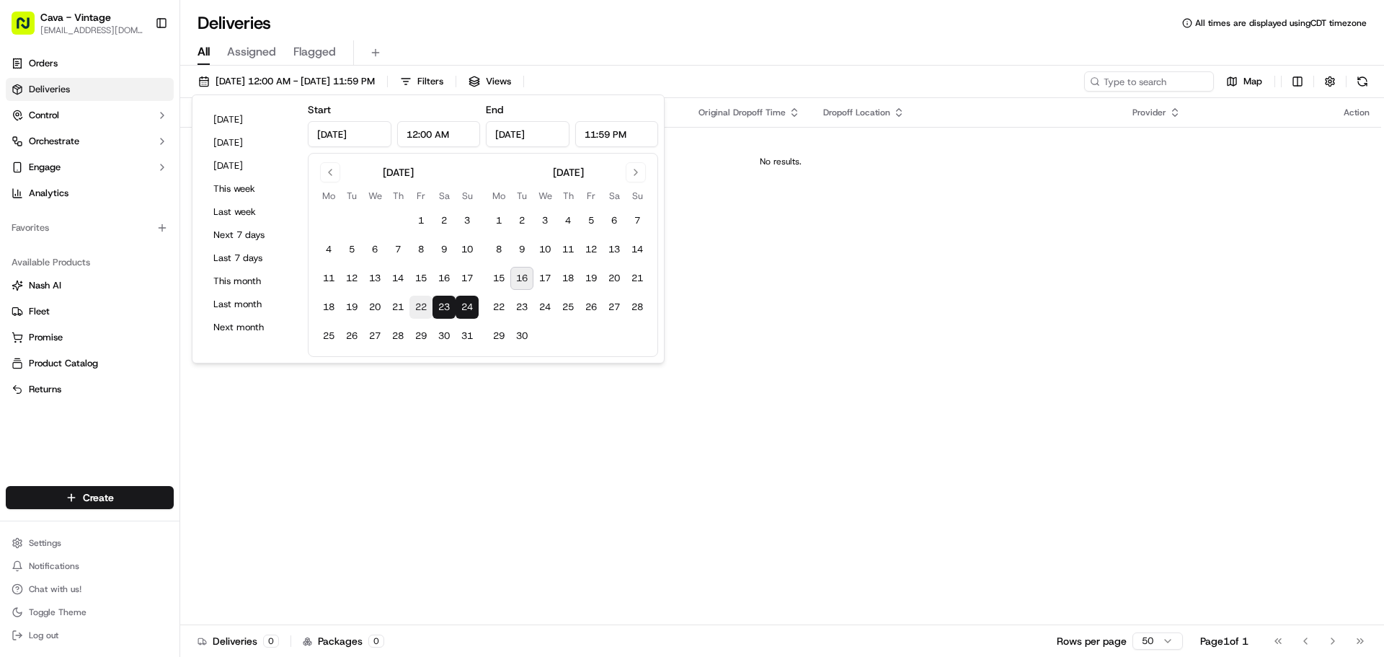
click at [417, 306] on button "22" at bounding box center [420, 307] width 23 height 23
type input "[DATE]"
click at [392, 303] on button "21" at bounding box center [397, 307] width 23 height 23
click at [378, 308] on button "20" at bounding box center [374, 307] width 23 height 23
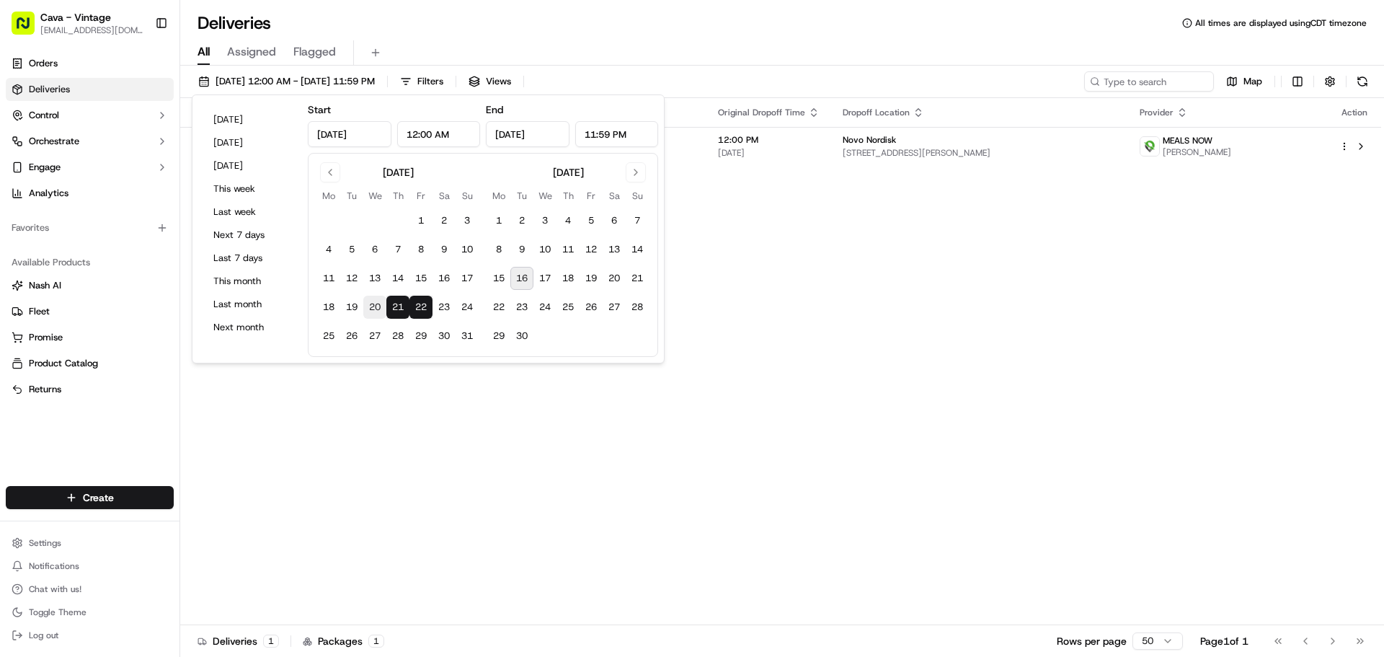
type input "[DATE]"
click at [392, 305] on button "21" at bounding box center [397, 307] width 23 height 23
type input "[DATE]"
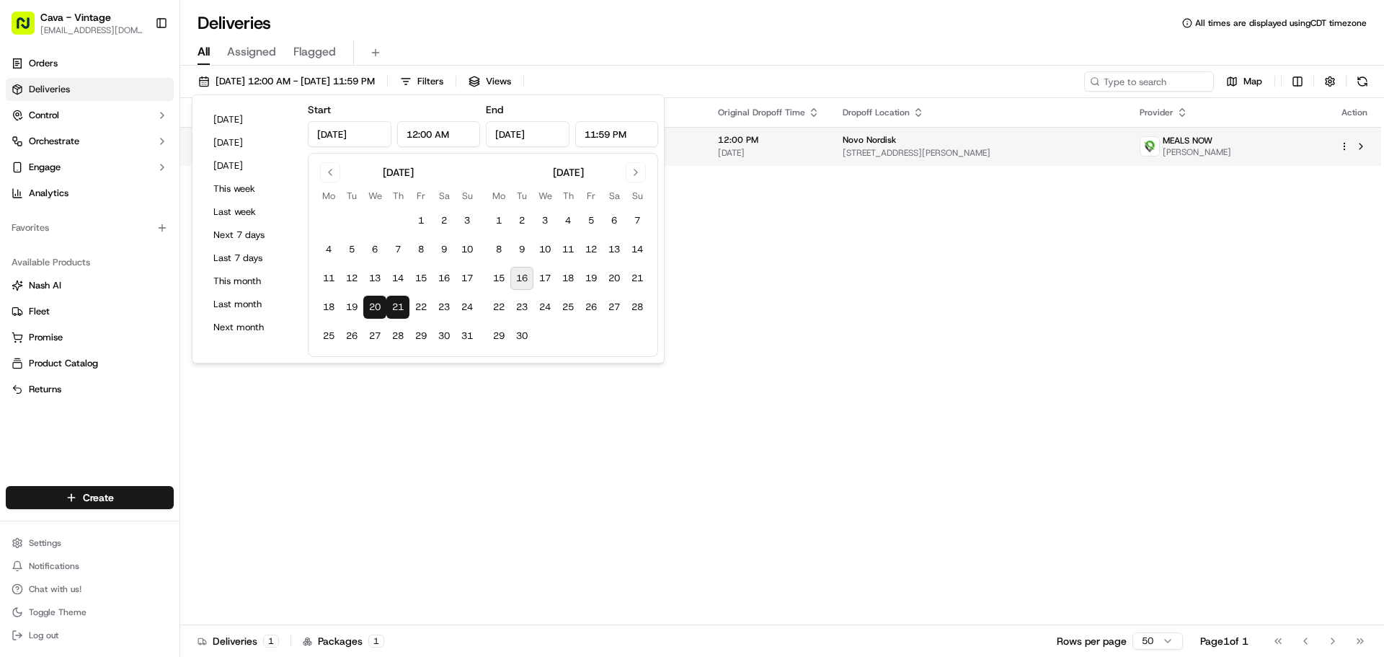
click at [820, 152] on span "[DATE]" at bounding box center [769, 153] width 102 height 12
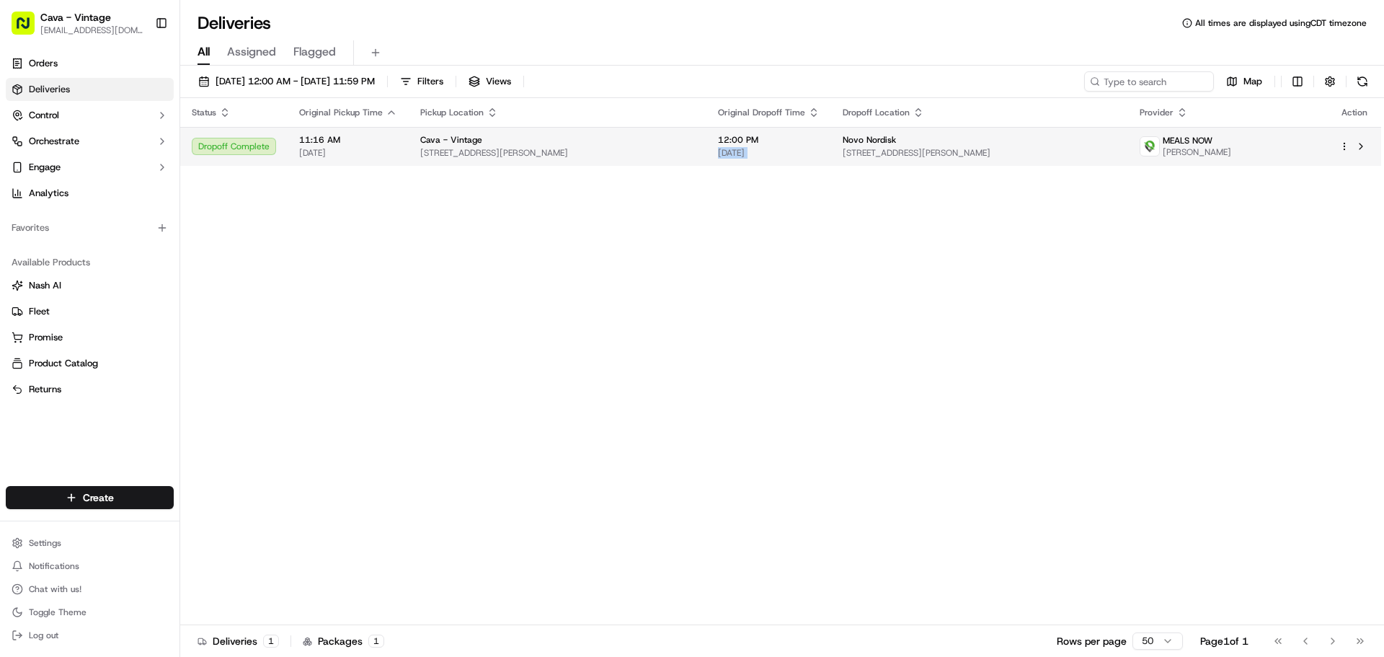
click at [820, 152] on span "[DATE]" at bounding box center [769, 153] width 102 height 12
click at [820, 149] on span "[DATE]" at bounding box center [769, 153] width 102 height 12
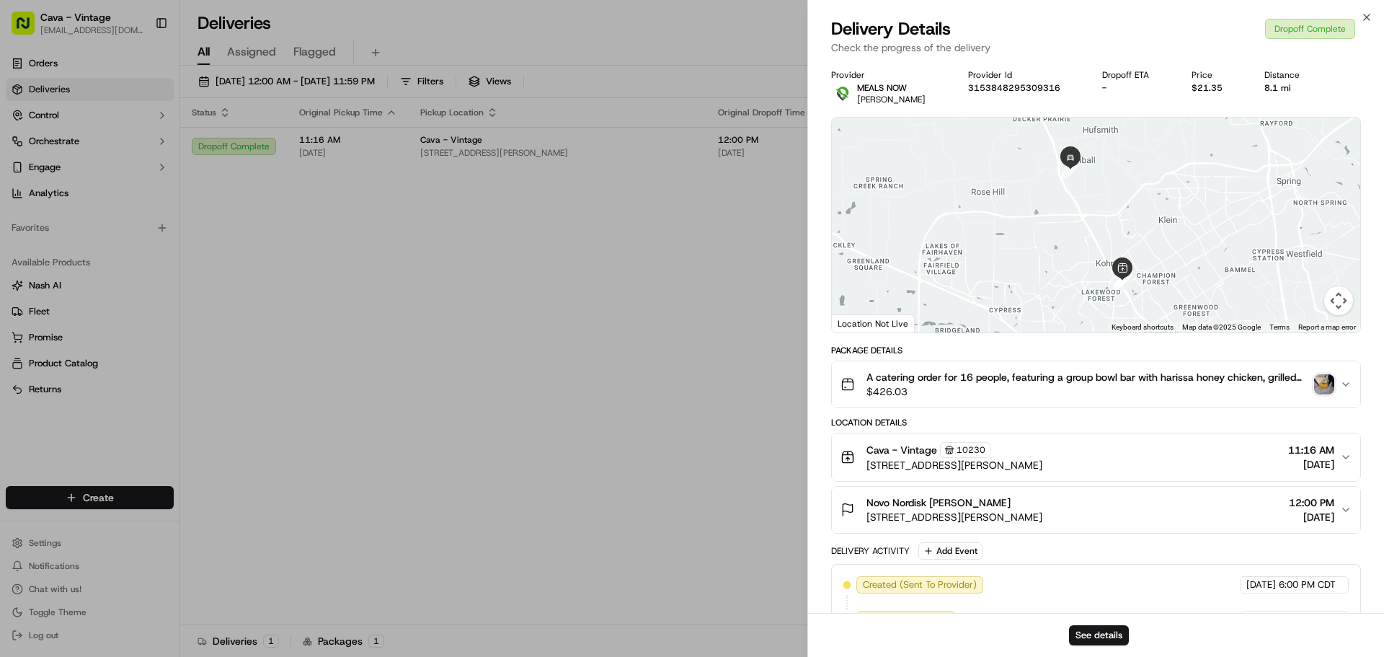
click at [1328, 383] on img "button" at bounding box center [1324, 384] width 20 height 20
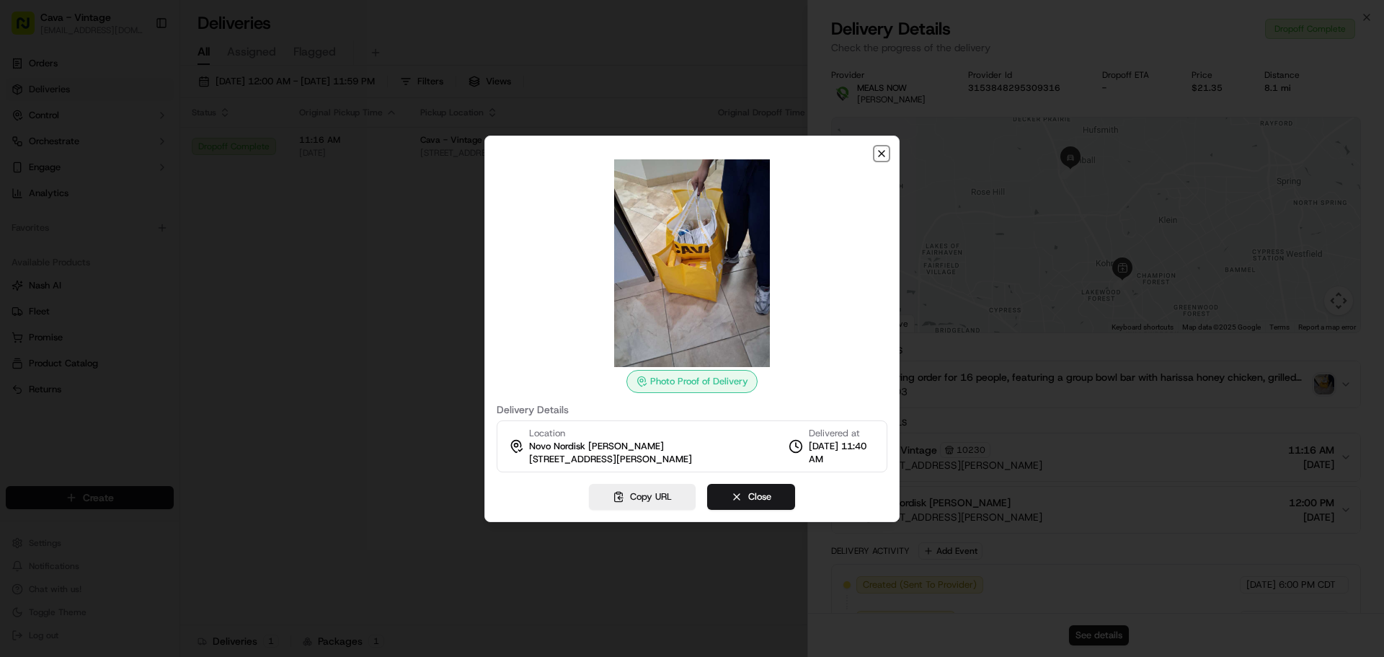
click at [884, 151] on icon "button" at bounding box center [882, 154] width 6 height 6
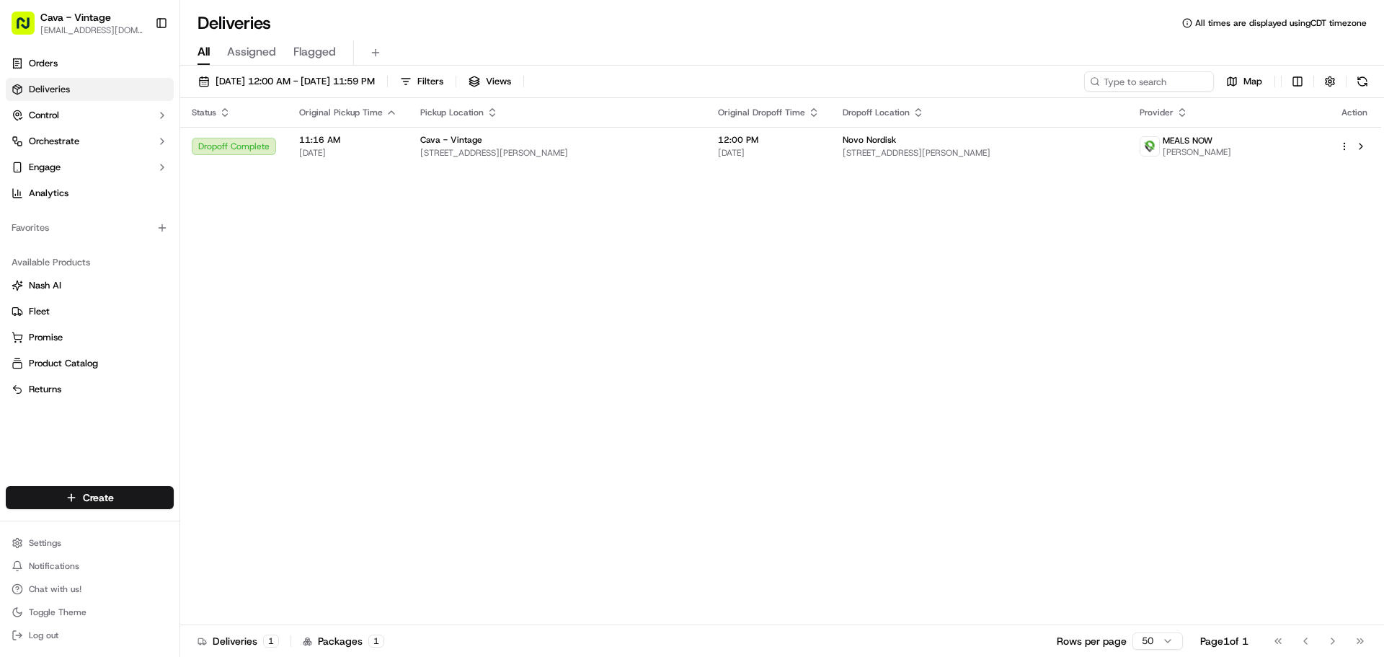
drag, startPoint x: 282, startPoint y: 111, endPoint x: 282, endPoint y: 100, distance: 10.8
click at [280, 91] on button "[DATE] 12:00 AM - [DATE] 11:59 PM" at bounding box center [287, 81] width 190 height 20
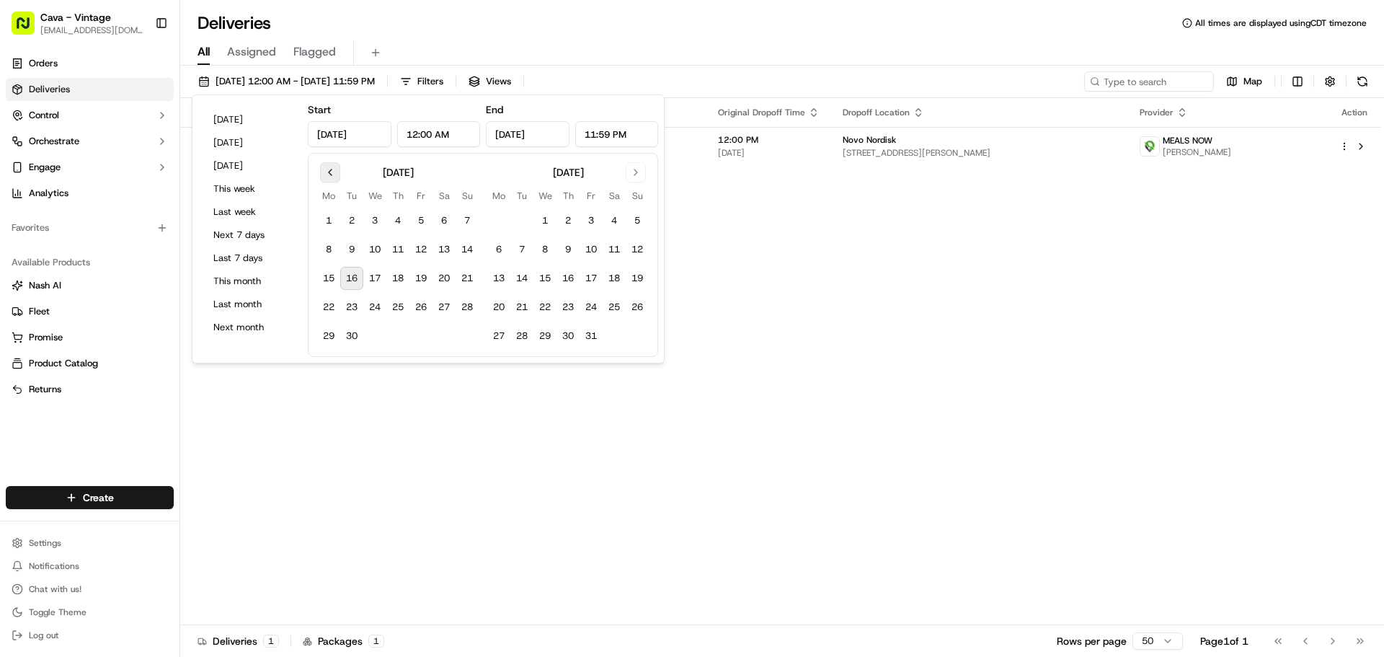
click at [325, 170] on button "Go to previous month" at bounding box center [330, 172] width 20 height 20
click at [355, 306] on button "19" at bounding box center [351, 307] width 23 height 23
type input "[DATE]"
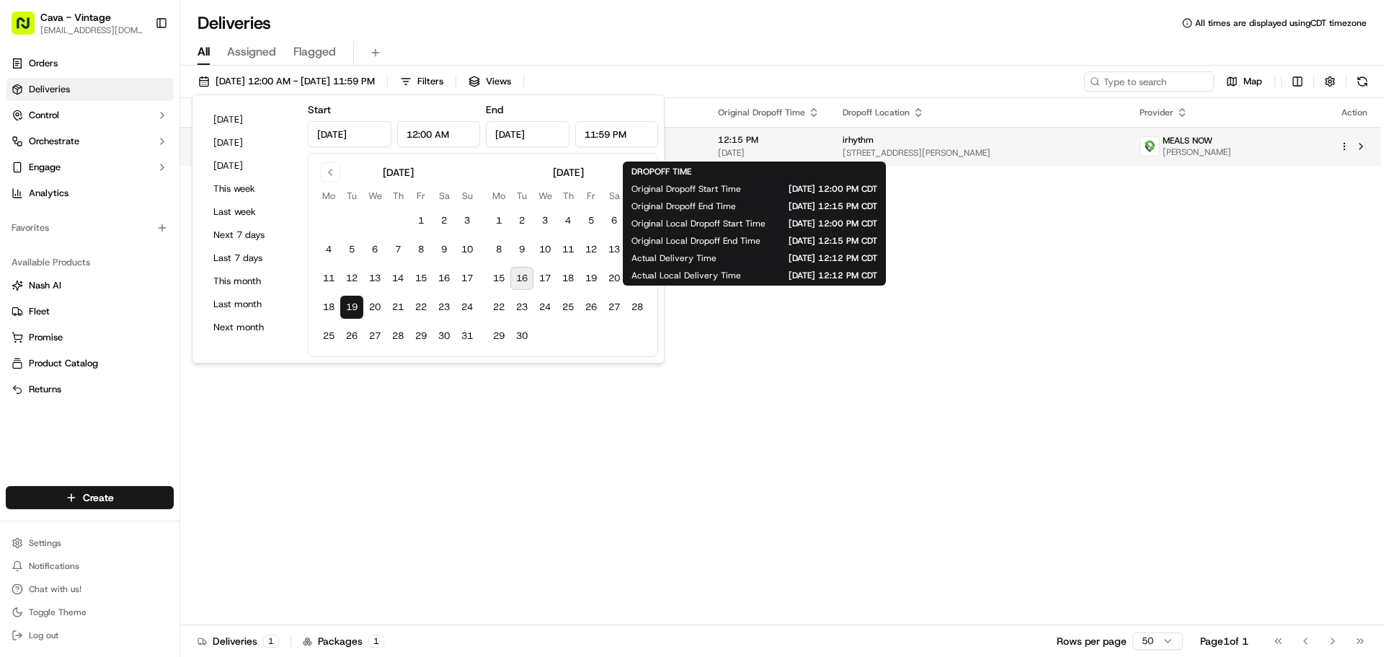
click at [733, 138] on span "12:15 PM" at bounding box center [769, 140] width 102 height 12
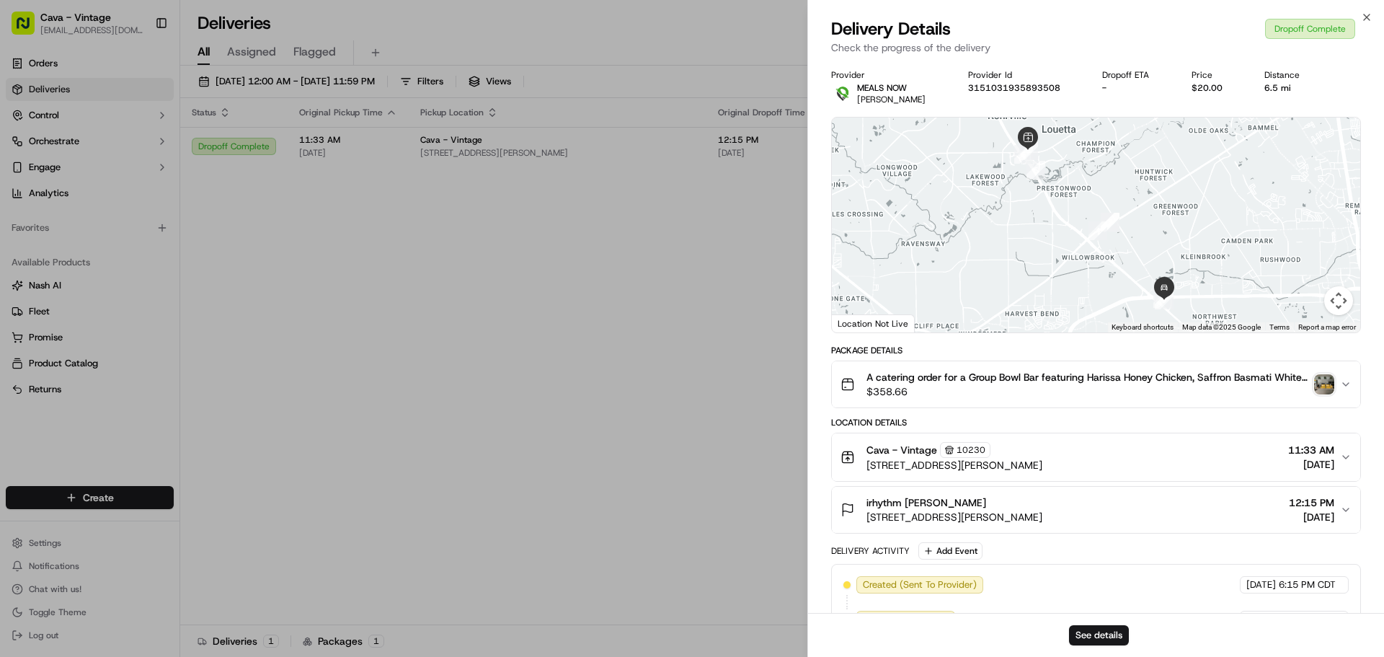
click at [1318, 381] on img "button" at bounding box center [1324, 384] width 20 height 20
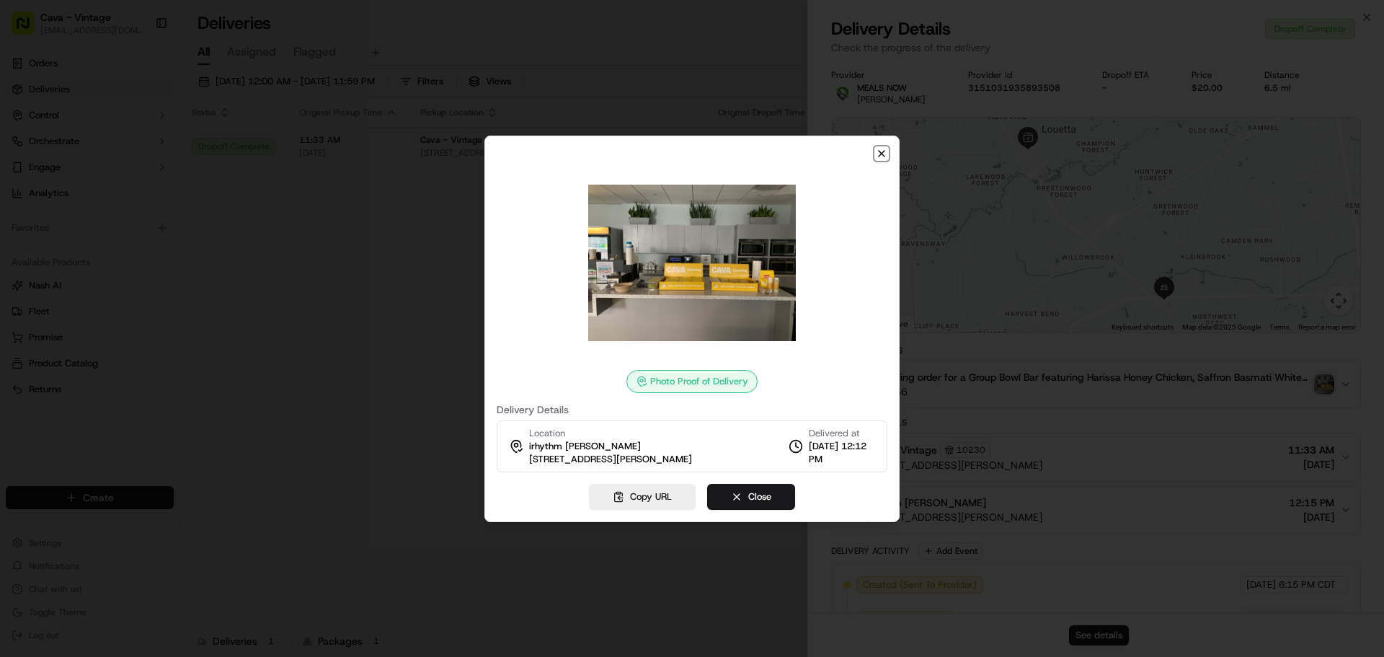
click at [884, 148] on icon "button" at bounding box center [882, 154] width 12 height 12
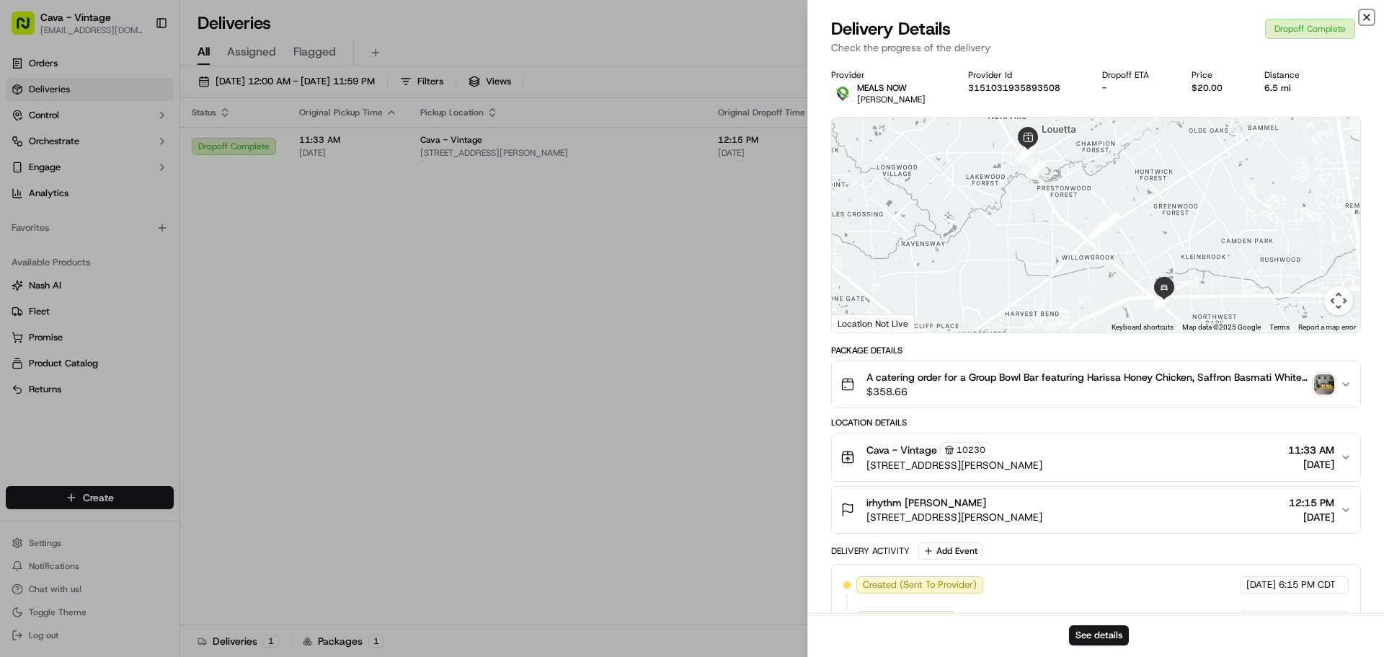
click at [1368, 12] on icon "button" at bounding box center [1367, 18] width 12 height 12
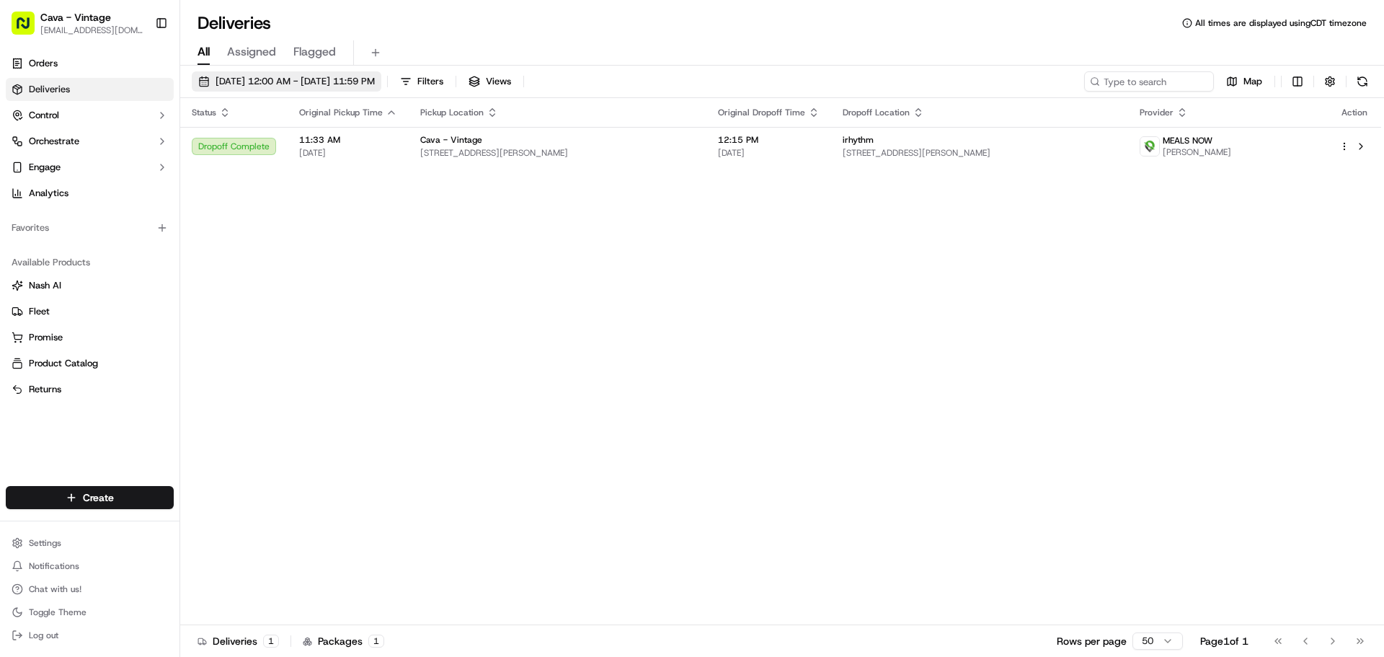
click at [285, 78] on span "[DATE] 12:00 AM - [DATE] 11:59 PM" at bounding box center [295, 81] width 159 height 13
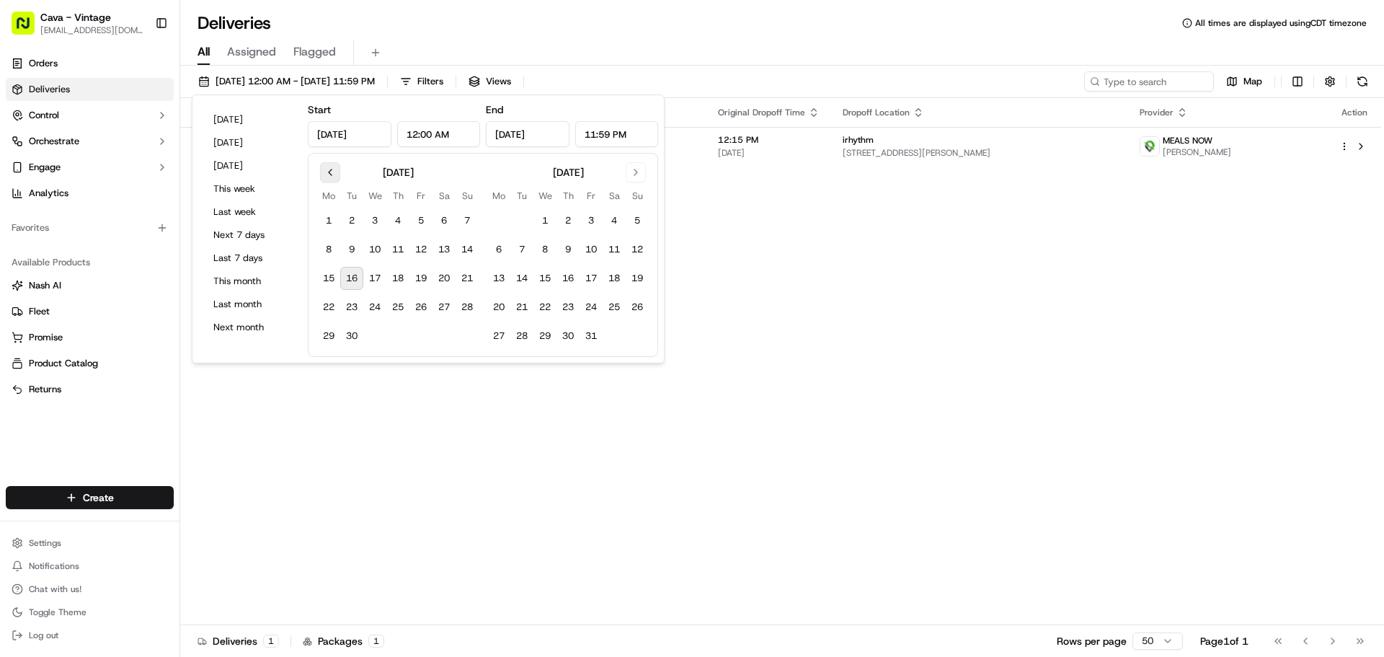
click at [330, 177] on button "Go to previous month" at bounding box center [330, 172] width 20 height 20
click at [349, 274] on button "12" at bounding box center [351, 278] width 23 height 23
type input "[DATE]"
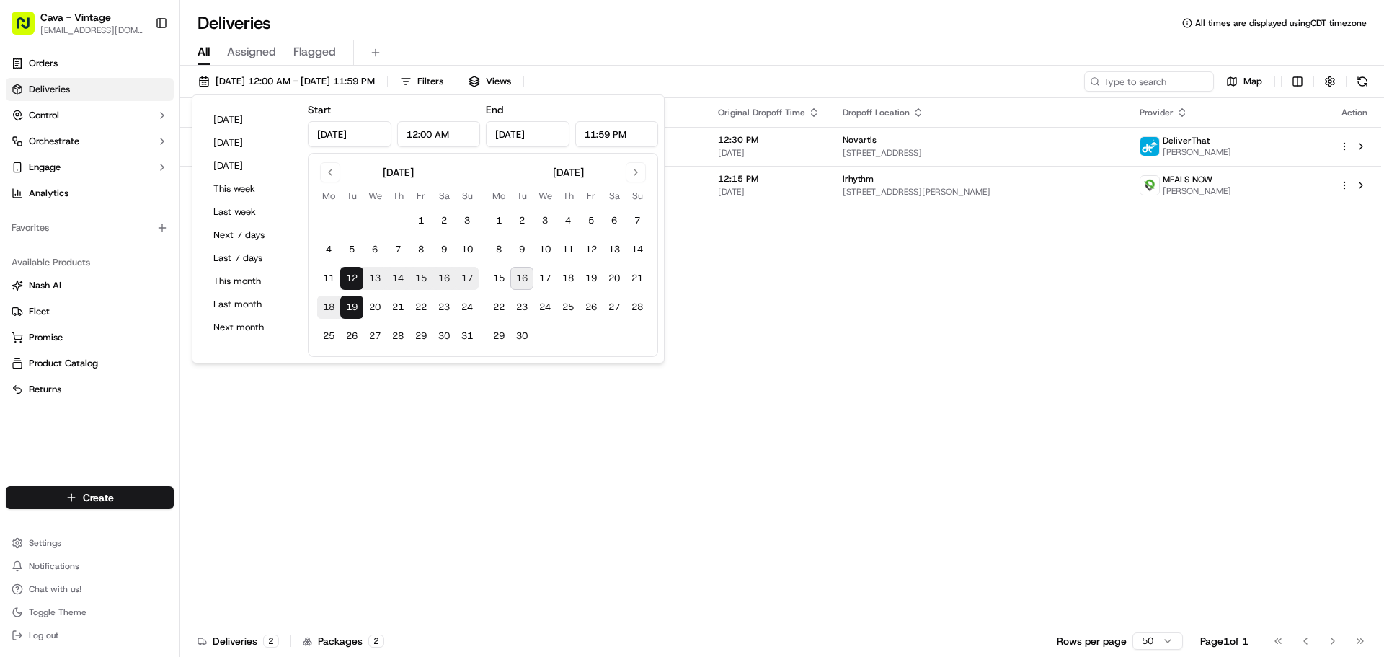
click at [355, 275] on button "12" at bounding box center [351, 278] width 23 height 23
type input "[DATE]"
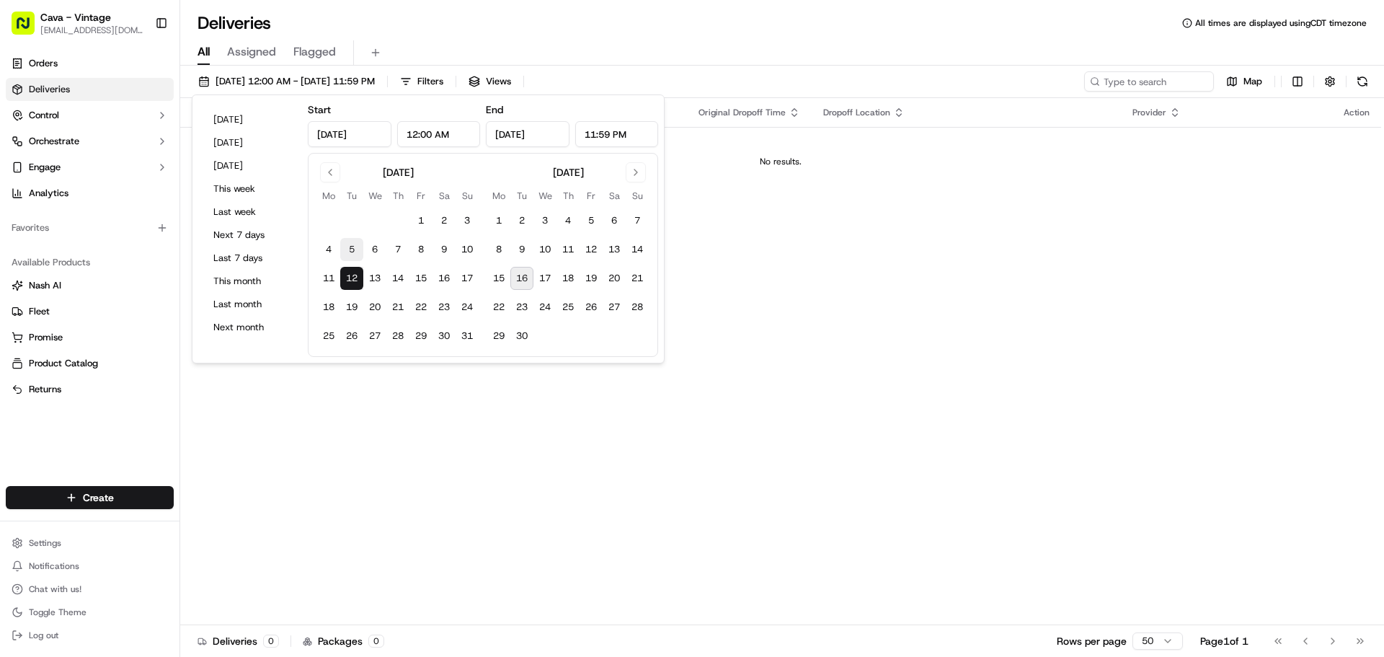
click at [356, 246] on button "5" at bounding box center [351, 249] width 23 height 23
type input "[DATE]"
click at [356, 246] on button "5" at bounding box center [351, 249] width 23 height 23
type input "[DATE]"
click at [356, 246] on button "5" at bounding box center [351, 249] width 23 height 23
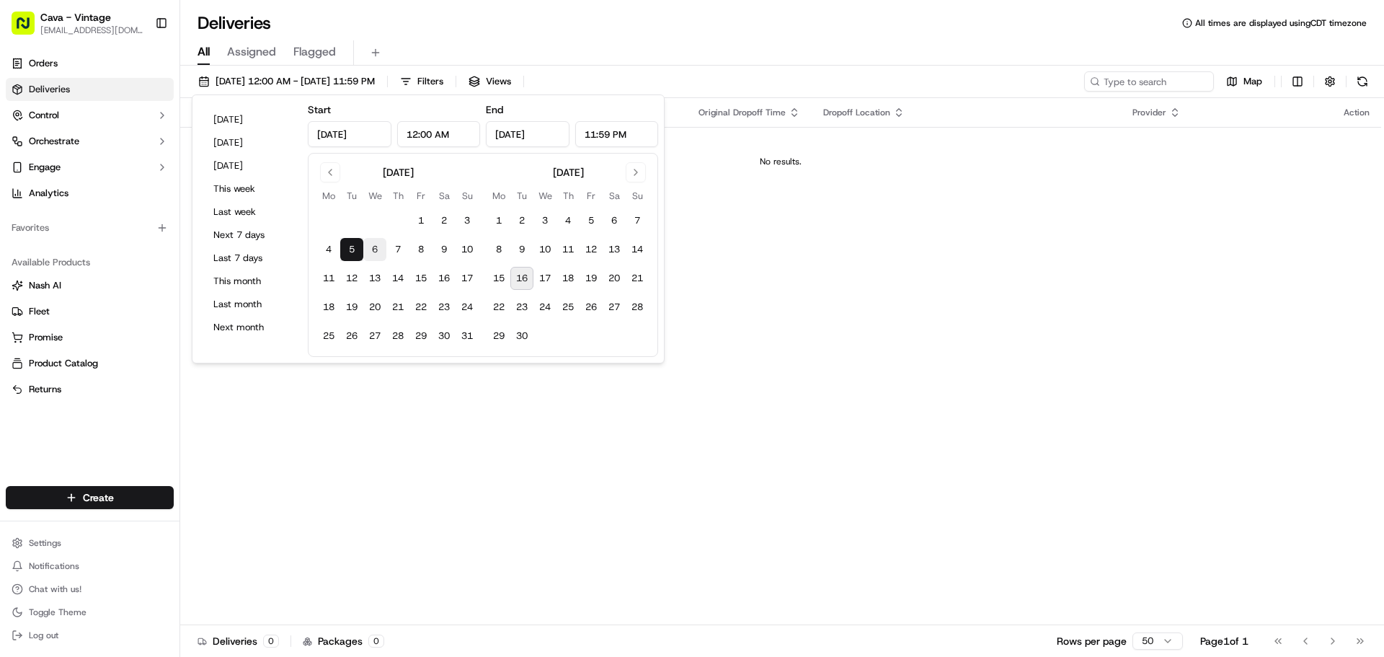
click at [365, 249] on button "6" at bounding box center [374, 249] width 23 height 23
type input "[DATE]"
click at [397, 247] on button "7" at bounding box center [397, 249] width 23 height 23
type input "[DATE]"
click at [421, 247] on button "8" at bounding box center [420, 249] width 23 height 23
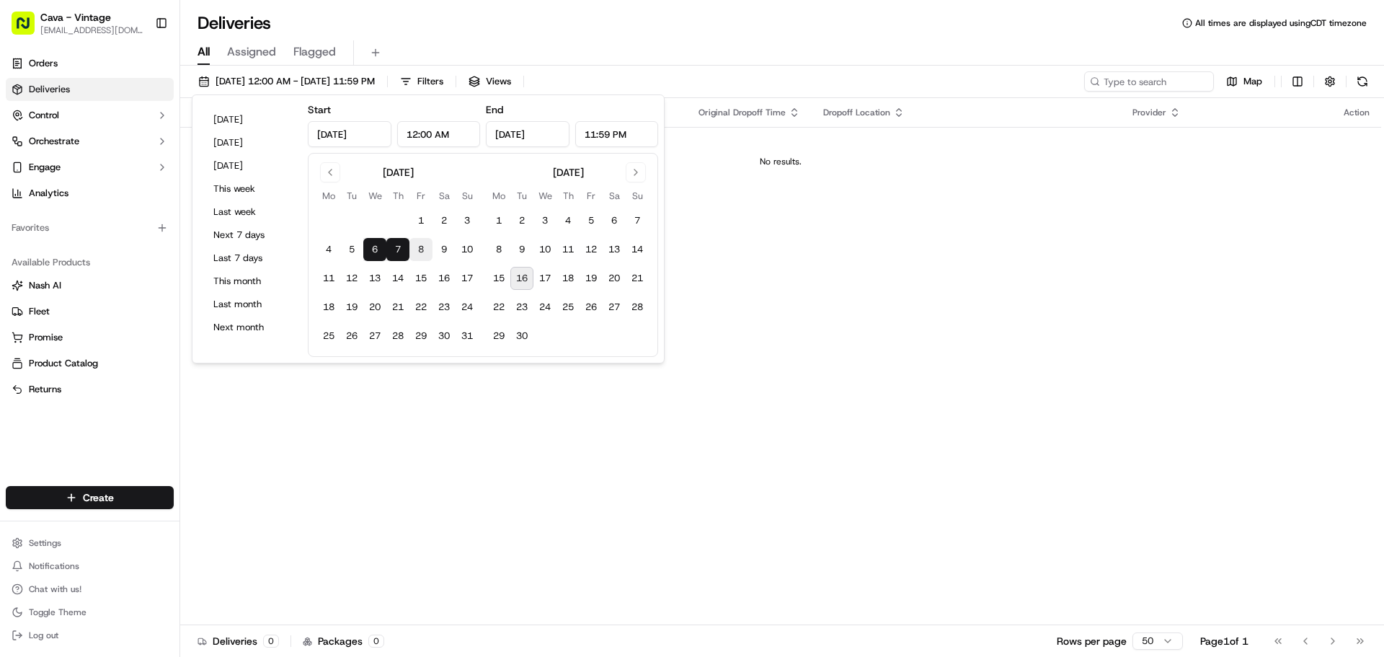
type input "[DATE]"
click at [441, 249] on button "9" at bounding box center [444, 249] width 23 height 23
type input "[DATE]"
click at [470, 253] on button "10" at bounding box center [467, 249] width 23 height 23
type input "[DATE]"
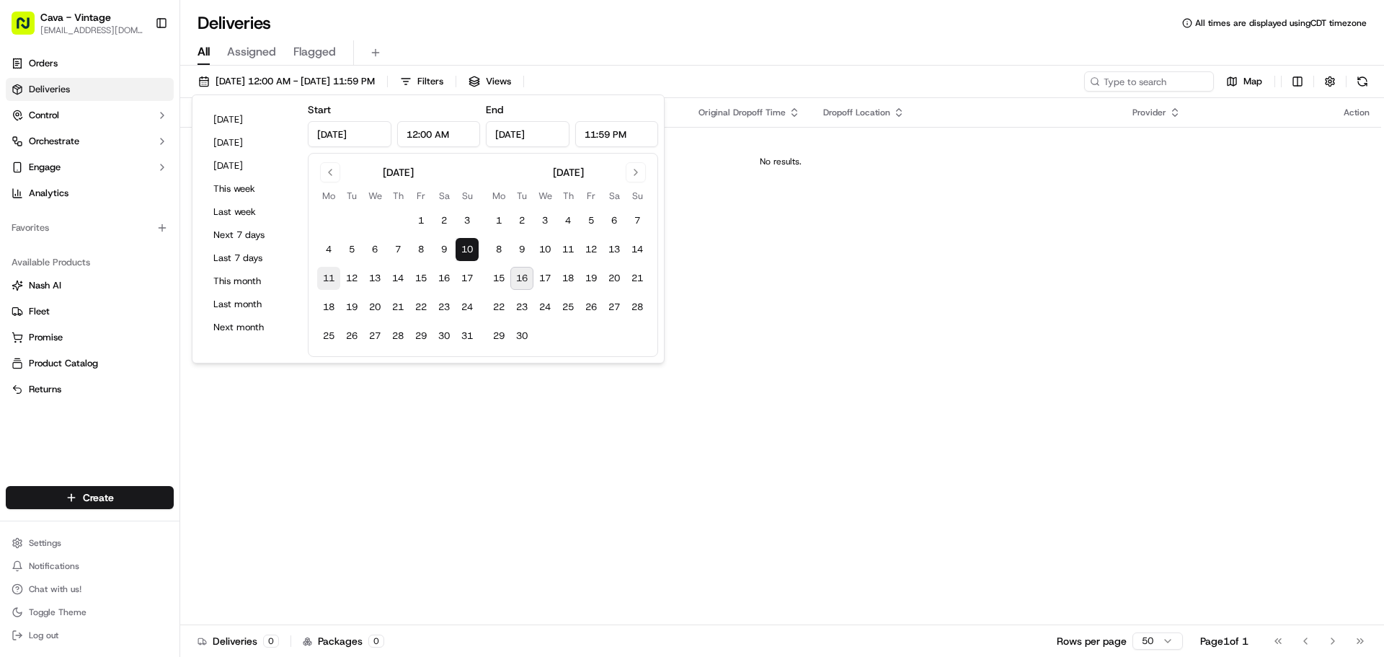
click at [334, 278] on button "11" at bounding box center [328, 278] width 23 height 23
type input "[DATE]"
click at [444, 223] on button "2" at bounding box center [444, 220] width 23 height 23
type input "[DATE]"
click at [458, 218] on button "3" at bounding box center [467, 220] width 23 height 23
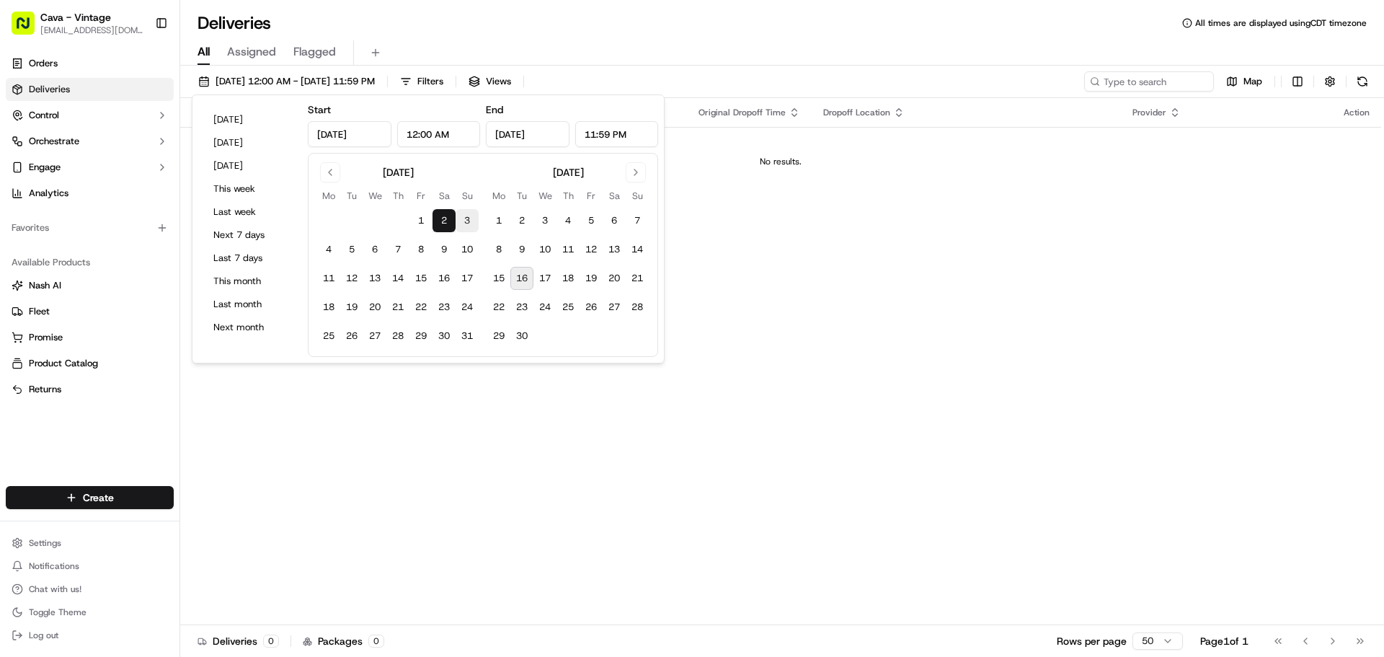
type input "[DATE]"
click at [414, 223] on button "1" at bounding box center [420, 220] width 23 height 23
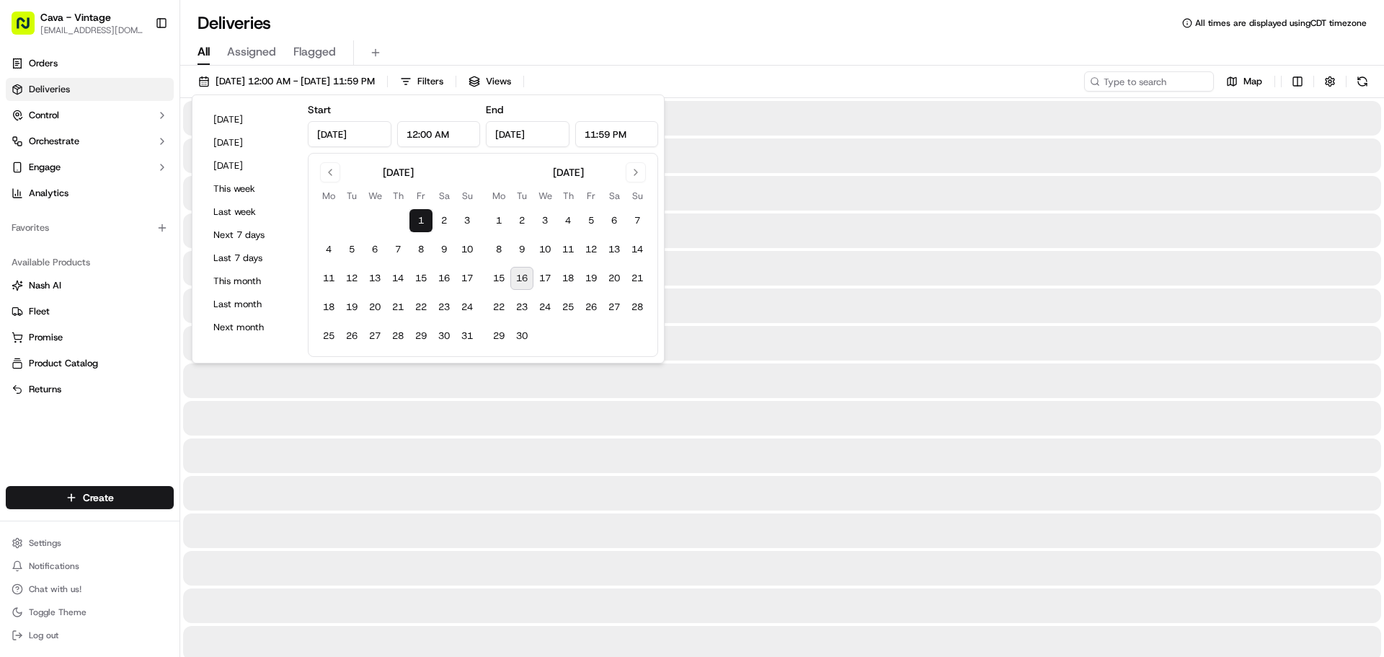
type input "[DATE]"
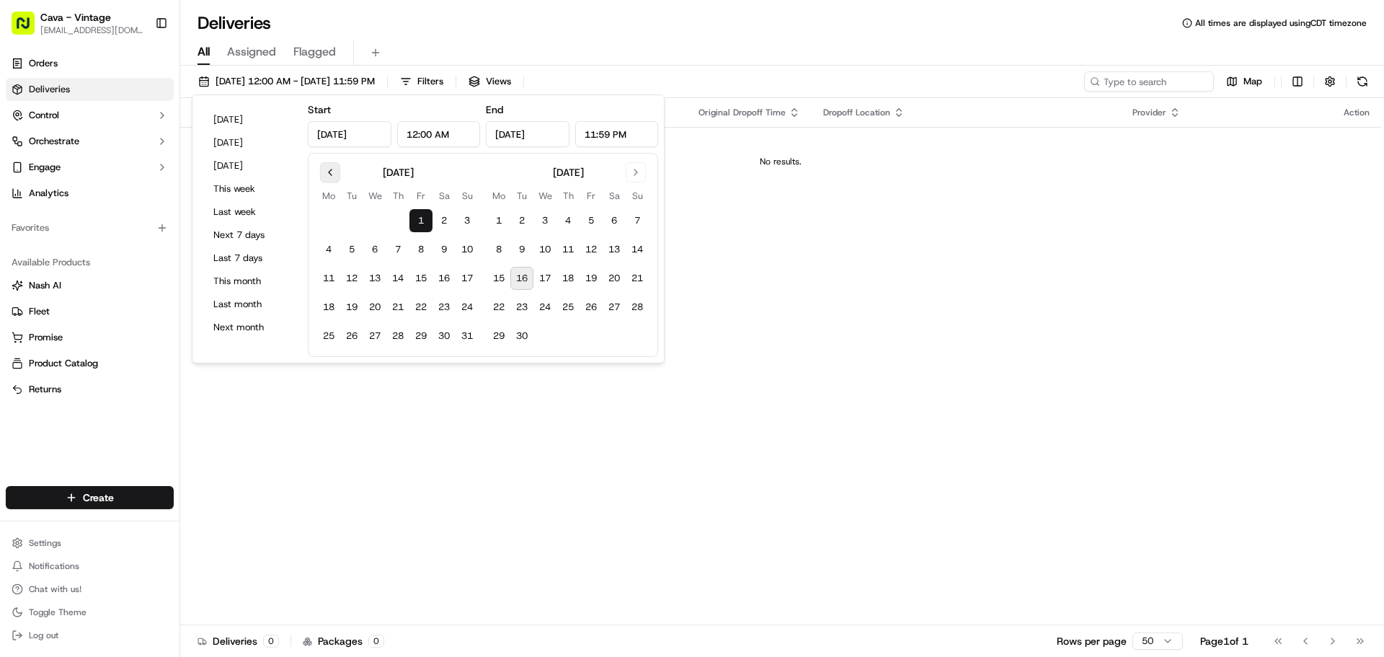
click at [326, 164] on button "Go to previous month" at bounding box center [330, 172] width 20 height 20
click at [399, 332] on button "31" at bounding box center [397, 335] width 23 height 23
type input "[DATE]"
click at [399, 332] on button "31" at bounding box center [397, 335] width 23 height 23
type input "[DATE]"
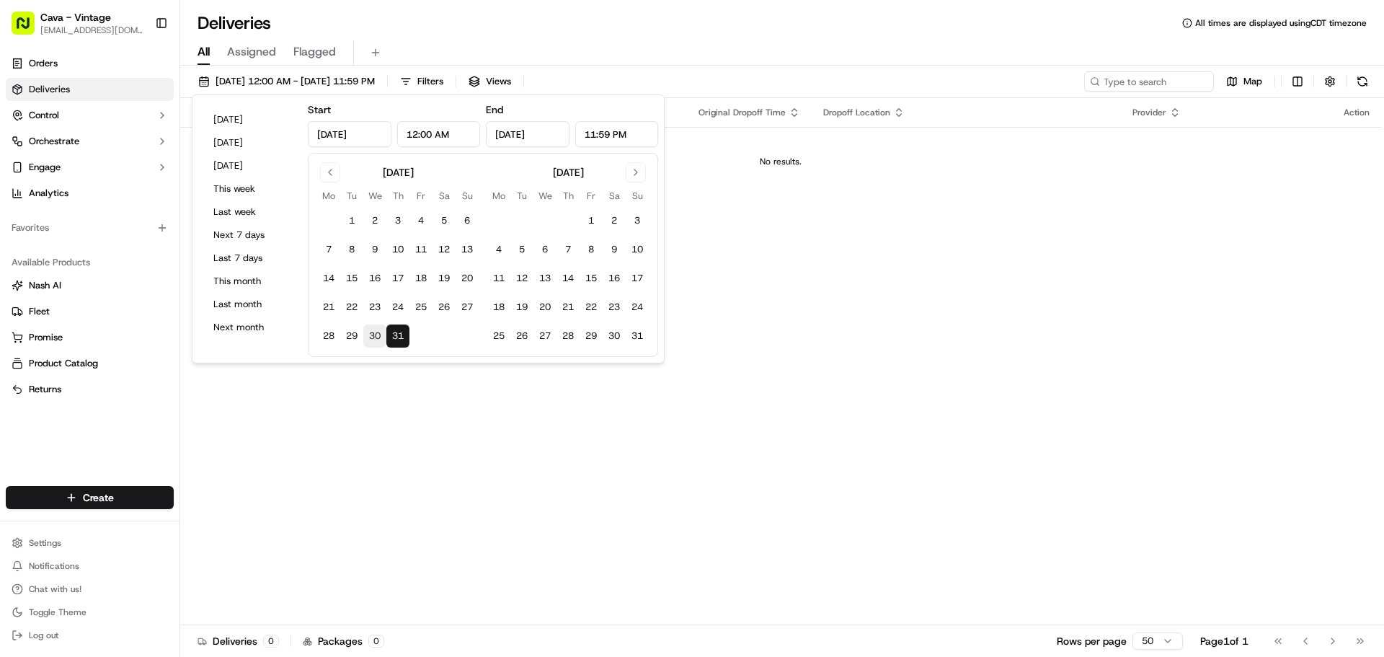
click at [367, 330] on button "30" at bounding box center [374, 335] width 23 height 23
click at [350, 334] on button "29" at bounding box center [351, 335] width 23 height 23
type input "[DATE]"
click at [327, 336] on button "28" at bounding box center [328, 335] width 23 height 23
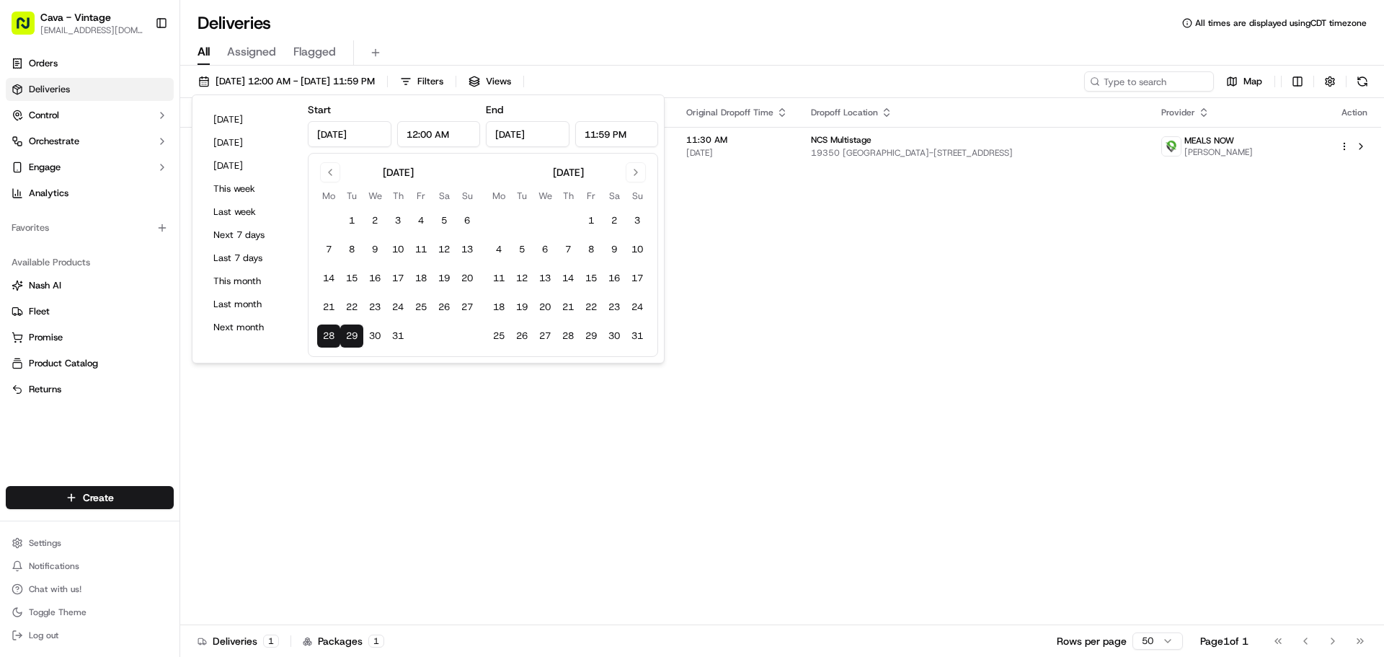
click at [319, 294] on tbody "1 2 3 4 5 6 7 8 9 10 11 12 13 14 15 16 17 18 19 20 21 22 23 24 25 26 27 28 29 3…" at bounding box center [397, 275] width 161 height 144
click at [321, 298] on button "21" at bounding box center [328, 307] width 23 height 23
type input "[DATE]"
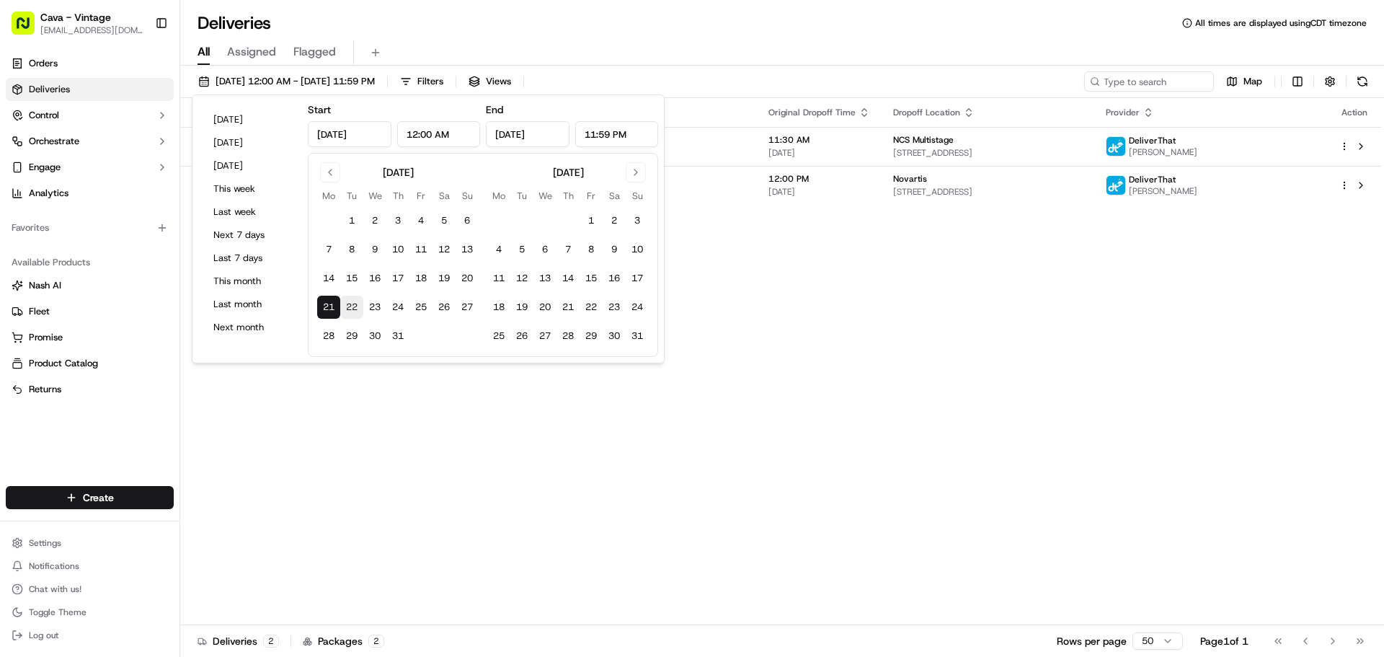
click at [350, 296] on button "22" at bounding box center [351, 307] width 23 height 23
type input "[DATE]"
click at [378, 312] on button "23" at bounding box center [374, 307] width 23 height 23
type input "[DATE]"
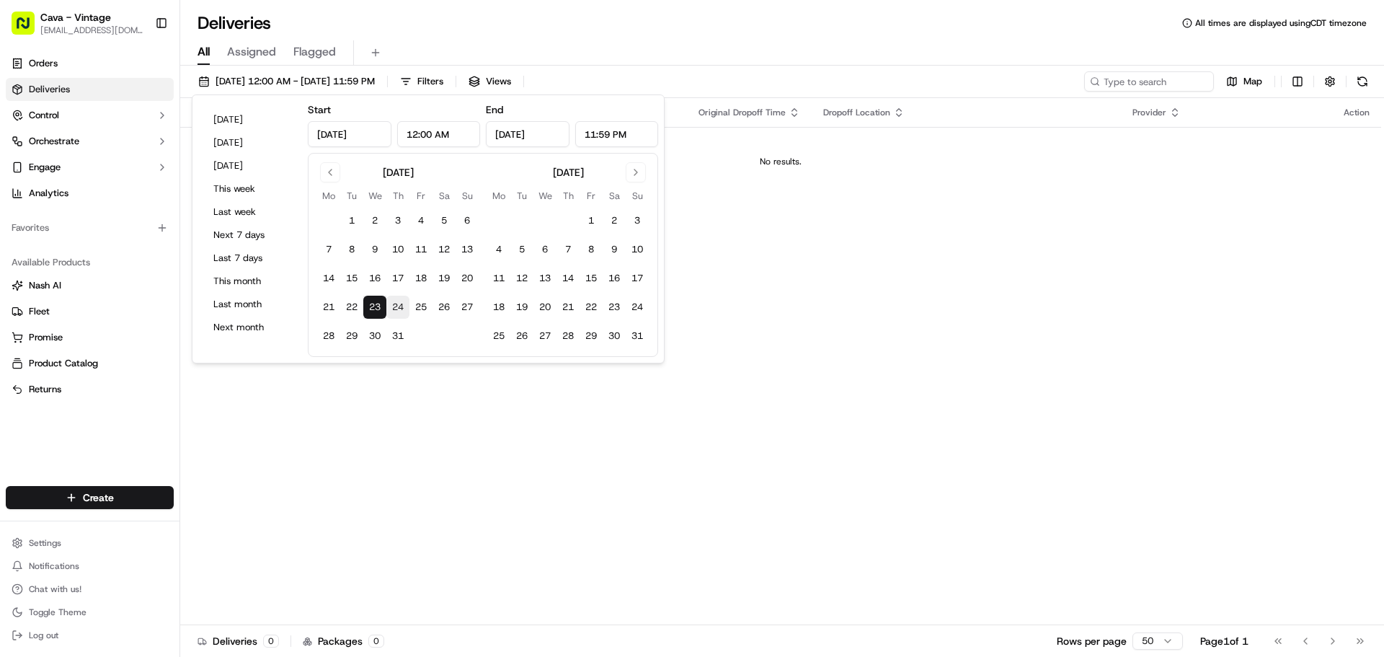
click at [404, 308] on button "24" at bounding box center [397, 307] width 23 height 23
type input "[DATE]"
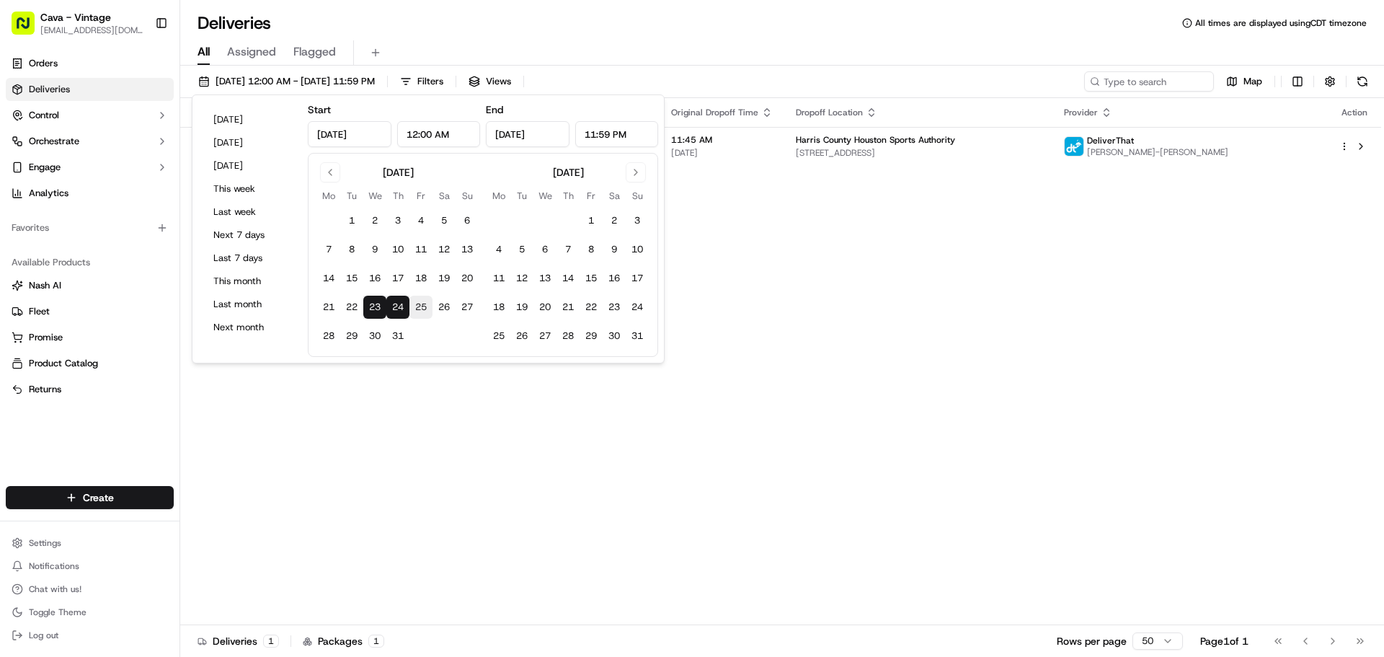
click at [414, 305] on button "25" at bounding box center [420, 307] width 23 height 23
type input "[DATE]"
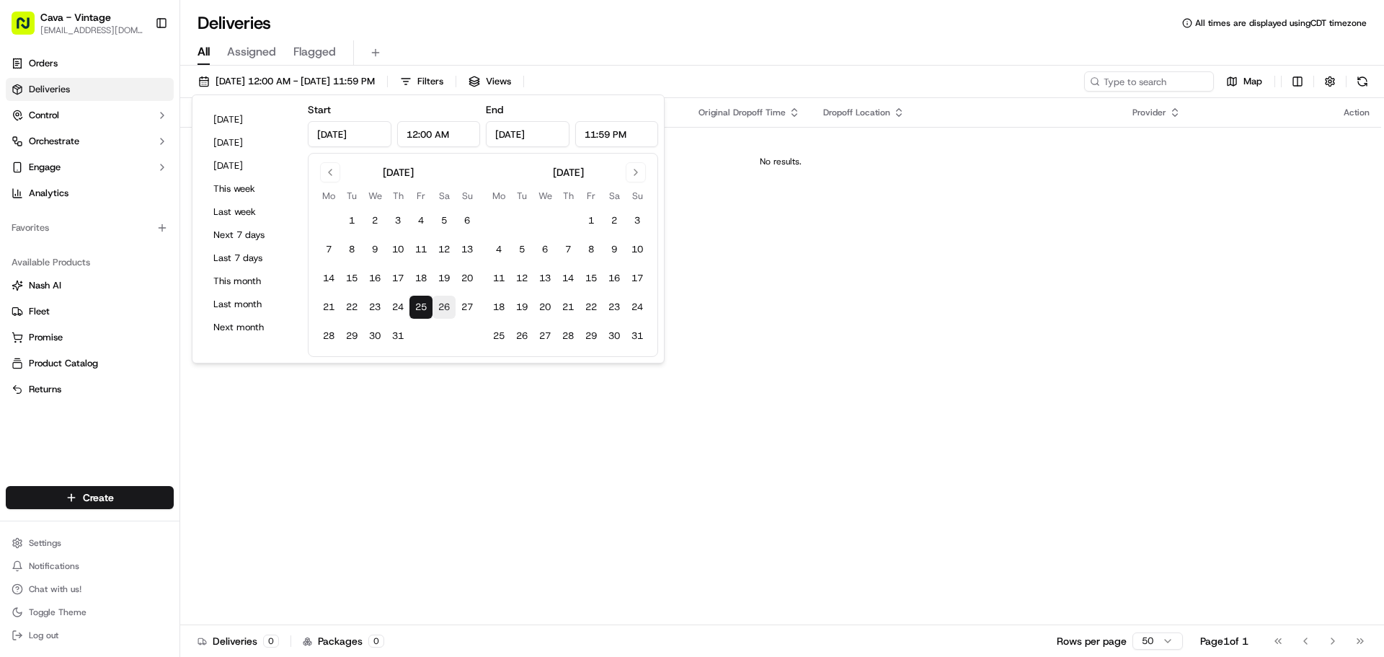
click at [445, 306] on button "26" at bounding box center [444, 307] width 23 height 23
type input "[DATE]"
click at [457, 303] on button "27" at bounding box center [467, 307] width 23 height 23
type input "[DATE]"
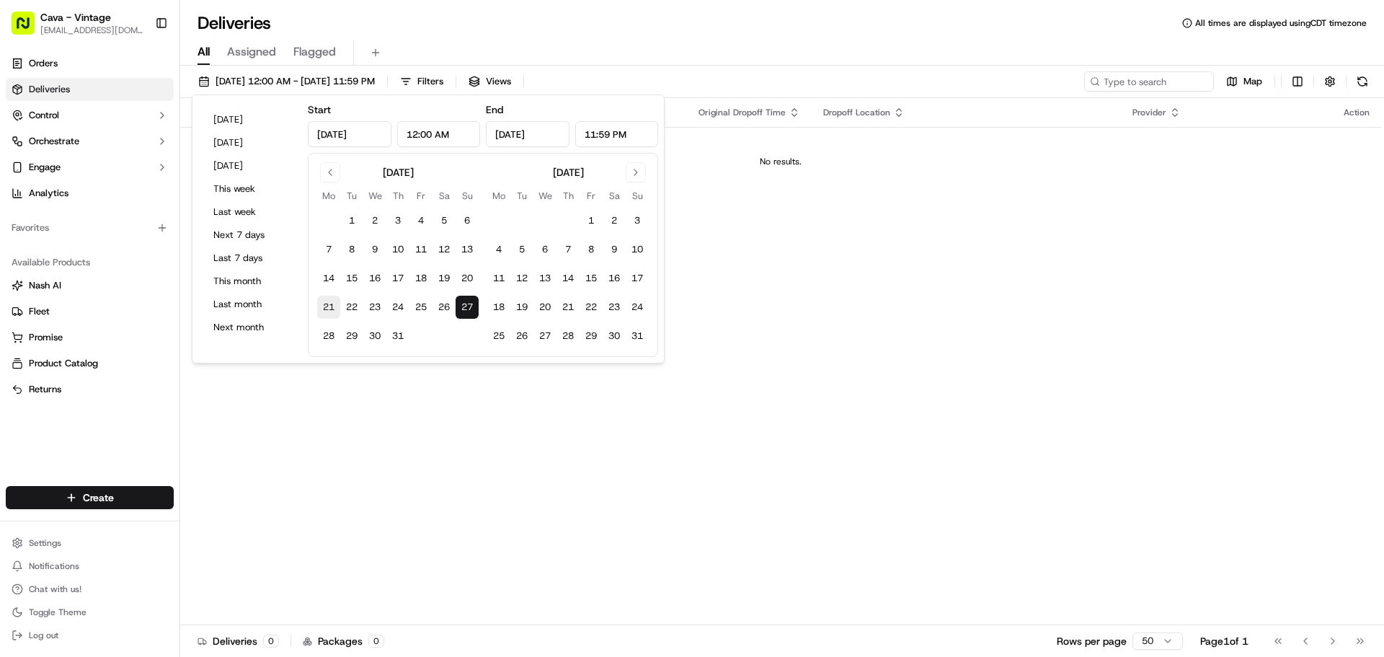
click at [331, 302] on button "21" at bounding box center [328, 307] width 23 height 23
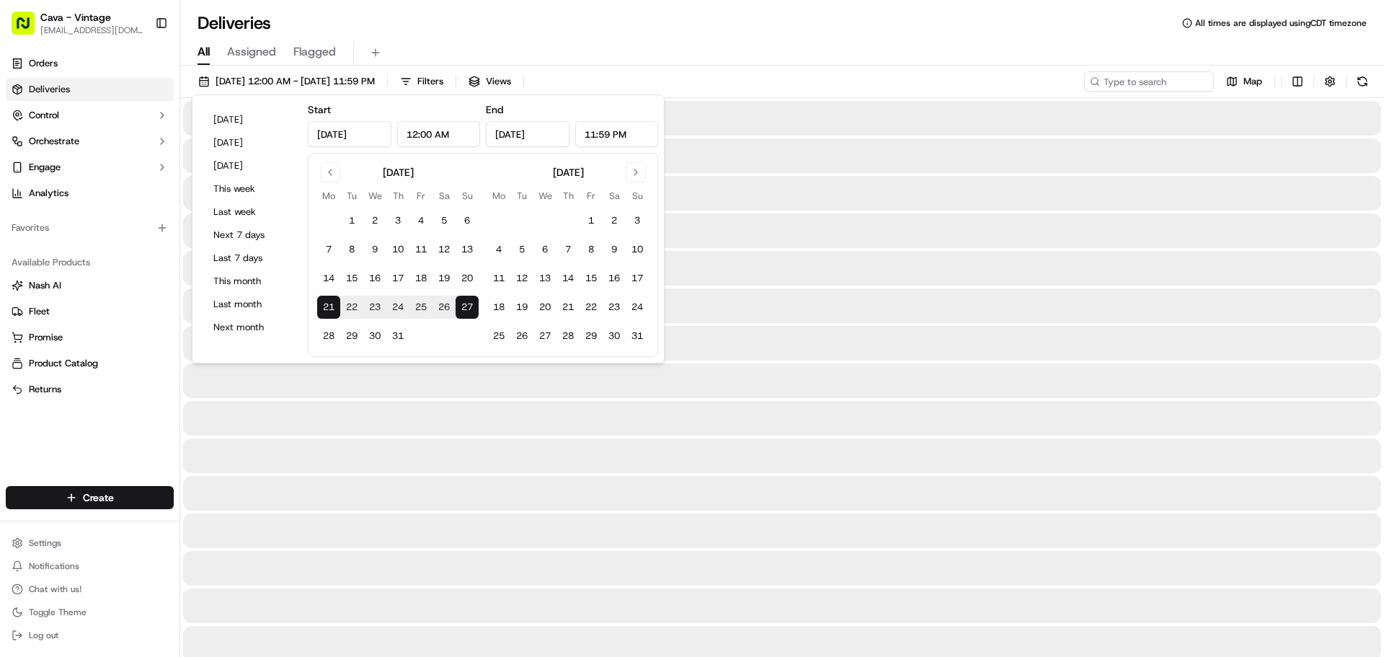
type input "[DATE]"
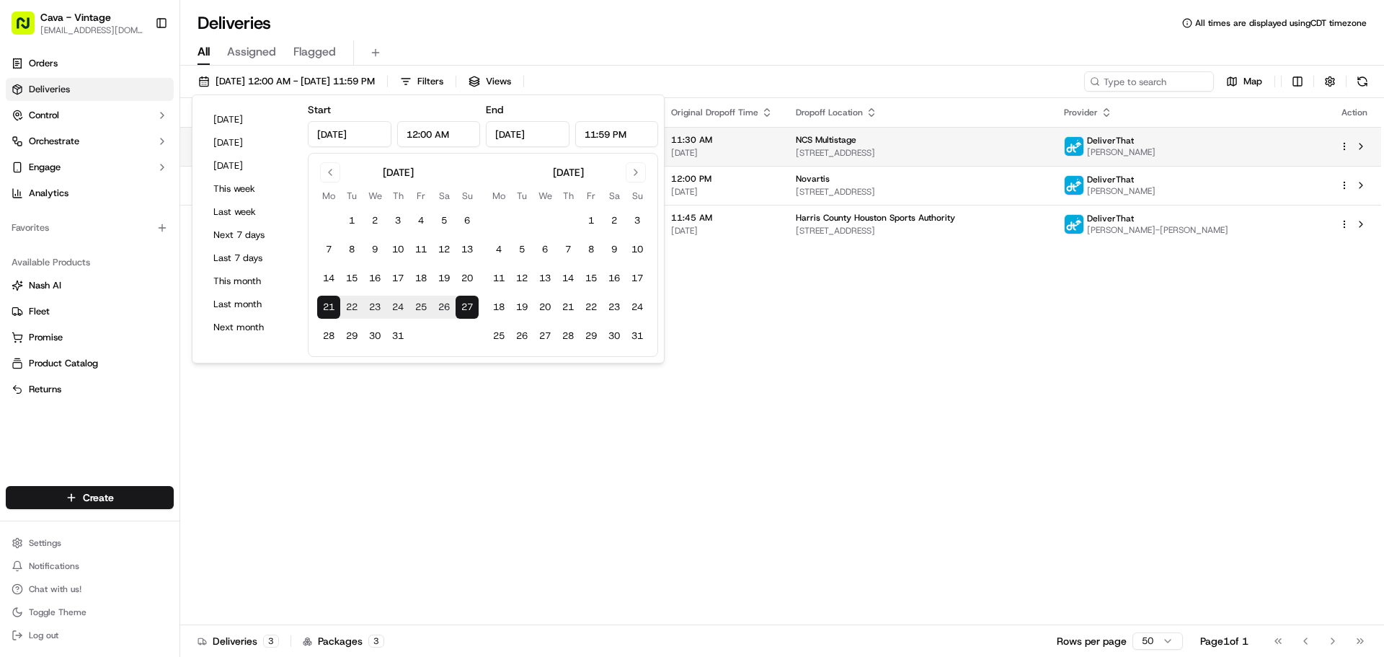
click at [856, 142] on span "NCS Multistage" at bounding box center [826, 140] width 61 height 12
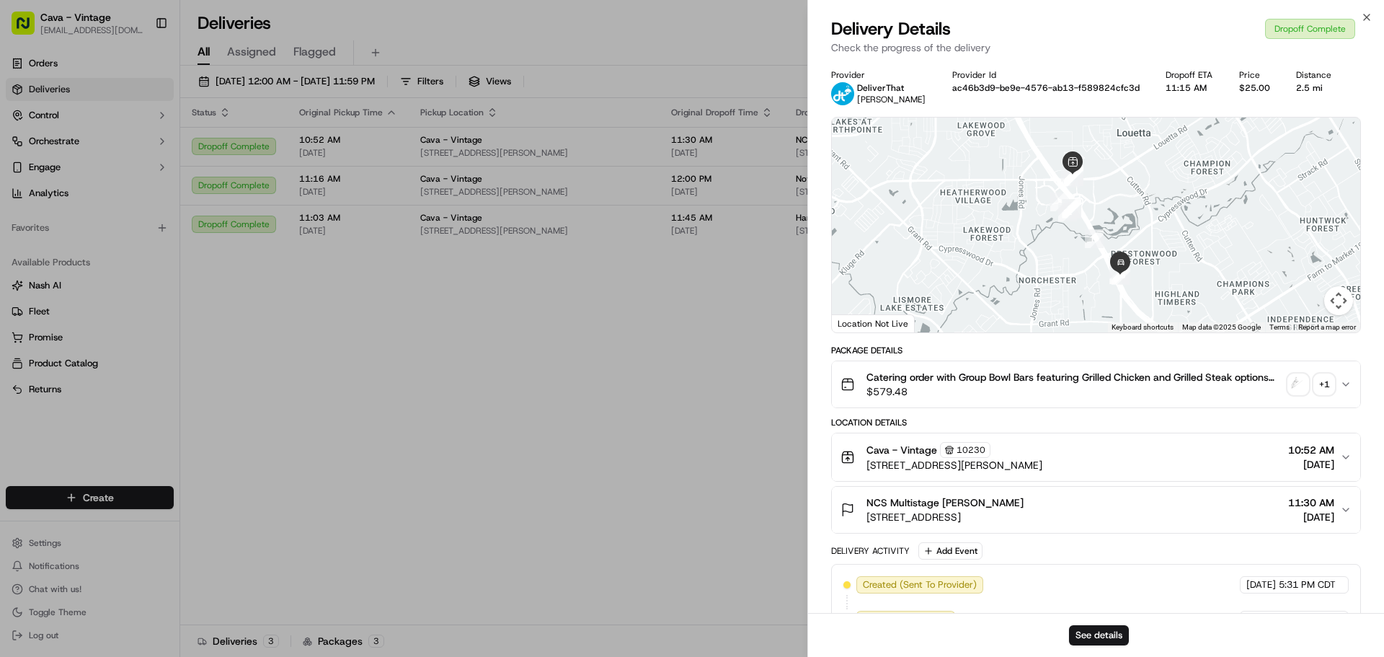
click at [1308, 393] on button "+ 1" at bounding box center [1311, 384] width 46 height 20
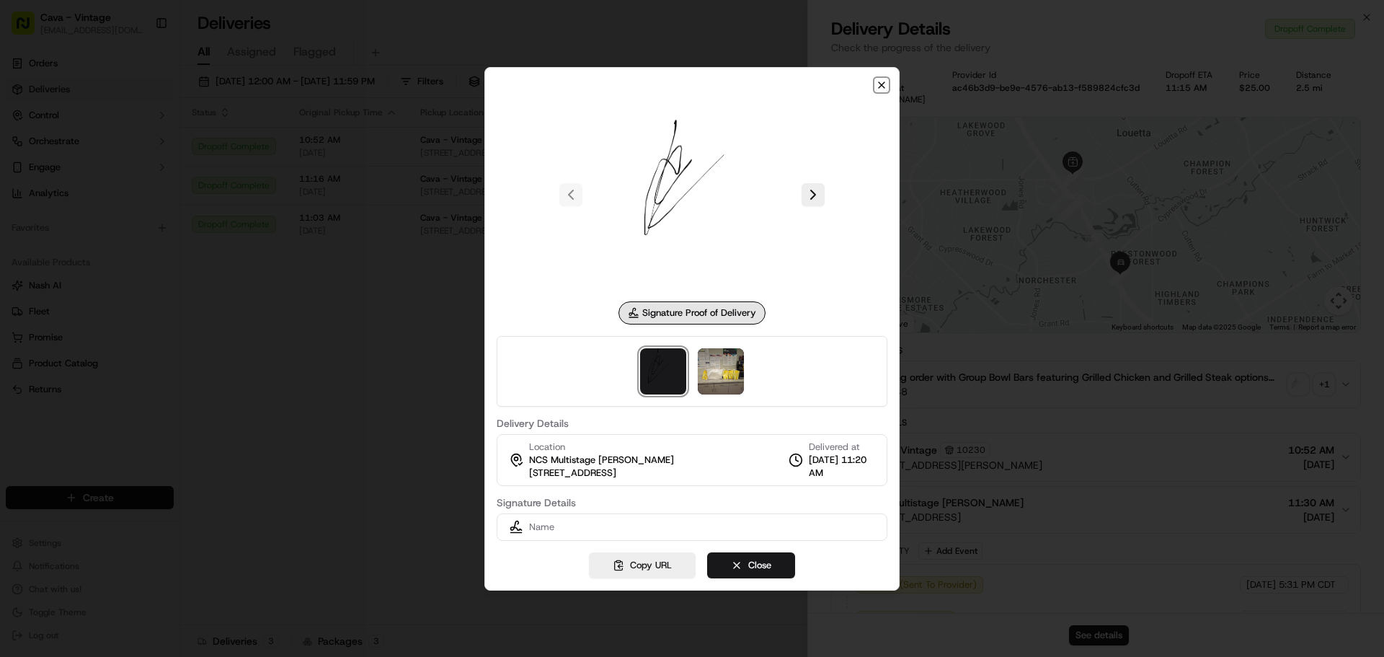
click at [883, 83] on icon "button" at bounding box center [882, 85] width 6 height 6
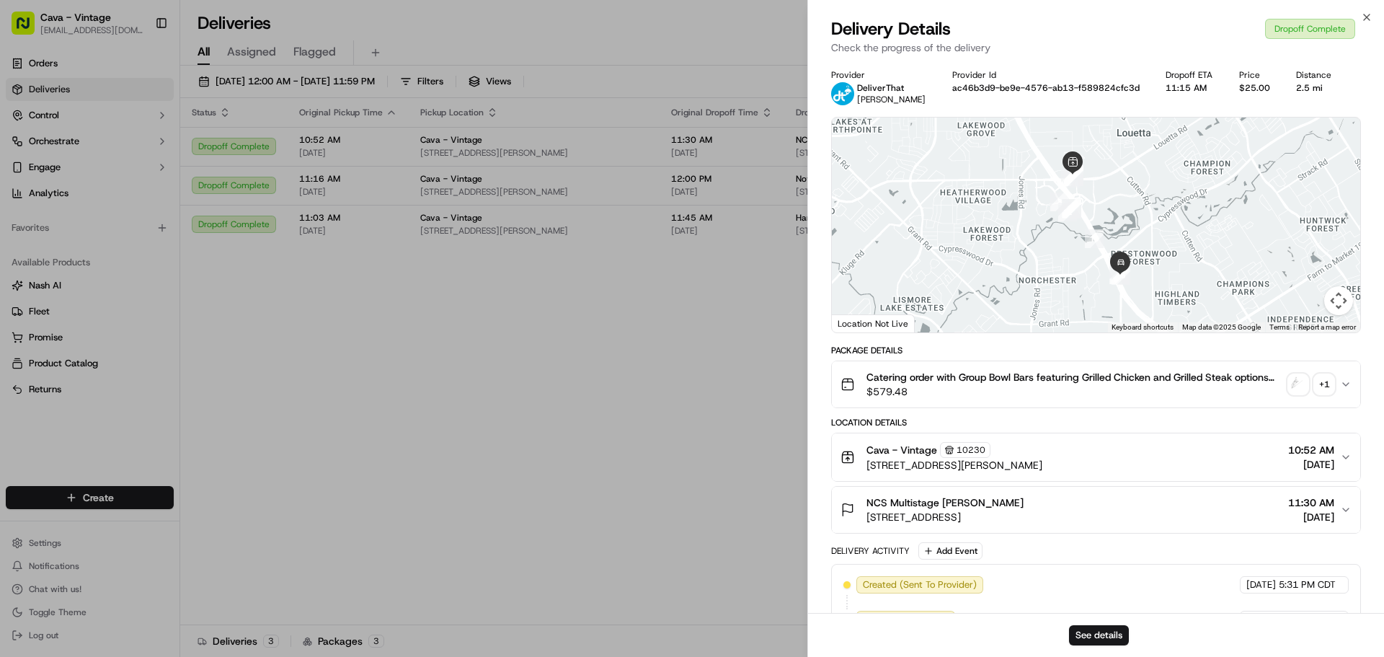
click at [1305, 386] on img "button" at bounding box center [1298, 384] width 20 height 20
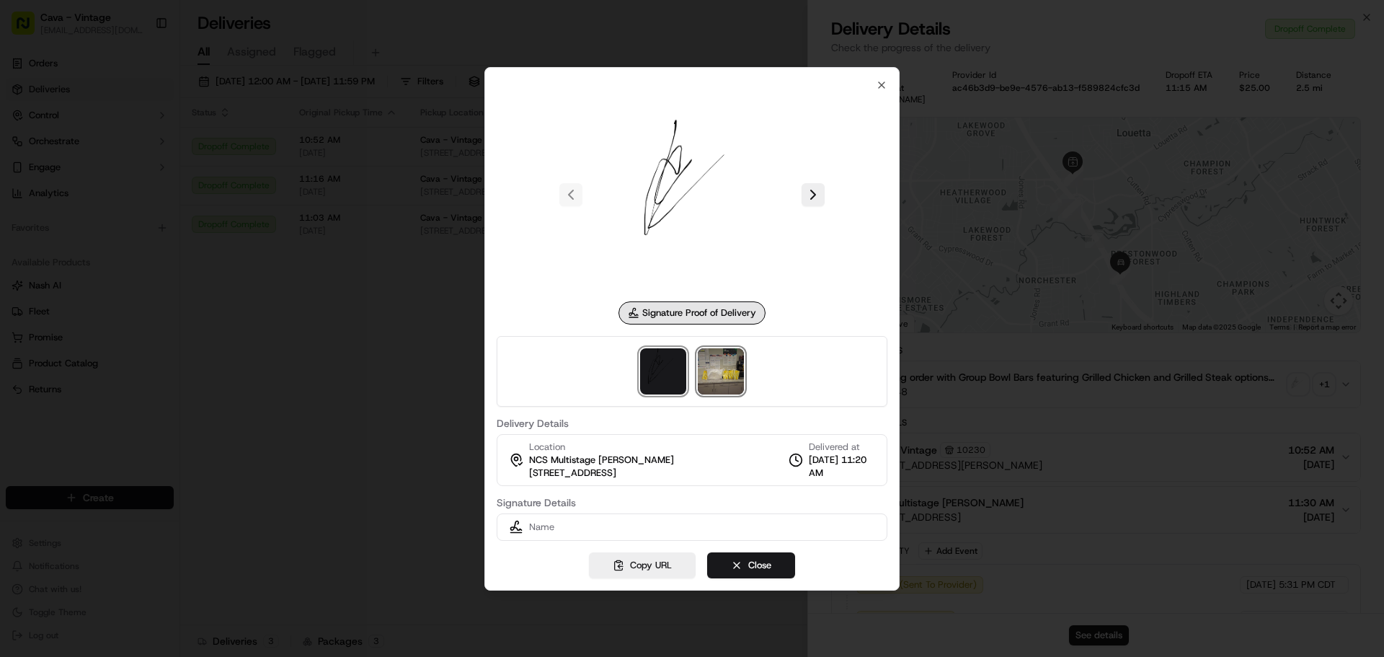
click at [717, 371] on img at bounding box center [721, 371] width 46 height 46
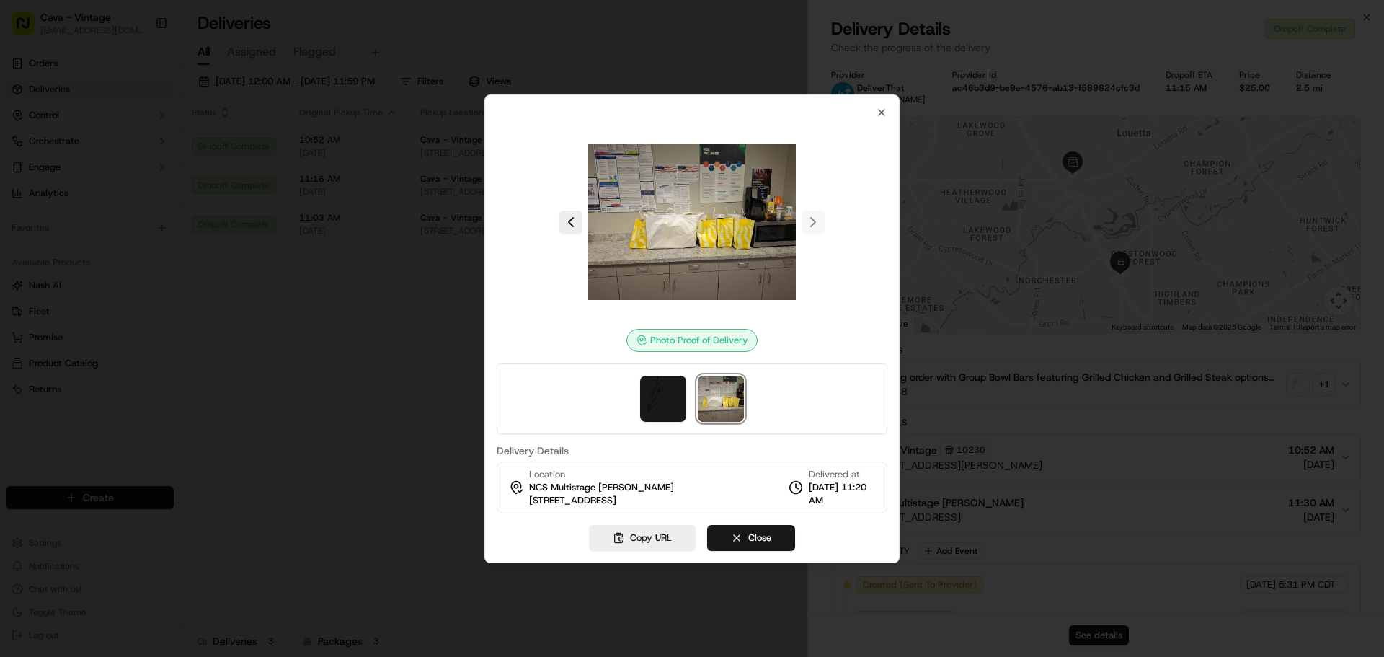
click at [898, 115] on div "Photo Proof of Delivery Delivery Details Location NCS Multistage [PERSON_NAME] …" at bounding box center [691, 328] width 415 height 469
click at [881, 111] on icon "button" at bounding box center [882, 113] width 6 height 6
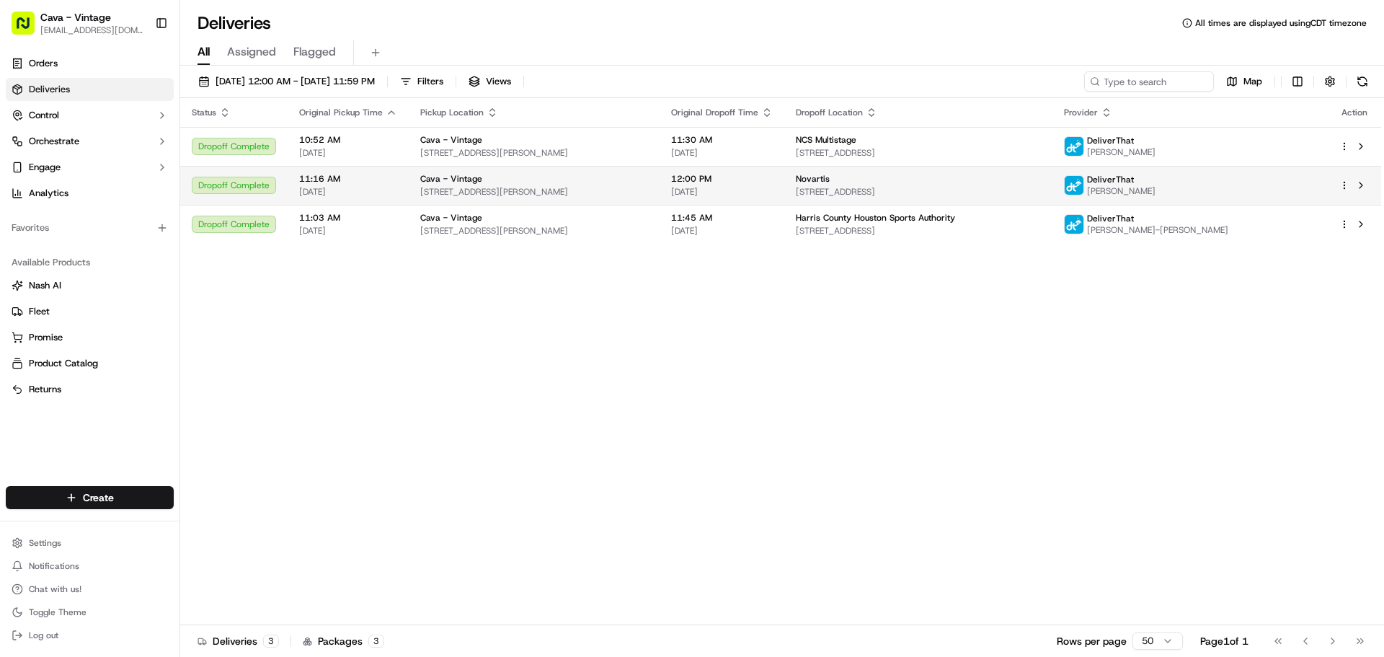
click at [502, 172] on td "Cava - Vintage [STREET_ADDRESS][PERSON_NAME]" at bounding box center [534, 185] width 251 height 39
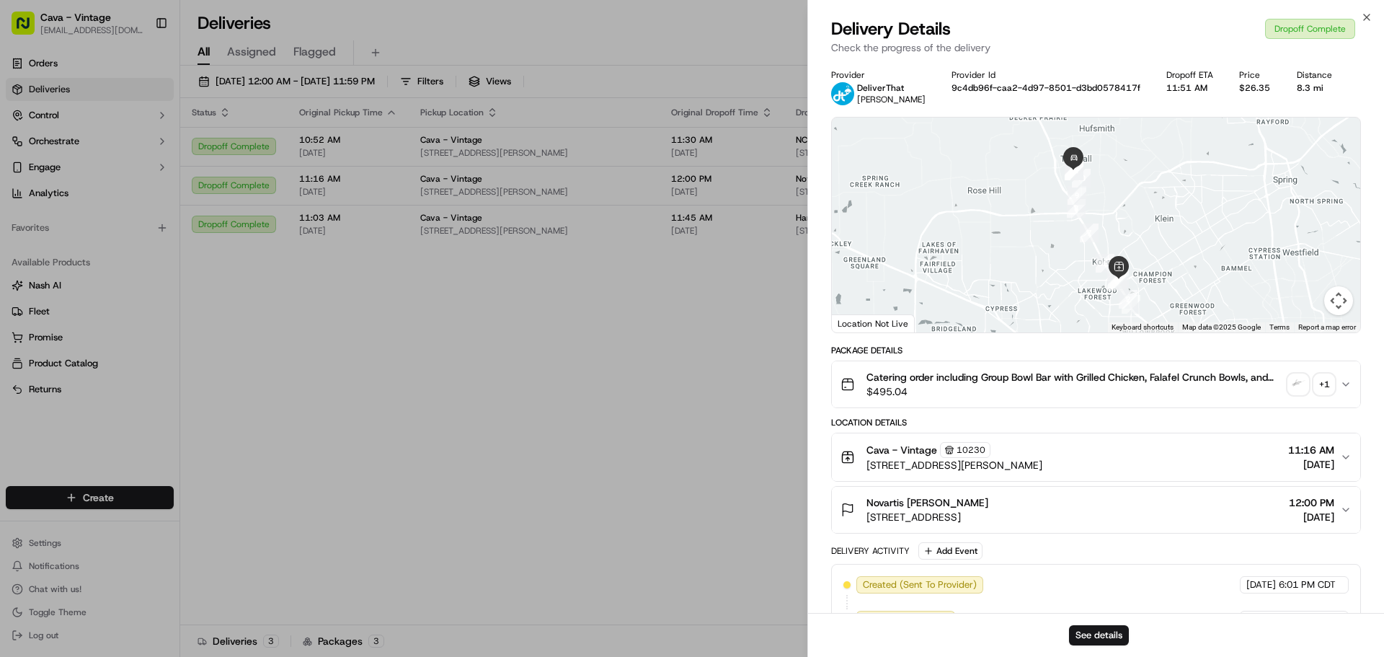
click at [1315, 380] on div "+ 1" at bounding box center [1324, 384] width 20 height 20
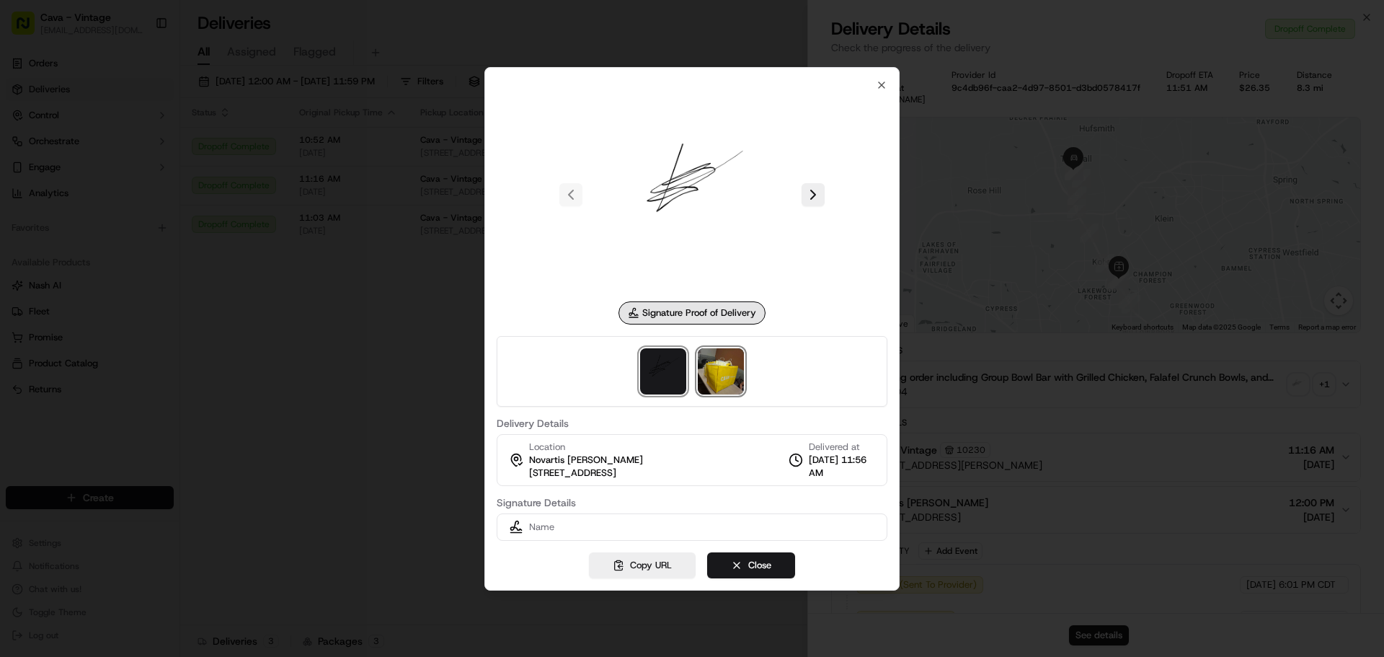
click at [722, 369] on img at bounding box center [721, 371] width 46 height 46
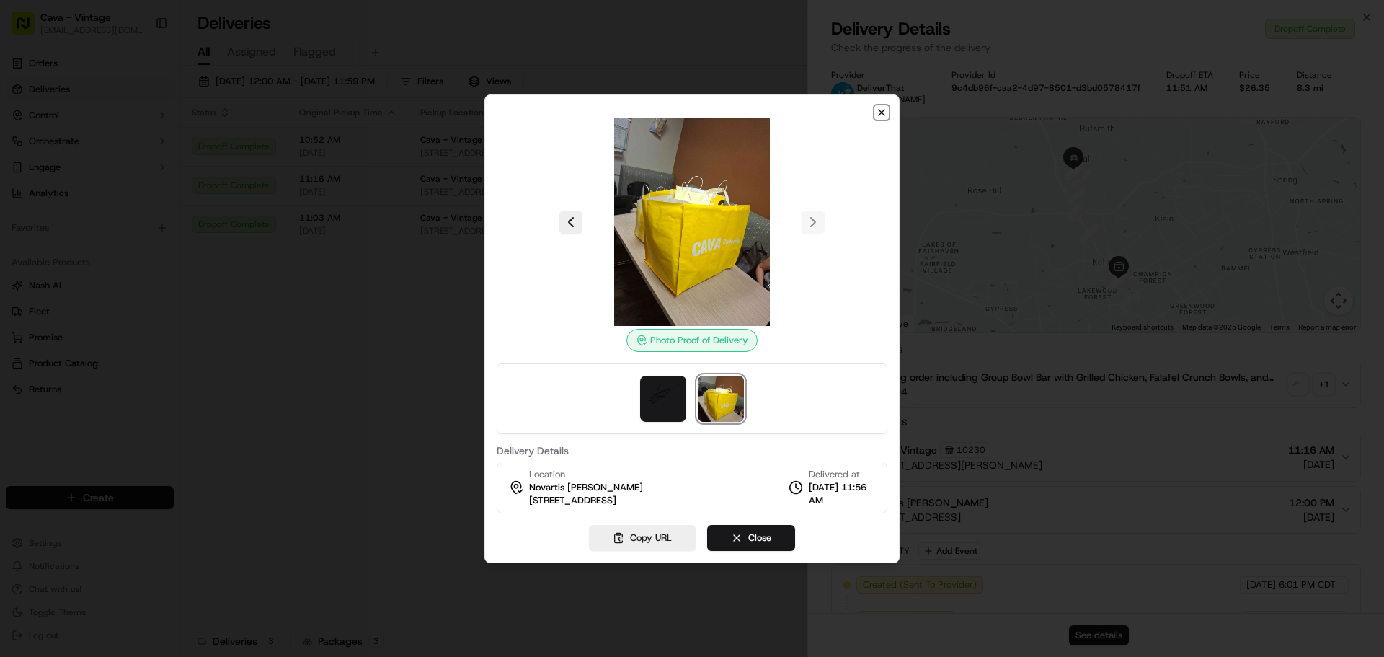
click at [879, 113] on icon "button" at bounding box center [882, 113] width 12 height 12
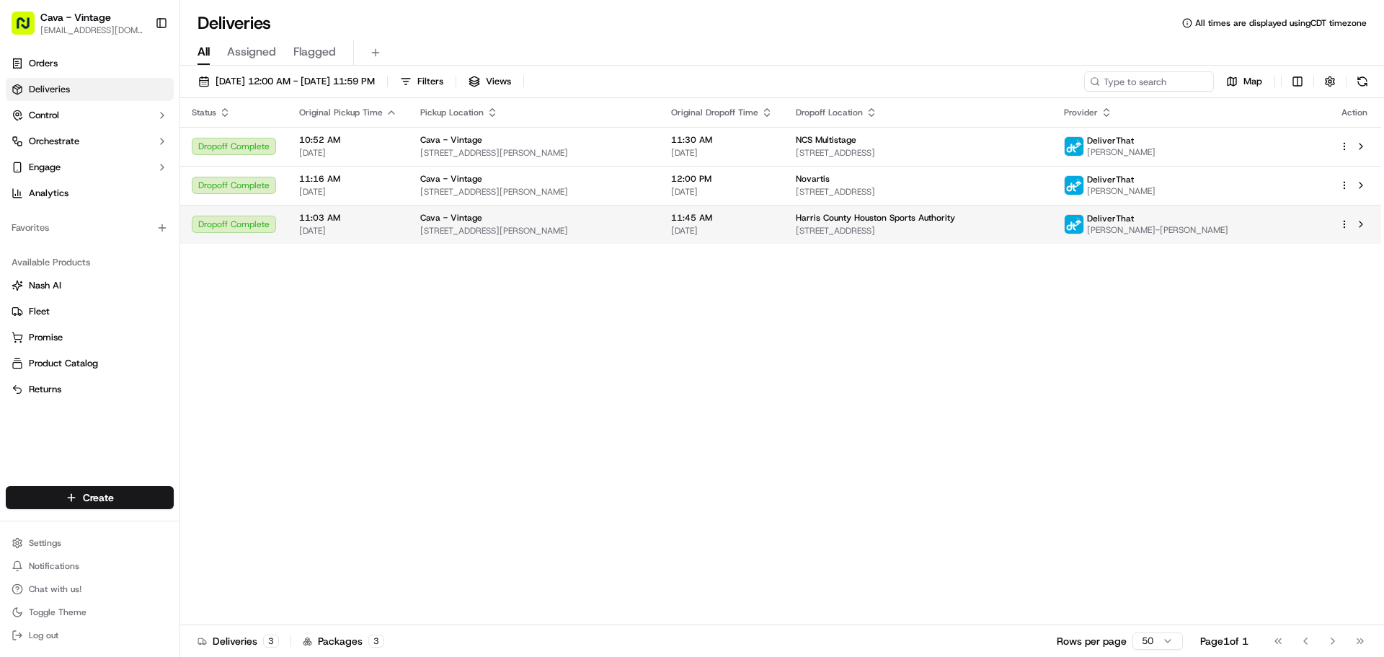
click at [547, 230] on span "[STREET_ADDRESS][PERSON_NAME]" at bounding box center [534, 231] width 228 height 12
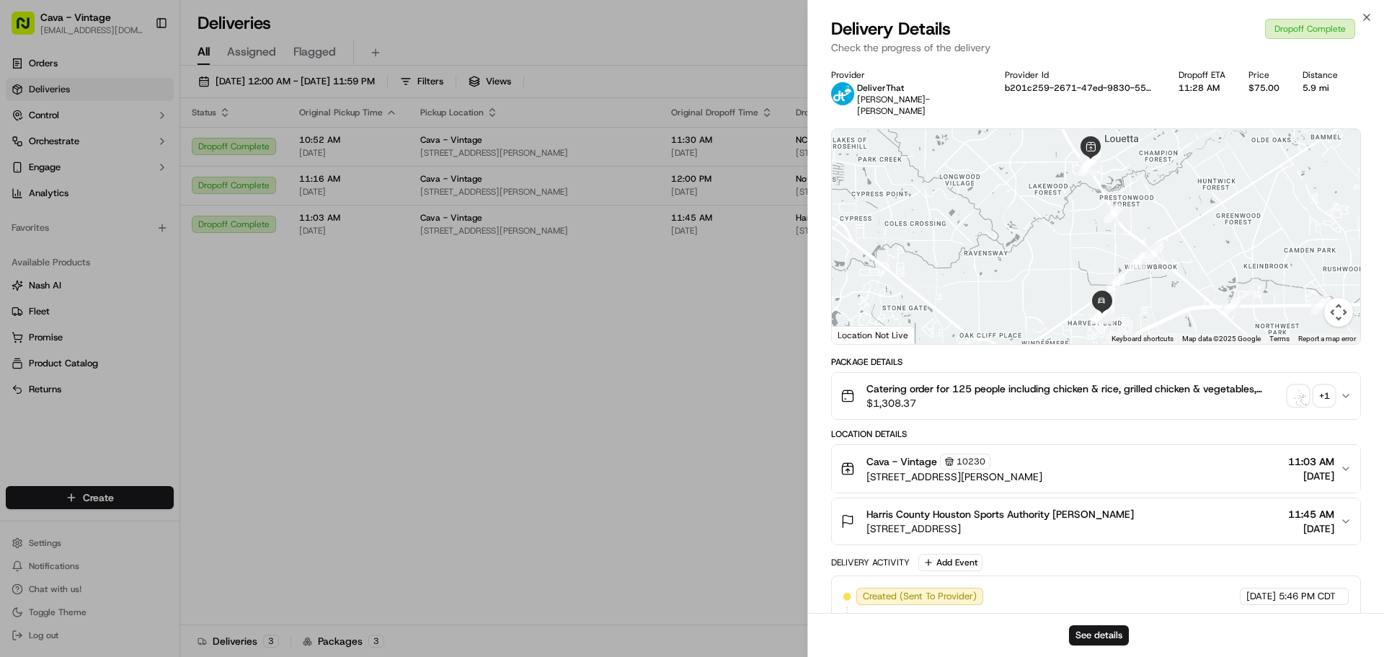
click at [1327, 386] on div "+ 1" at bounding box center [1324, 396] width 20 height 20
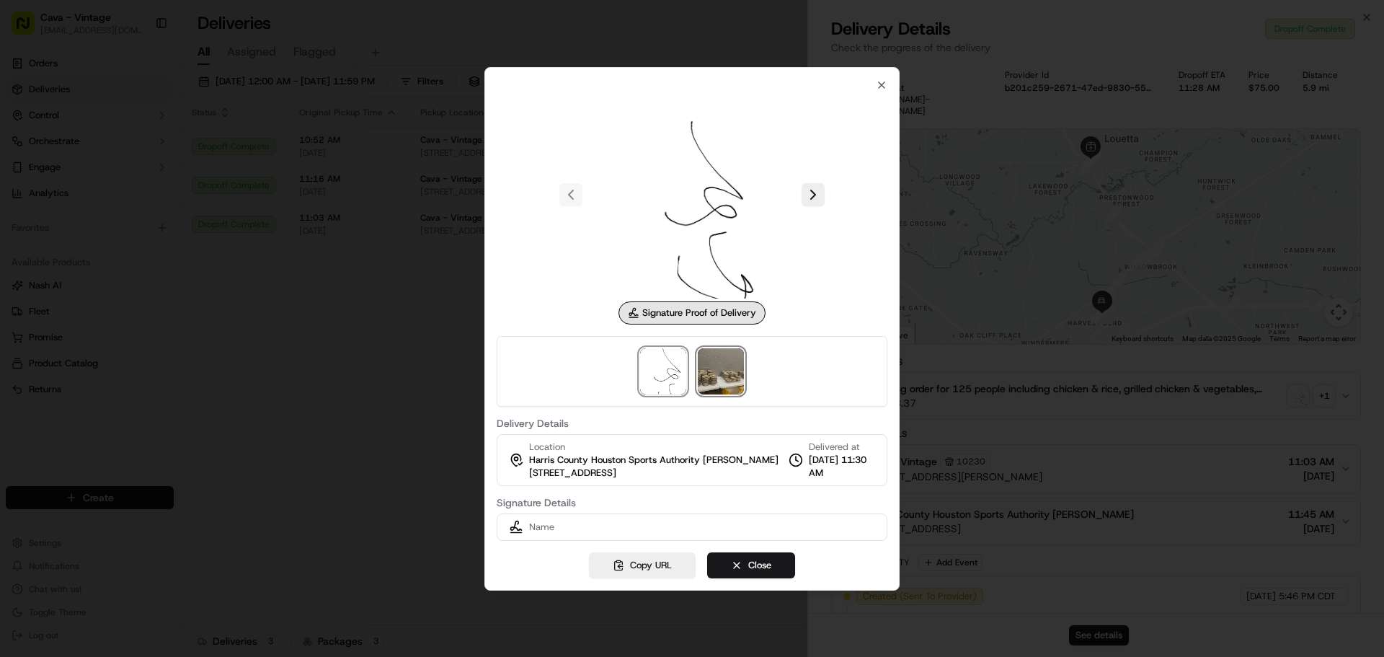
click at [732, 368] on img at bounding box center [721, 371] width 46 height 46
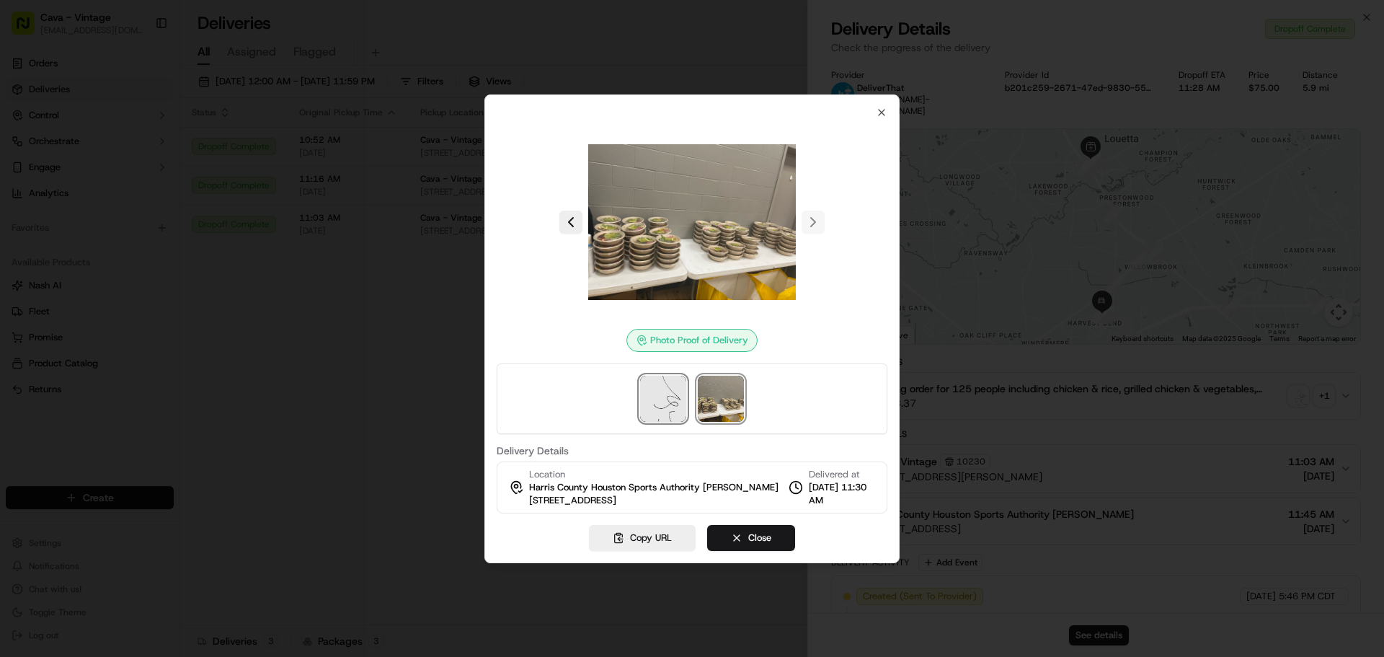
click at [679, 398] on img at bounding box center [663, 399] width 46 height 46
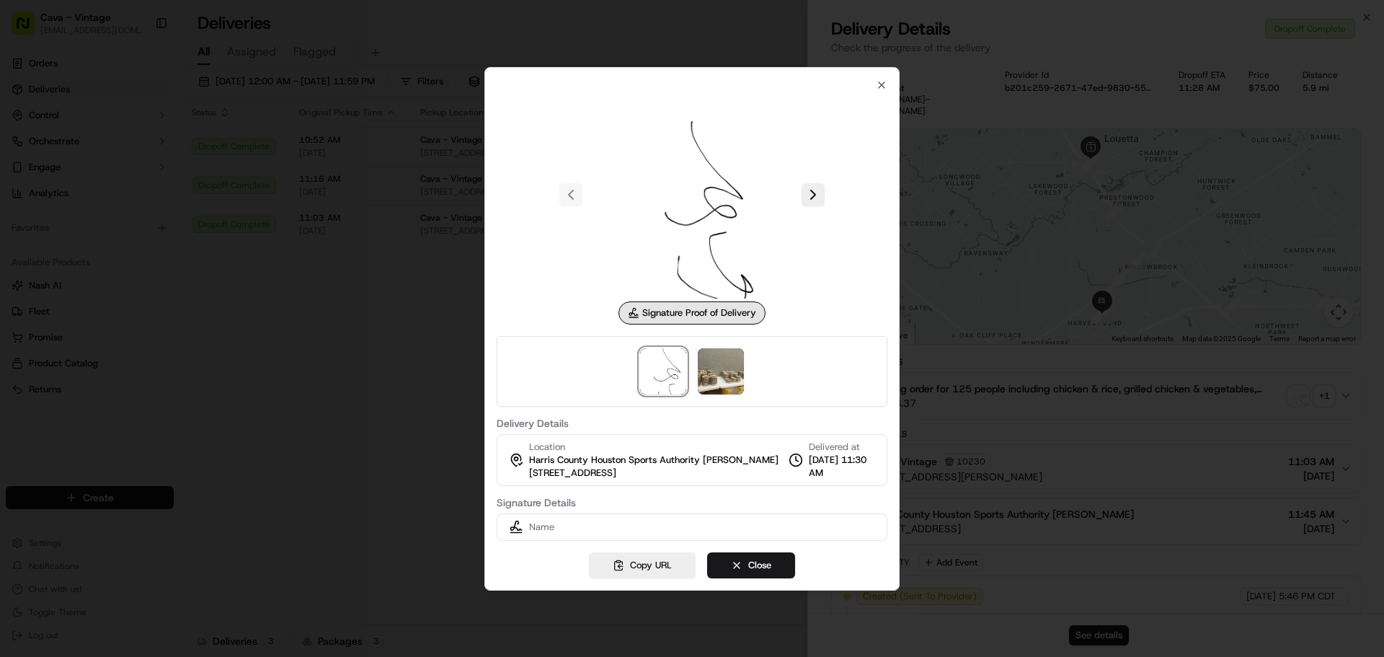
click at [848, 307] on div "Signature Proof of Delivery" at bounding box center [692, 208] width 391 height 234
click at [810, 202] on button at bounding box center [813, 194] width 23 height 23
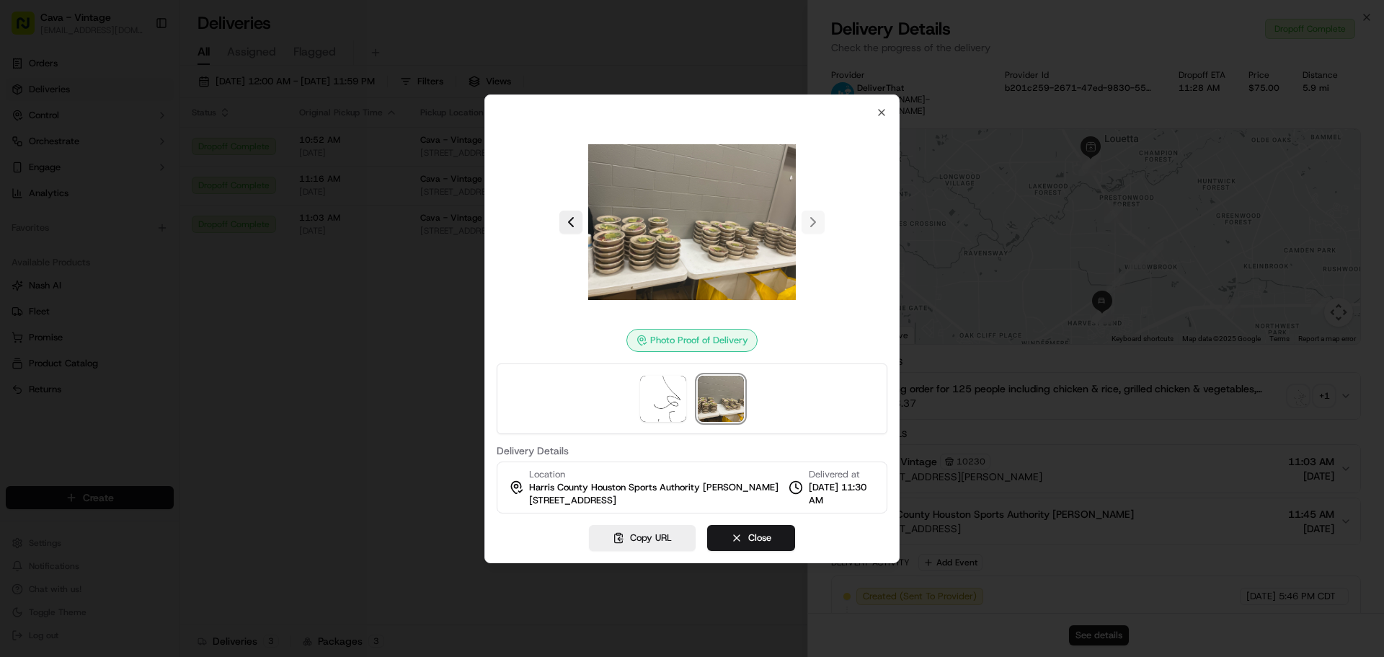
click at [881, 105] on div "Photo Proof of Delivery Delivery Details Location [GEOGRAPHIC_DATA] Houston Spo…" at bounding box center [691, 328] width 415 height 469
click at [880, 116] on icon "button" at bounding box center [882, 113] width 12 height 12
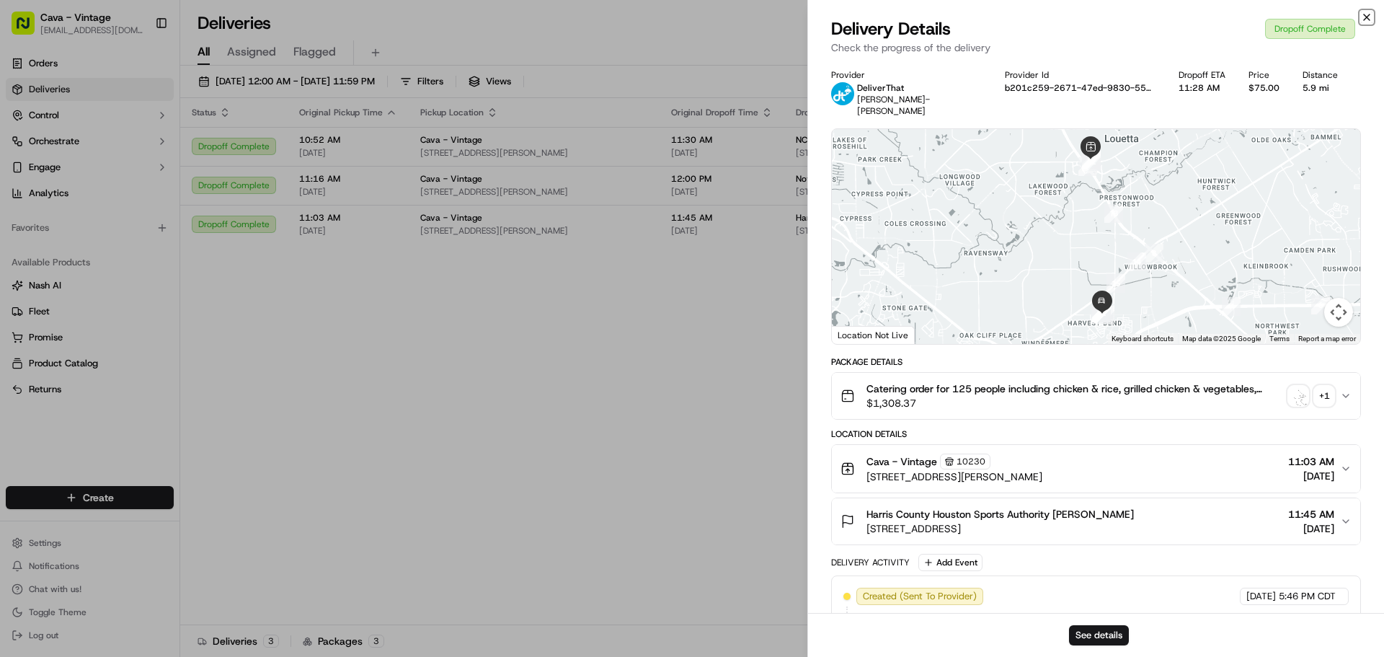
click at [1370, 21] on icon "button" at bounding box center [1367, 18] width 12 height 12
